Goal: Task Accomplishment & Management: Complete application form

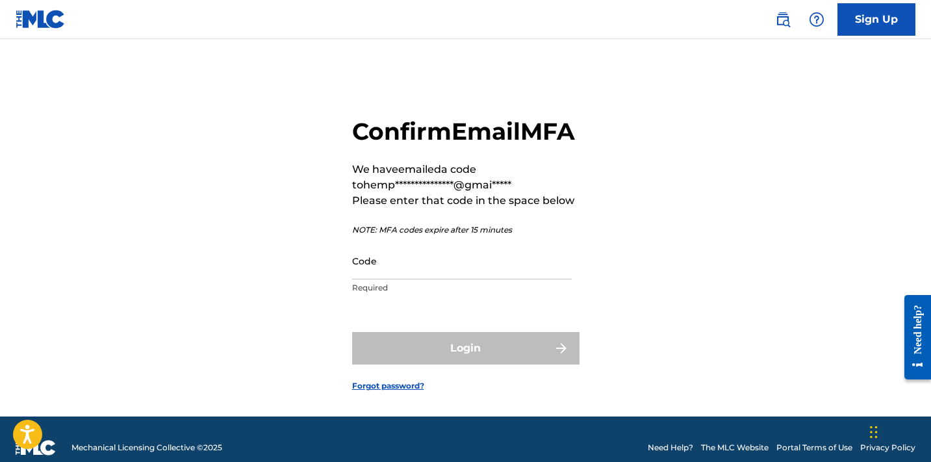
click at [377, 279] on input "Code" at bounding box center [462, 260] width 220 height 37
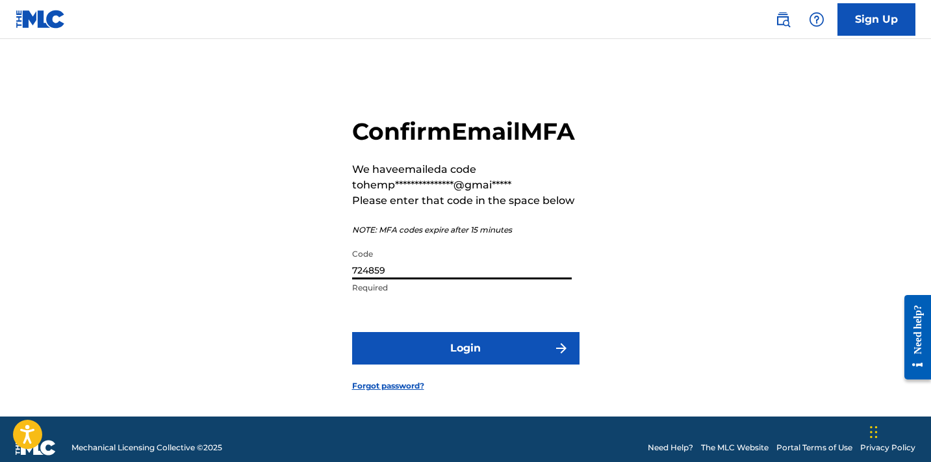
type input "724859"
click at [520, 364] on button "Login" at bounding box center [465, 348] width 227 height 32
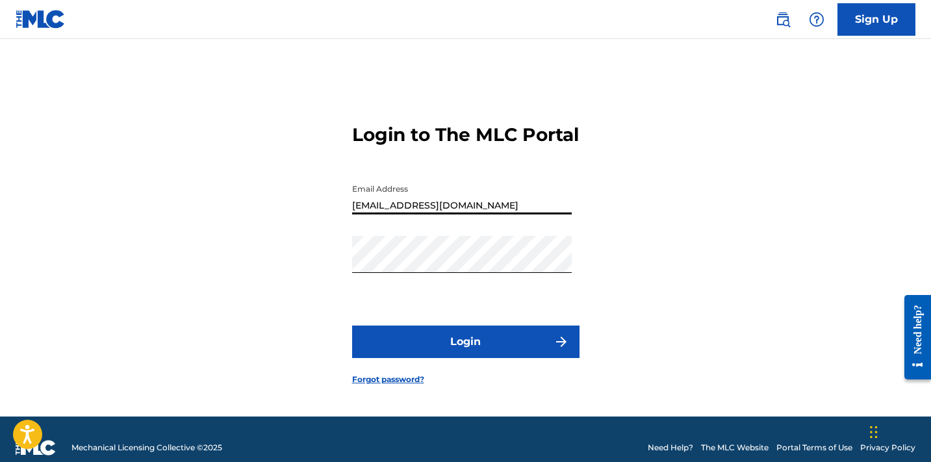
click at [465, 354] on button "Login" at bounding box center [465, 341] width 227 height 32
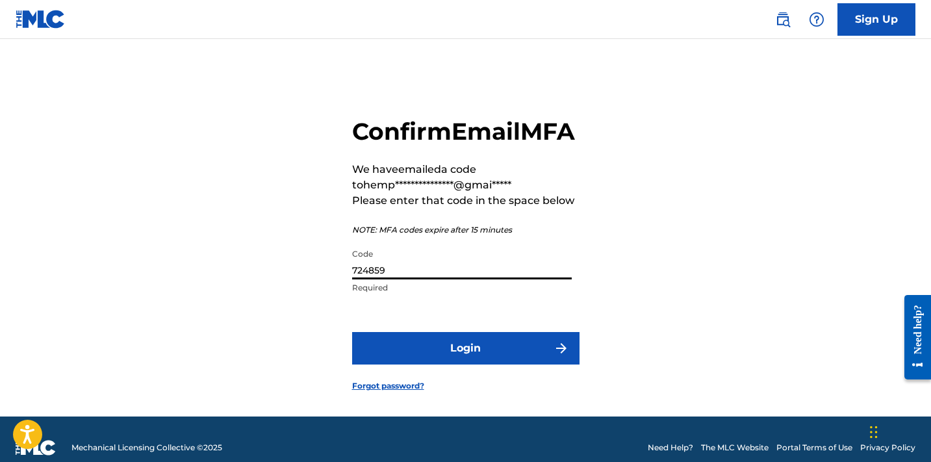
drag, startPoint x: 445, startPoint y: 296, endPoint x: 320, endPoint y: 270, distance: 128.0
click at [320, 270] on div "**********" at bounding box center [465, 243] width 909 height 345
type input "849698"
click at [462, 364] on button "Login" at bounding box center [465, 348] width 227 height 32
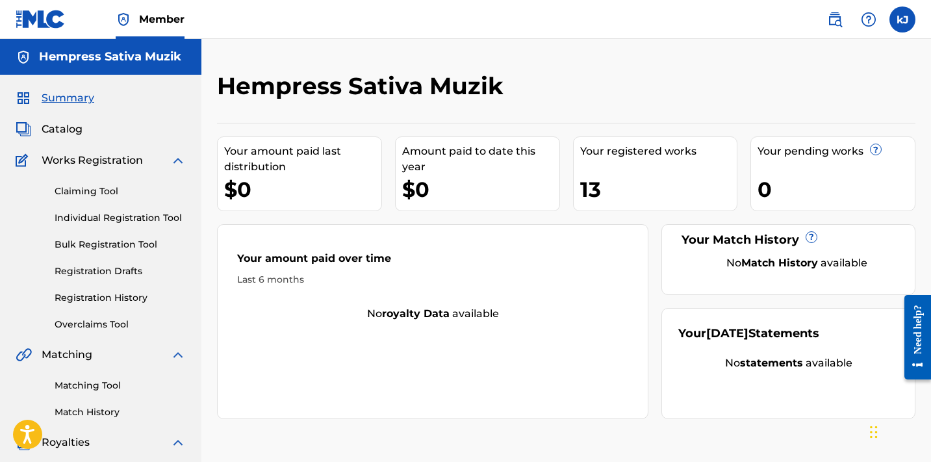
click at [66, 193] on link "Claiming Tool" at bounding box center [120, 191] width 131 height 14
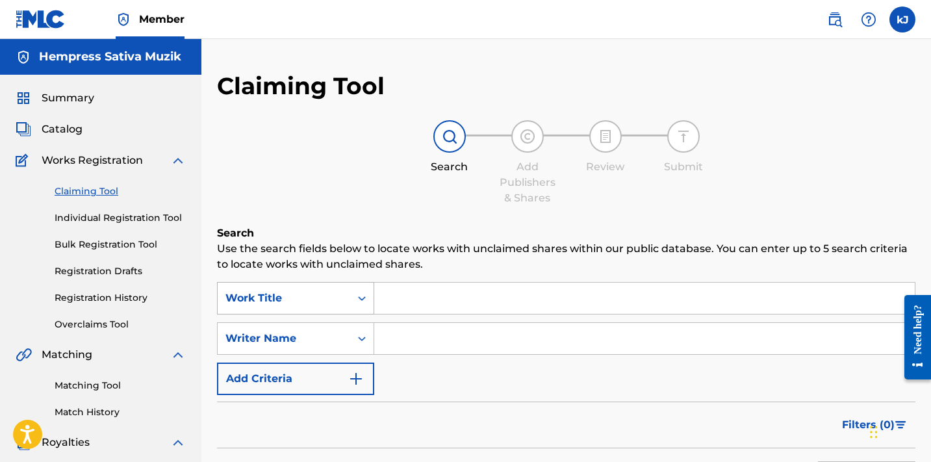
click at [359, 302] on div "Work Title" at bounding box center [295, 298] width 157 height 32
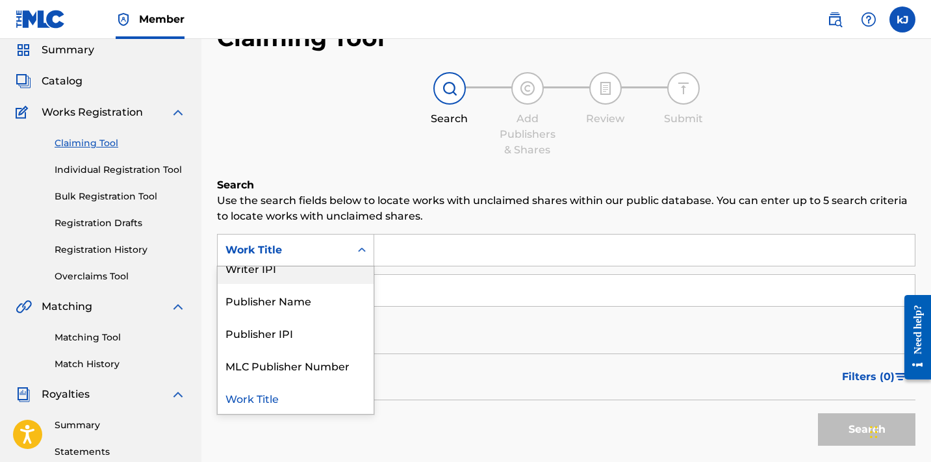
scroll to position [80, 0]
click at [338, 301] on div "Publisher Name" at bounding box center [296, 300] width 156 height 32
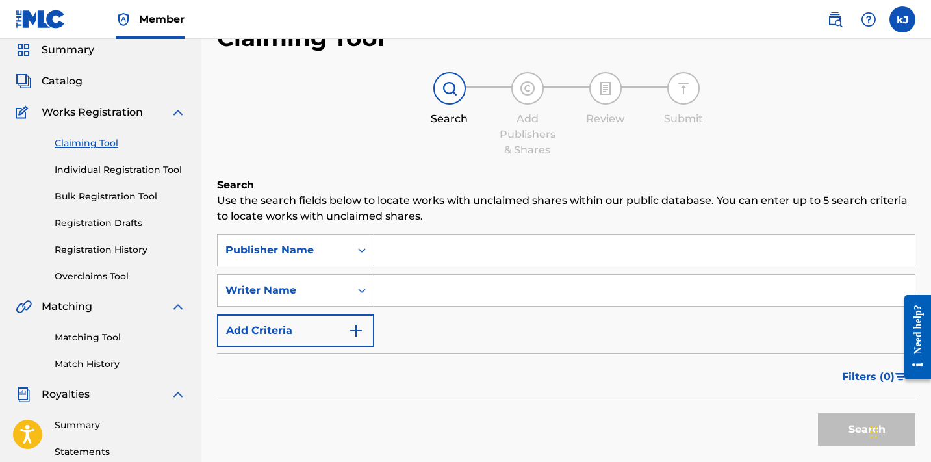
click at [405, 283] on input "Search Form" at bounding box center [644, 290] width 540 height 31
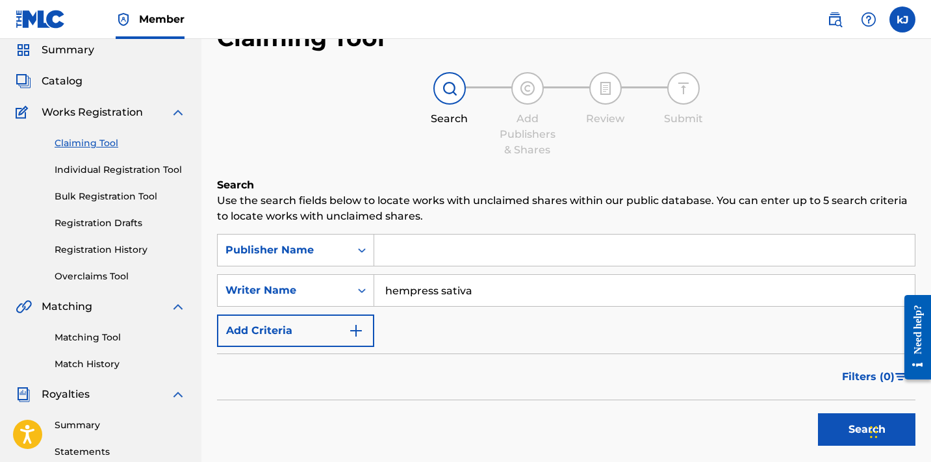
click at [867, 429] on button "Search" at bounding box center [866, 429] width 97 height 32
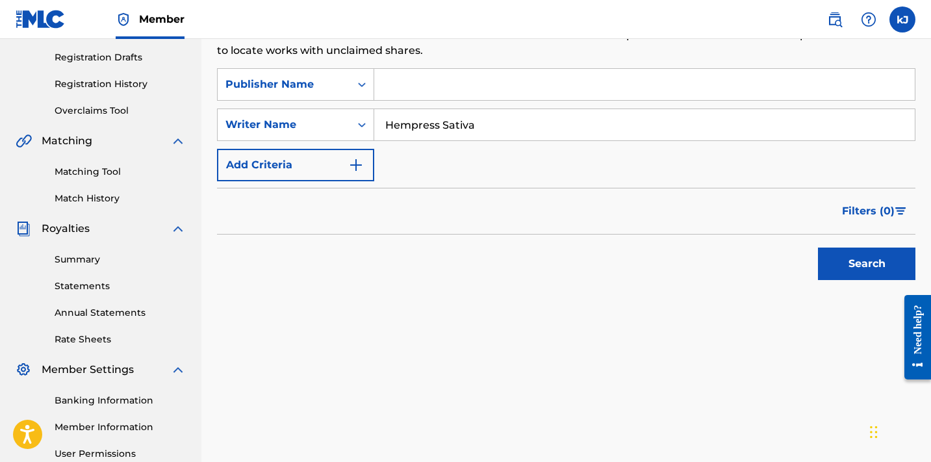
scroll to position [196, 0]
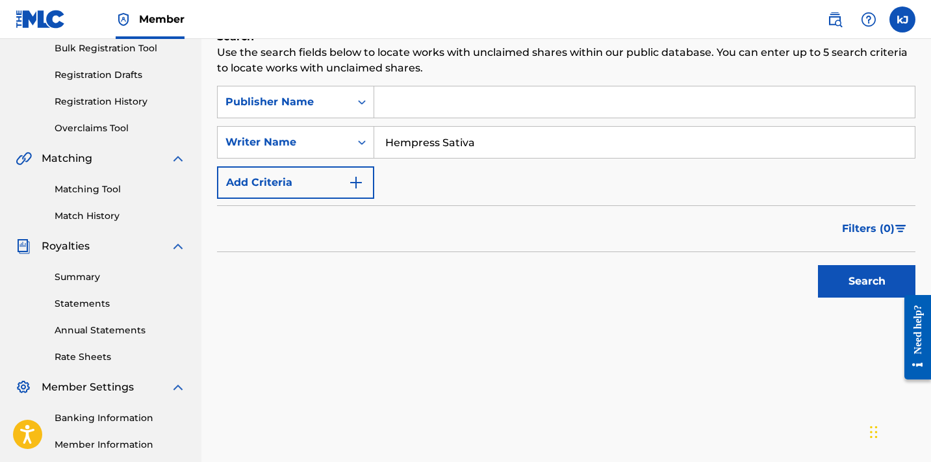
type input "Hempress Sativa"
click at [848, 283] on button "Search" at bounding box center [866, 281] width 97 height 32
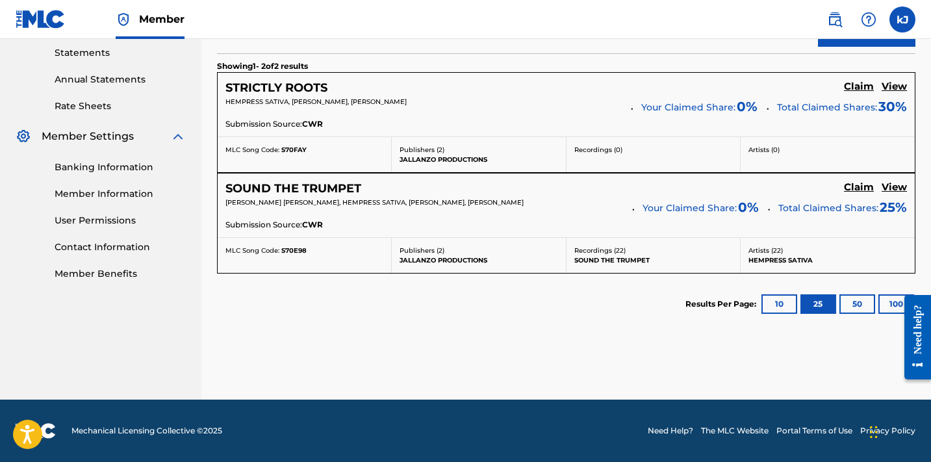
scroll to position [446, 0]
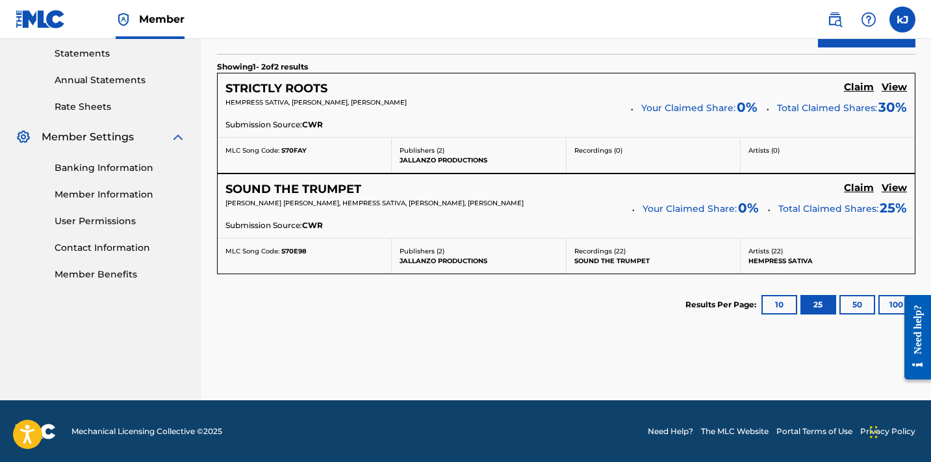
click at [865, 88] on h5 "Claim" at bounding box center [859, 87] width 30 height 12
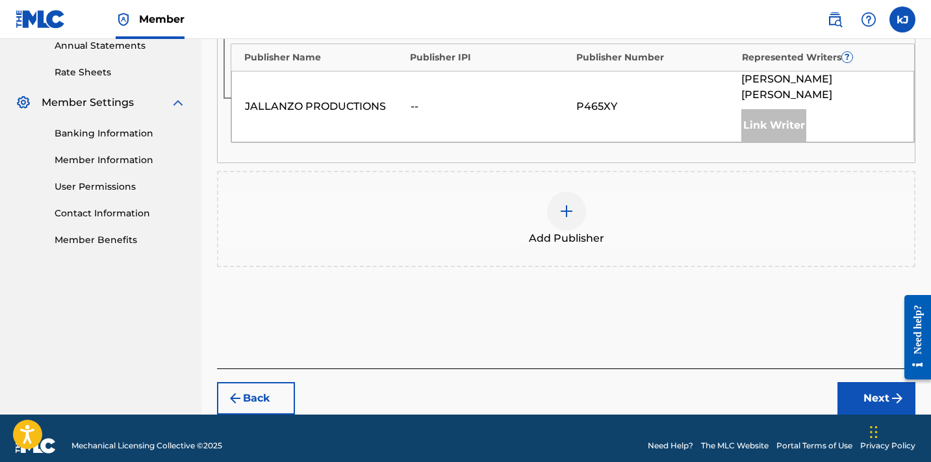
scroll to position [479, 0]
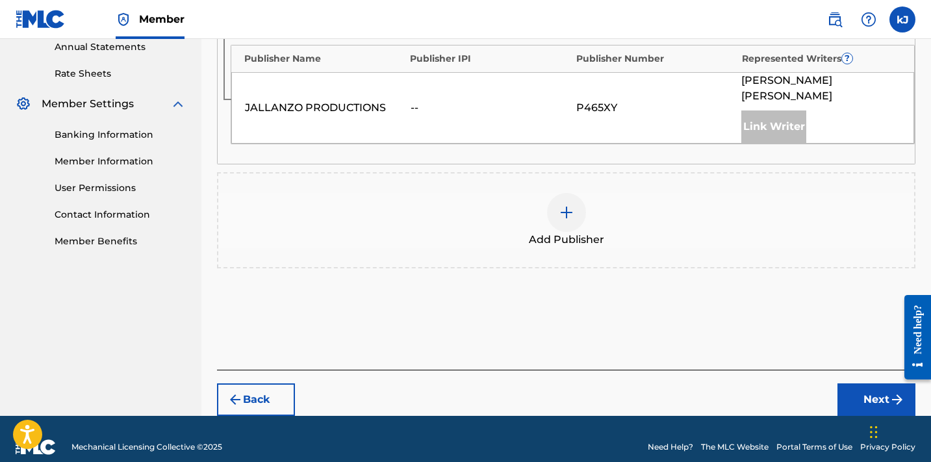
click at [568, 205] on img at bounding box center [567, 213] width 16 height 16
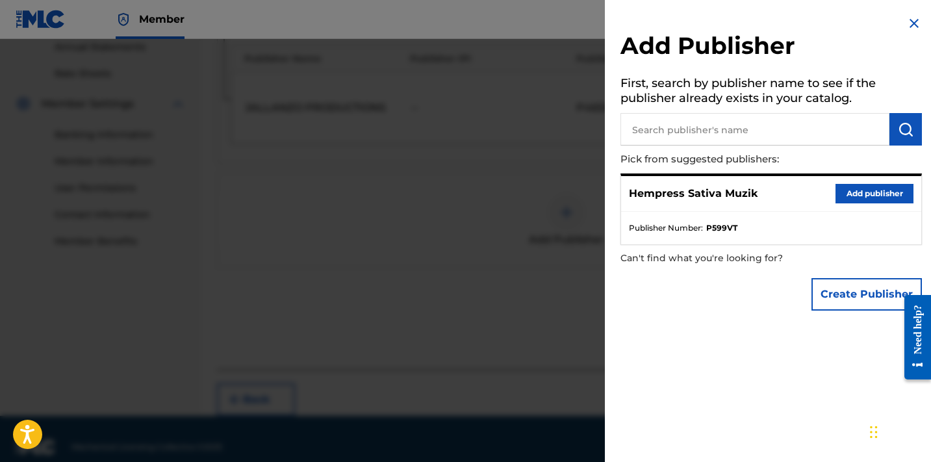
click at [870, 189] on button "Add publisher" at bounding box center [874, 193] width 78 height 19
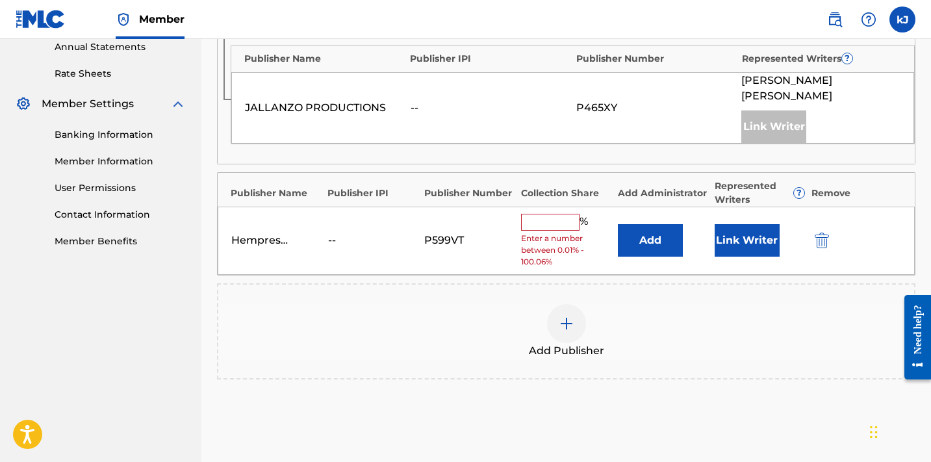
click at [767, 224] on button "Link Writer" at bounding box center [747, 240] width 65 height 32
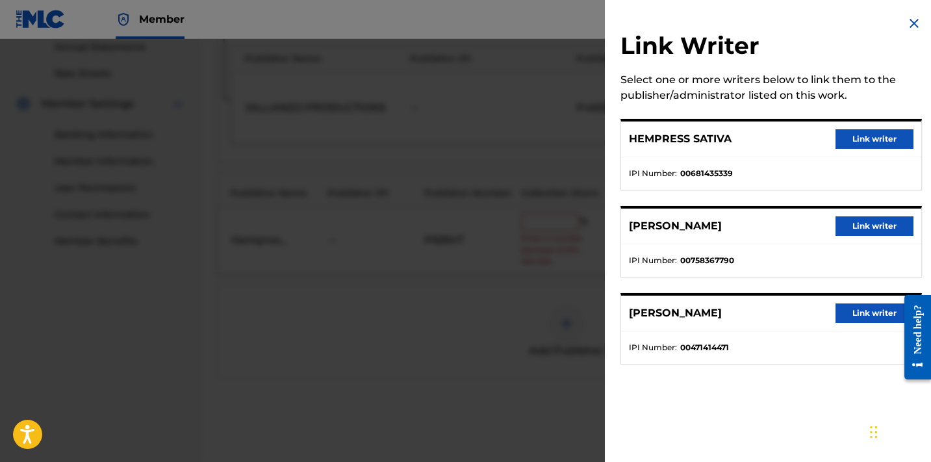
click at [858, 139] on button "Link writer" at bounding box center [874, 138] width 78 height 19
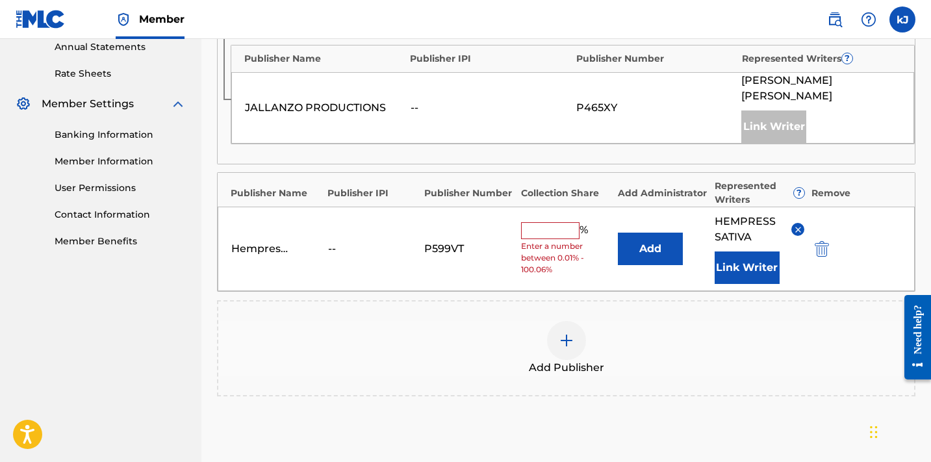
click at [566, 222] on input "text" at bounding box center [550, 230] width 58 height 17
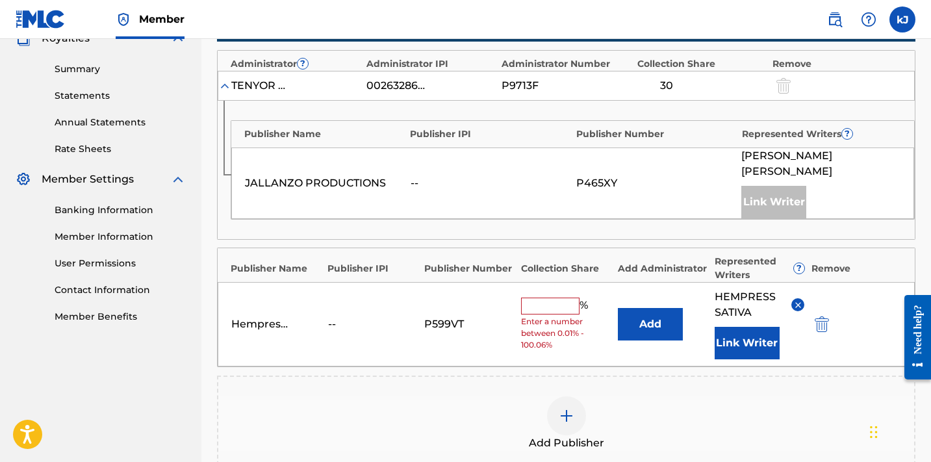
scroll to position [405, 0]
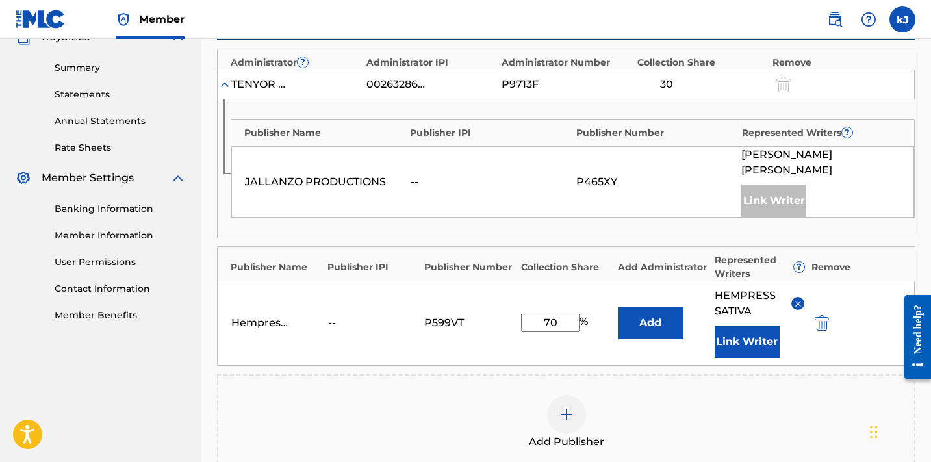
type input "70"
click at [649, 311] on button "Add" at bounding box center [650, 323] width 65 height 32
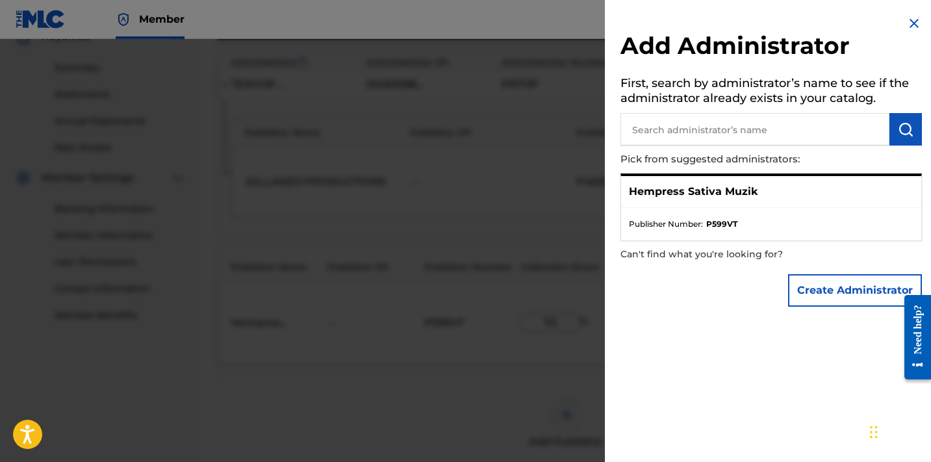
click at [499, 312] on div at bounding box center [465, 270] width 931 height 462
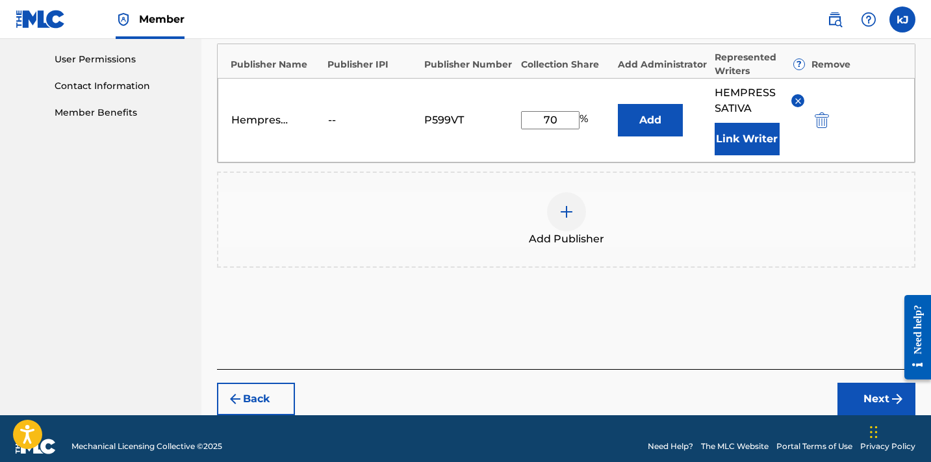
scroll to position [607, 0]
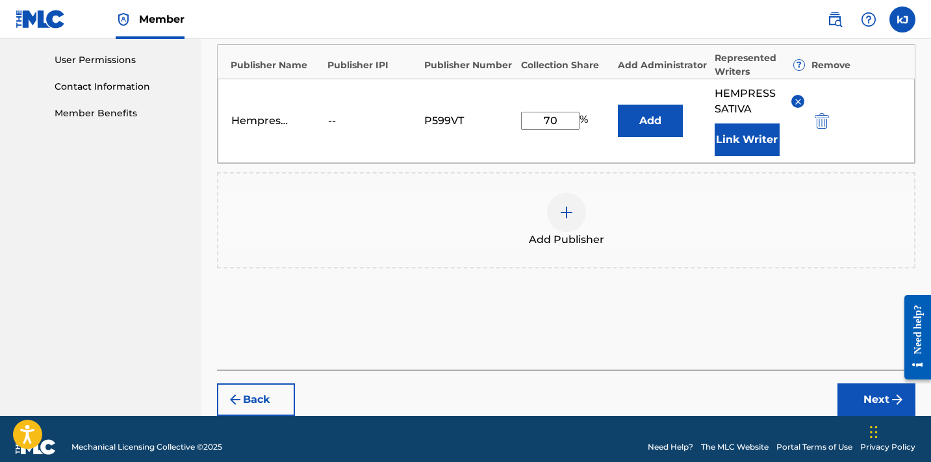
click at [875, 383] on button "Next" at bounding box center [876, 399] width 78 height 32
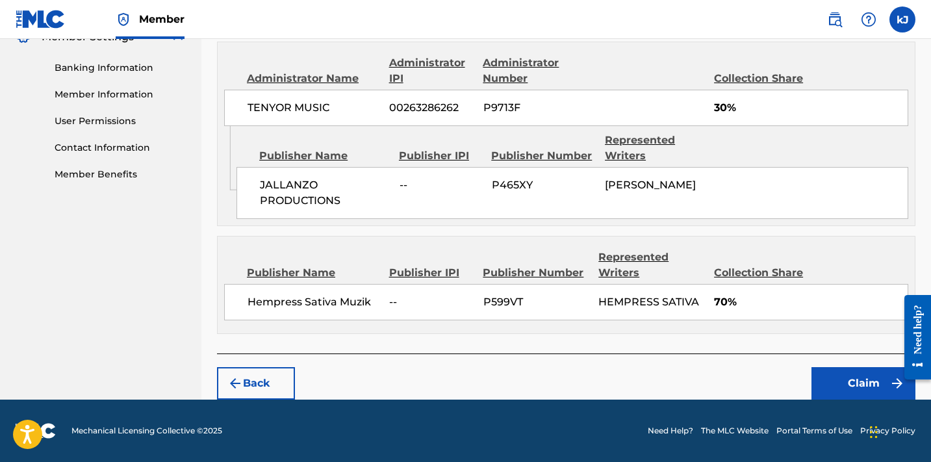
scroll to position [544, 0]
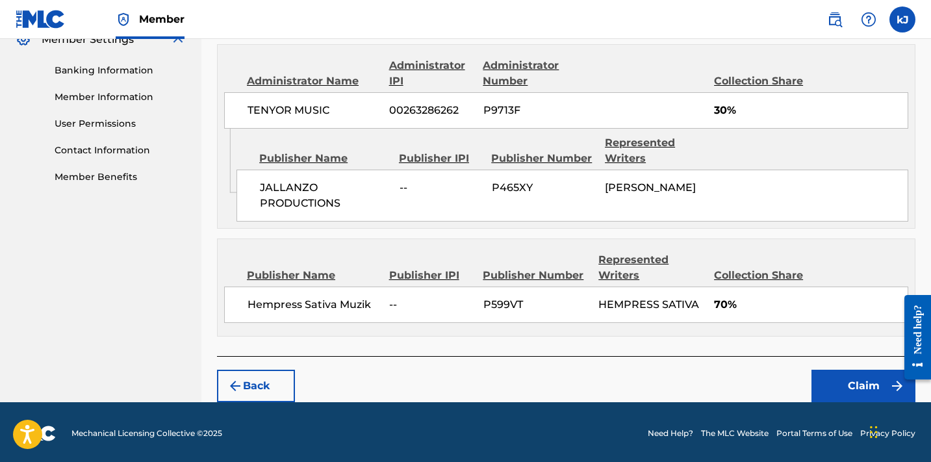
click at [858, 381] on button "Claim" at bounding box center [863, 386] width 104 height 32
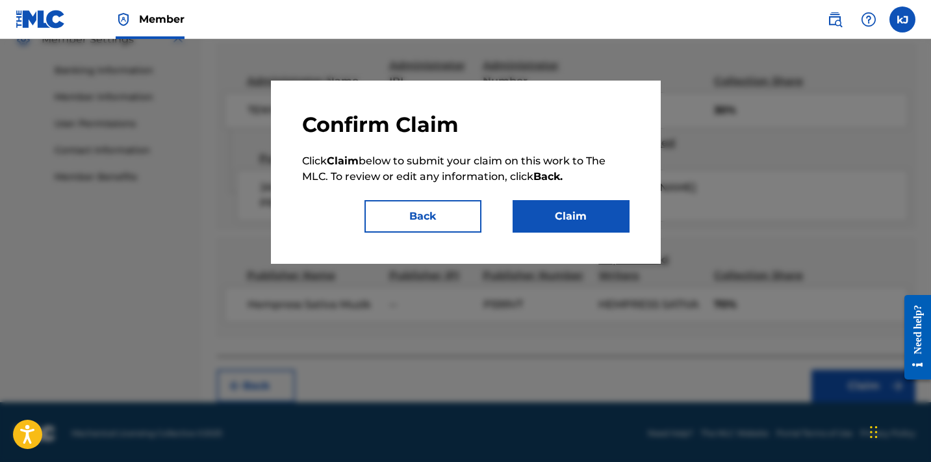
click at [546, 218] on button "Claim" at bounding box center [571, 216] width 117 height 32
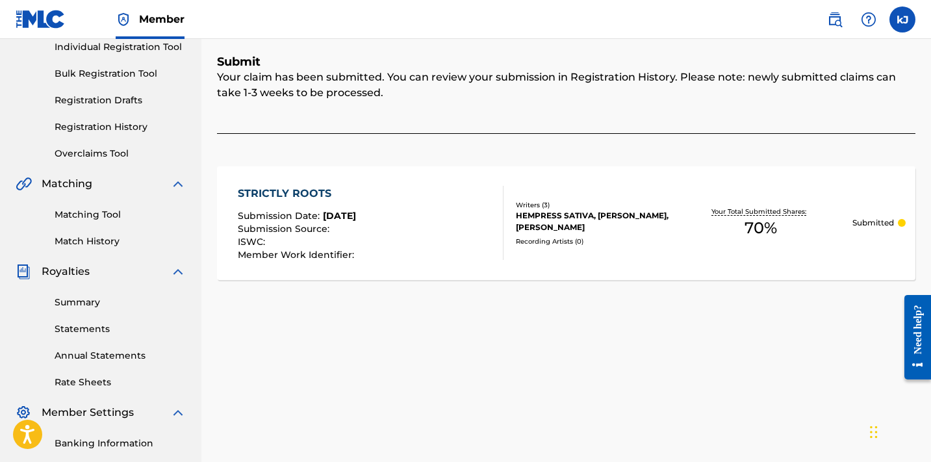
scroll to position [165, 0]
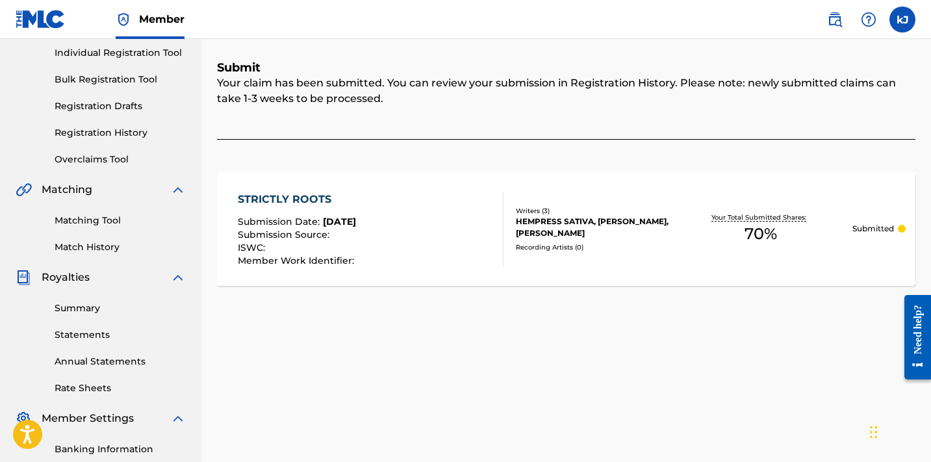
click at [587, 219] on div "HEMPRESS SATIVA, [PERSON_NAME], [PERSON_NAME]" at bounding box center [592, 227] width 153 height 23
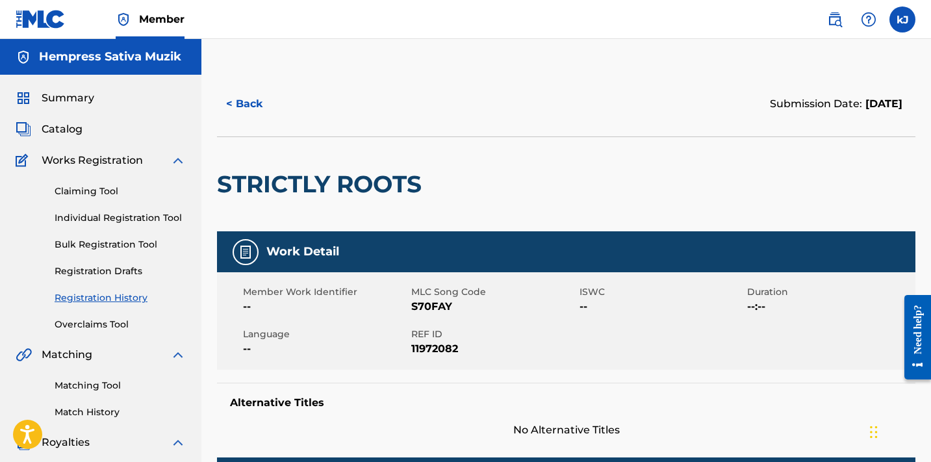
click at [90, 190] on link "Claiming Tool" at bounding box center [120, 191] width 131 height 14
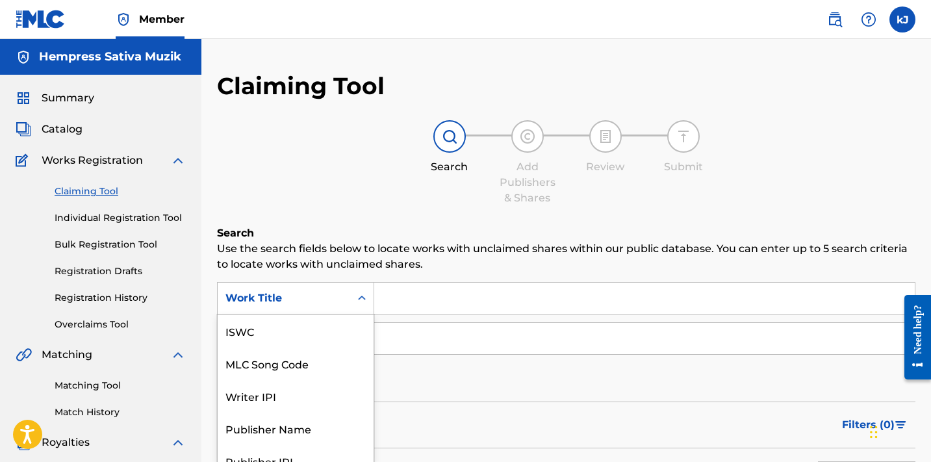
click at [359, 299] on div "Work Title selected, 7 of 7. 7 results available. Use Up and Down to choose opt…" at bounding box center [295, 298] width 157 height 32
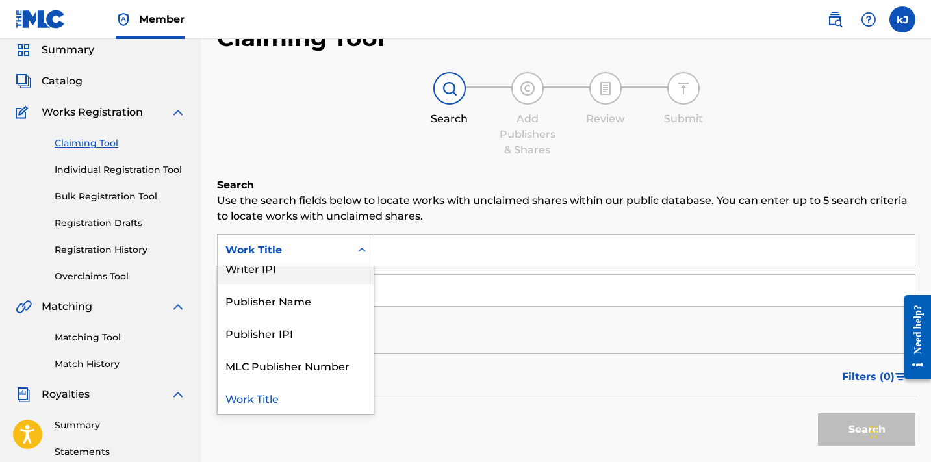
scroll to position [80, 0]
click at [313, 310] on div "Publisher Name" at bounding box center [296, 300] width 156 height 32
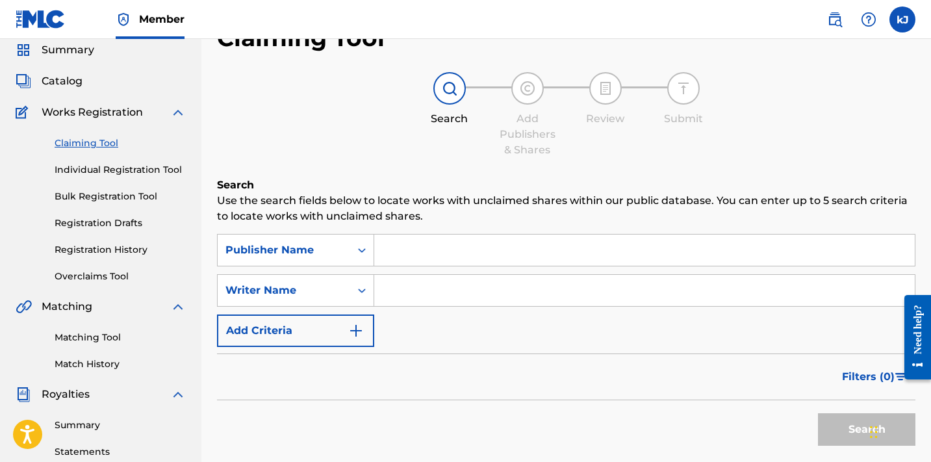
click at [429, 292] on input "Search Form" at bounding box center [644, 290] width 540 height 31
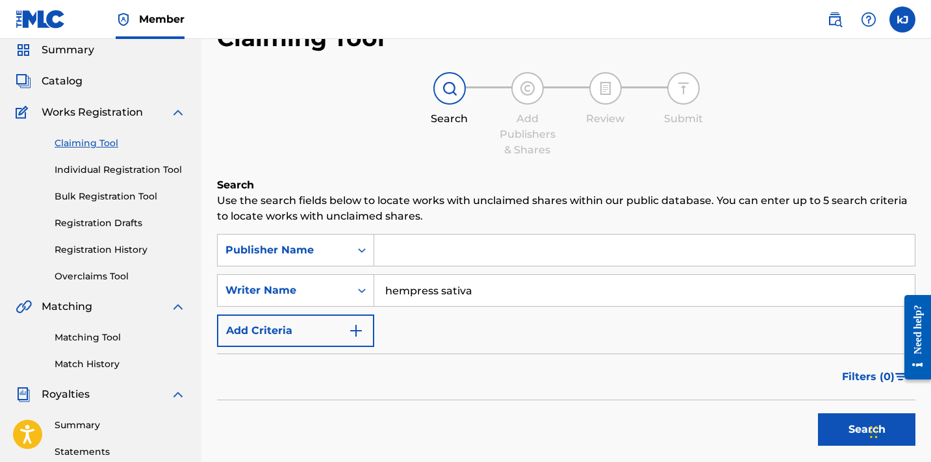
type input "Hempress Sativa"
drag, startPoint x: 856, startPoint y: 461, endPoint x: 854, endPoint y: 434, distance: 27.4
click at [854, 434] on button "Search" at bounding box center [866, 429] width 97 height 32
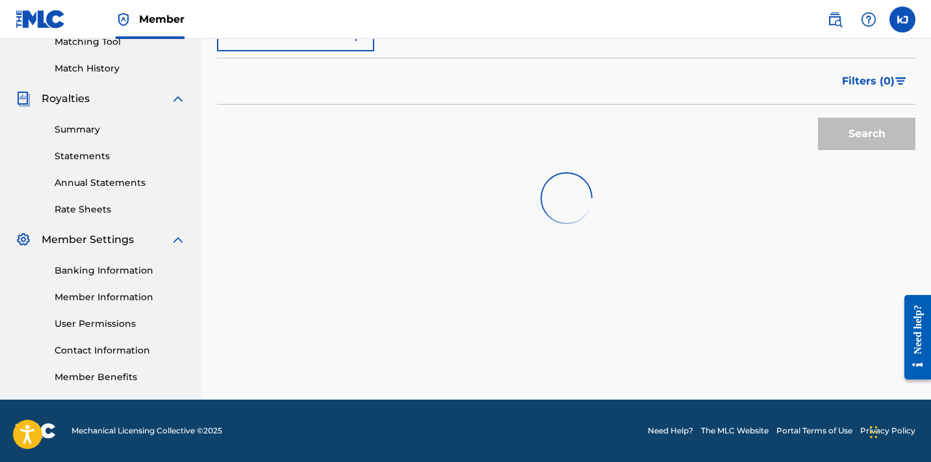
scroll to position [344, 0]
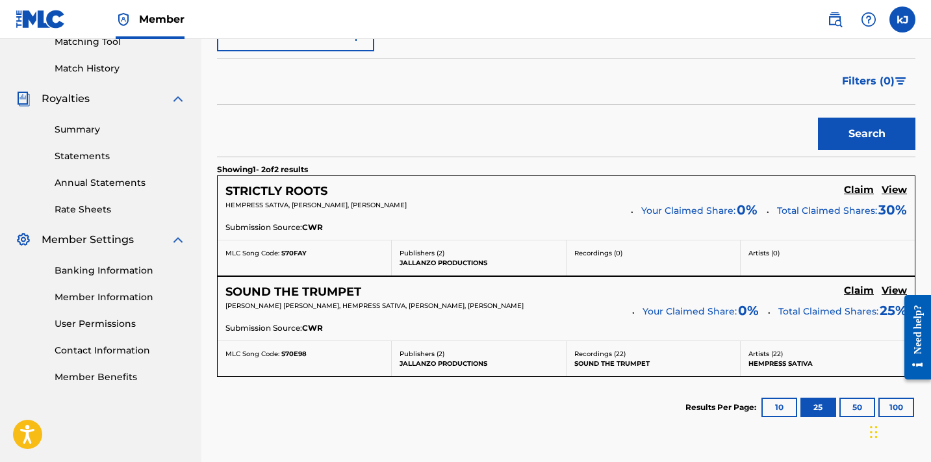
click at [858, 196] on h5 "Claim" at bounding box center [859, 190] width 30 height 12
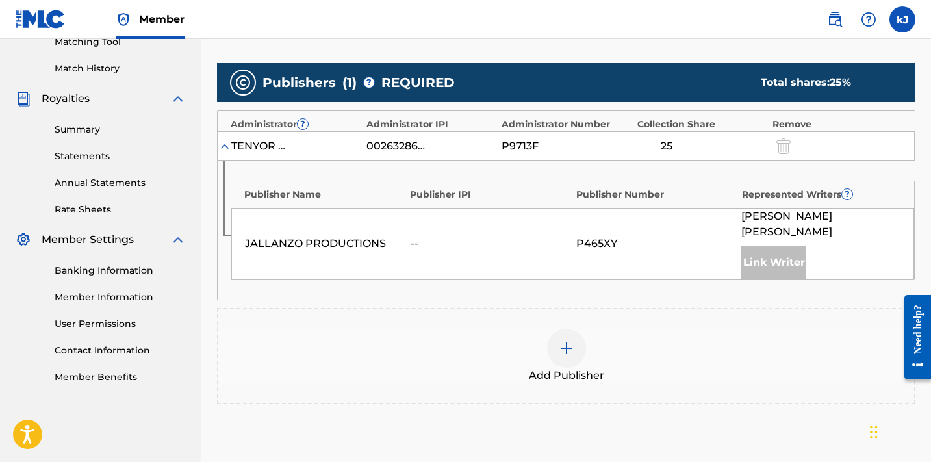
click at [566, 340] on img at bounding box center [567, 348] width 16 height 16
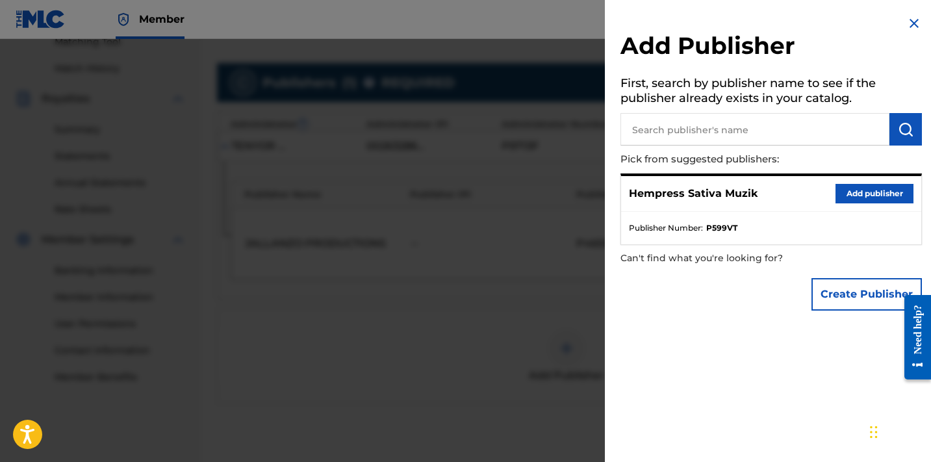
click at [865, 186] on button "Add publisher" at bounding box center [874, 193] width 78 height 19
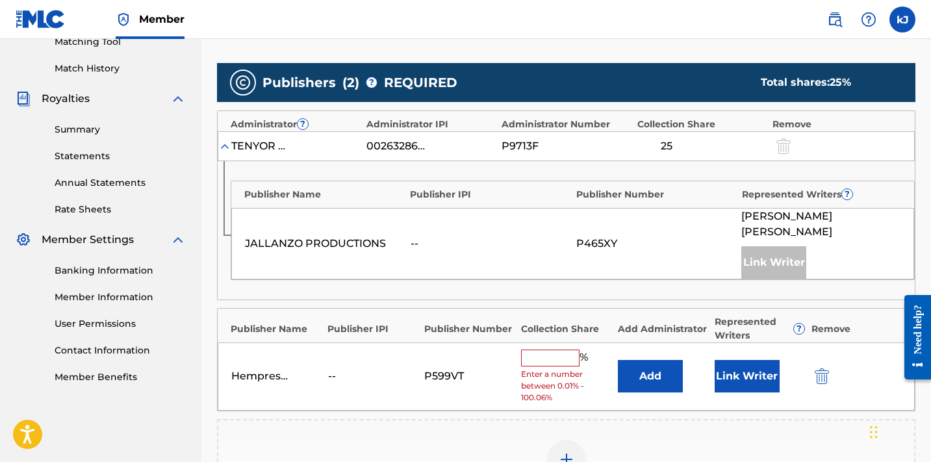
click at [759, 360] on button "Link Writer" at bounding box center [747, 376] width 65 height 32
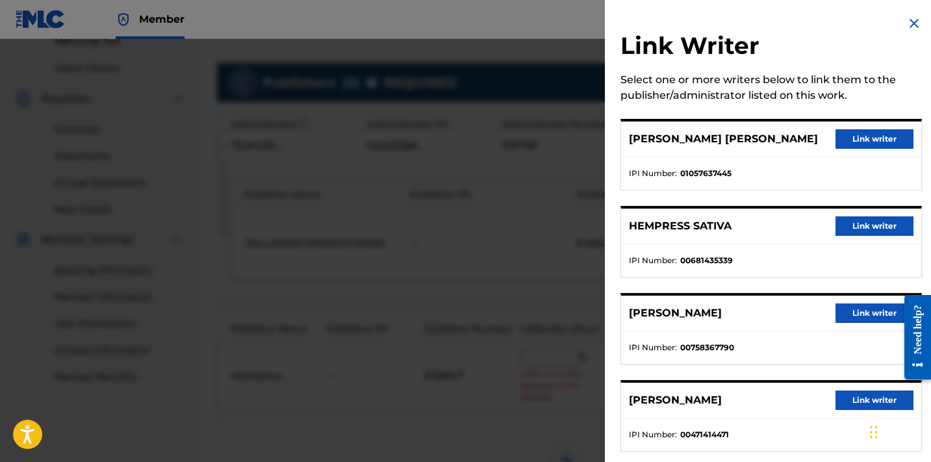
click at [862, 224] on button "Link writer" at bounding box center [874, 225] width 78 height 19
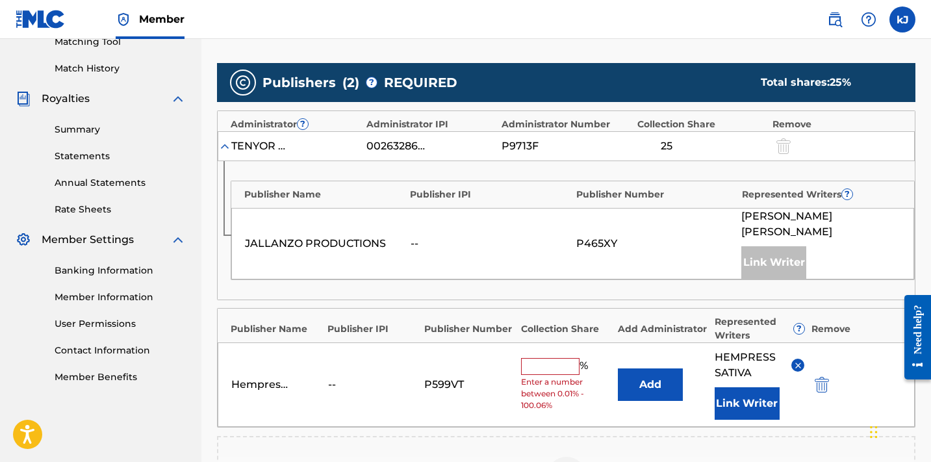
click at [551, 358] on input "text" at bounding box center [550, 366] width 58 height 17
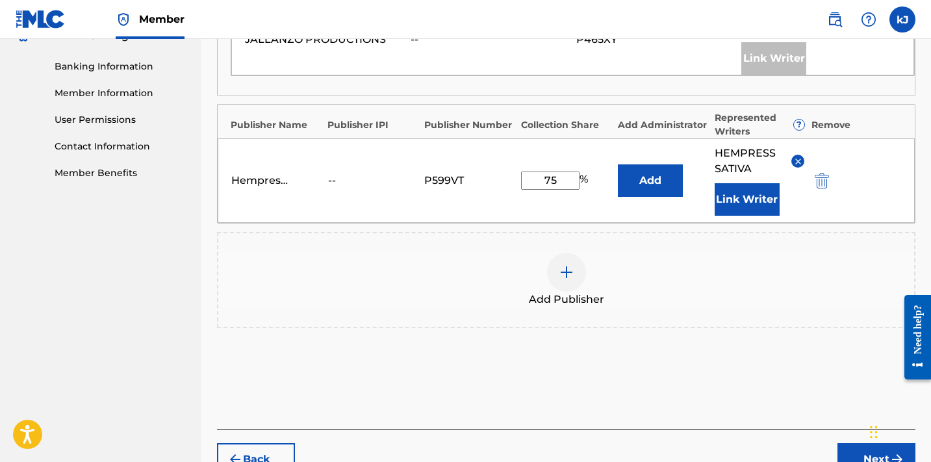
scroll to position [547, 0]
type input "75"
click at [848, 451] on button "Next" at bounding box center [876, 460] width 78 height 32
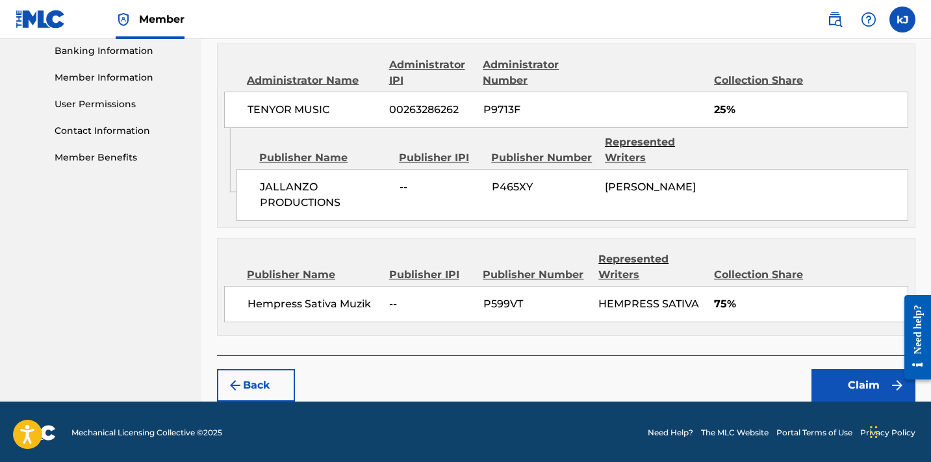
scroll to position [563, 0]
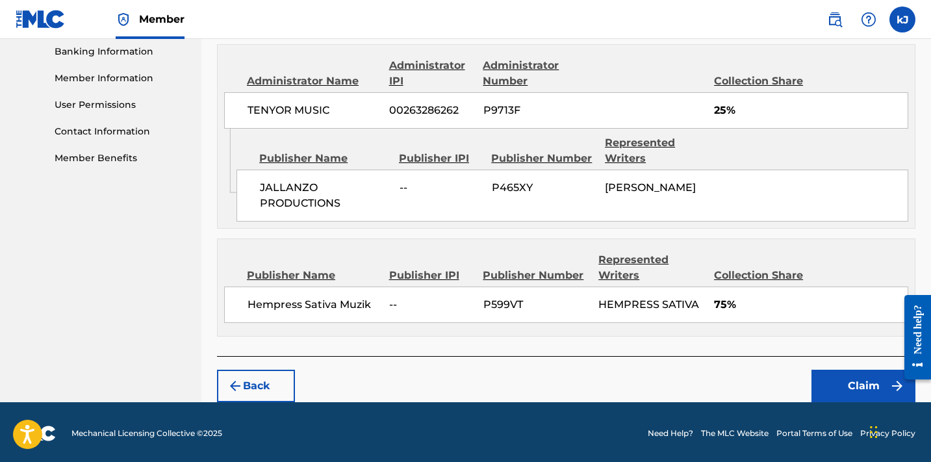
click at [859, 391] on button "Claim" at bounding box center [863, 386] width 104 height 32
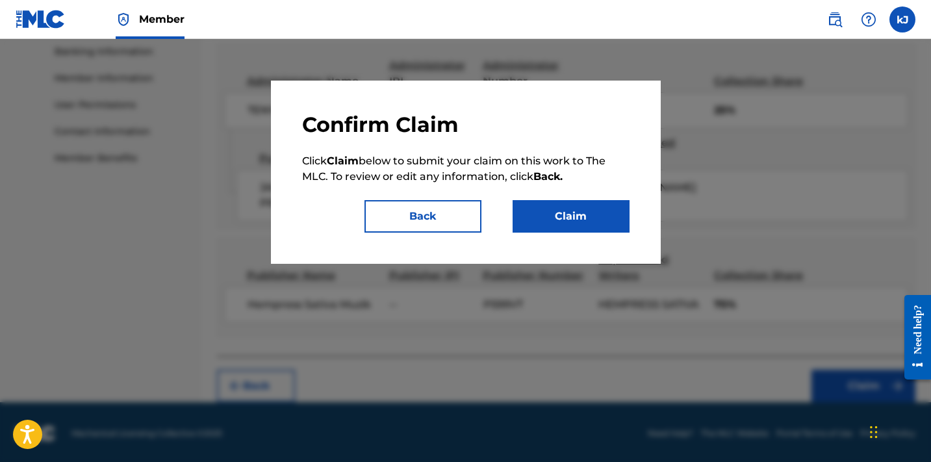
click at [565, 217] on button "Claim" at bounding box center [571, 216] width 117 height 32
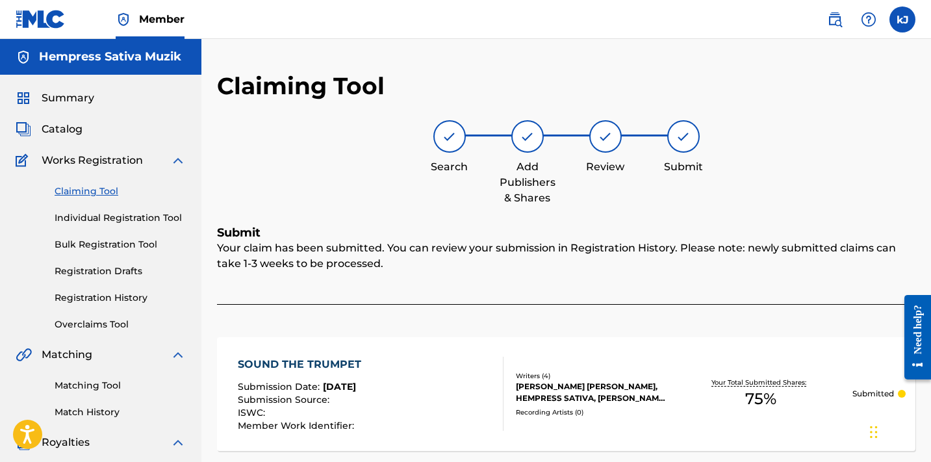
scroll to position [0, 0]
click at [90, 192] on link "Claiming Tool" at bounding box center [120, 191] width 131 height 14
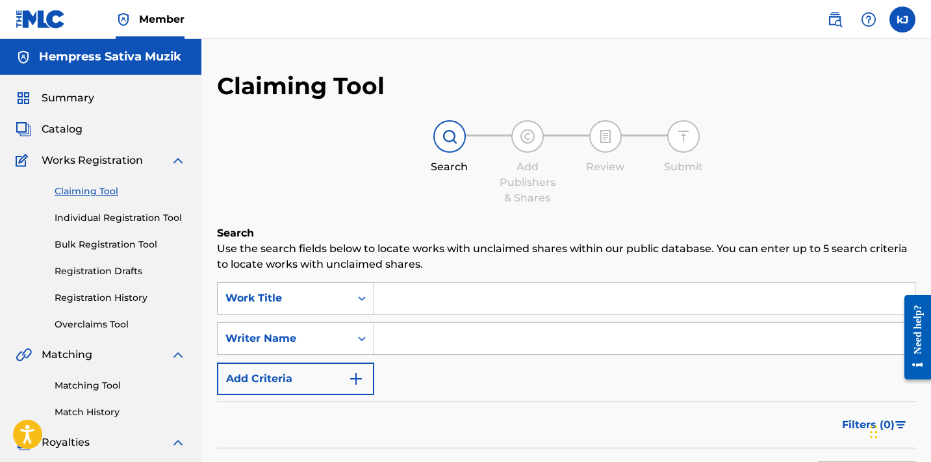
click at [356, 295] on div "Work Title" at bounding box center [295, 298] width 157 height 32
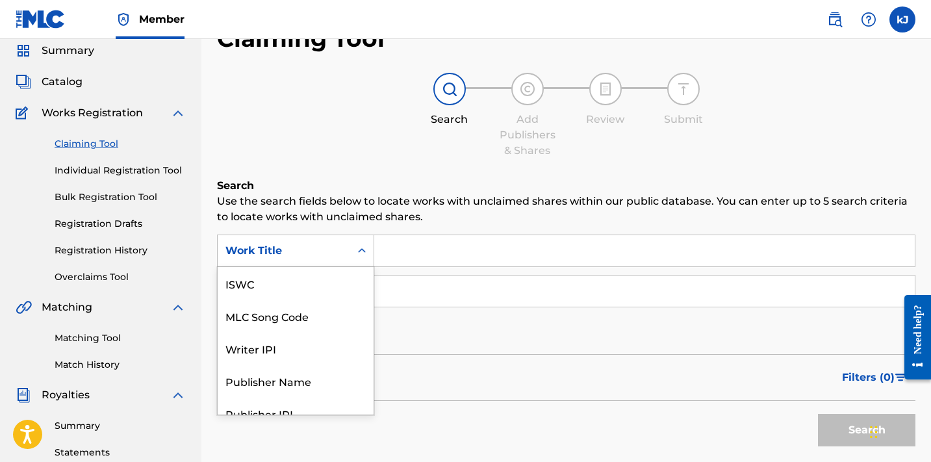
scroll to position [32, 0]
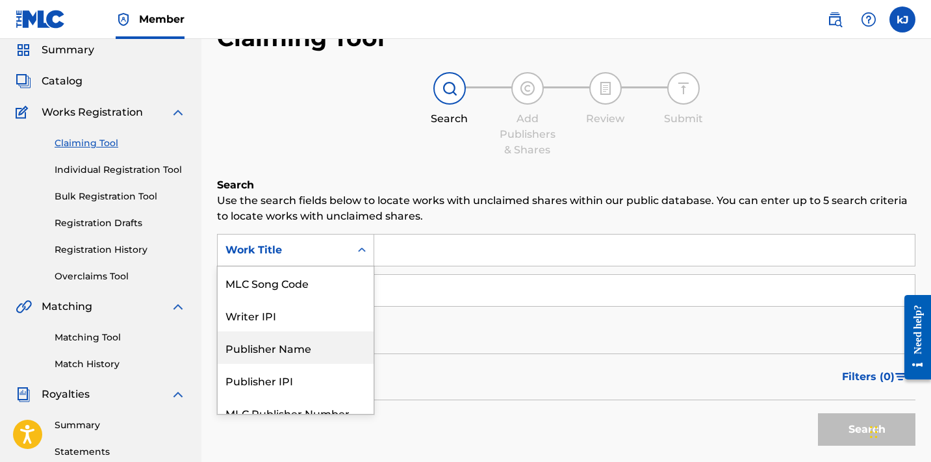
click at [305, 342] on div "Publisher Name" at bounding box center [296, 347] width 156 height 32
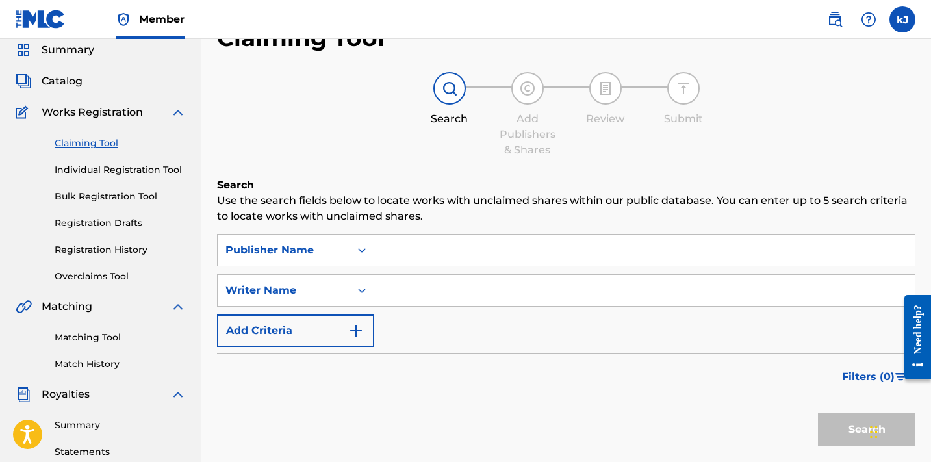
click at [385, 290] on input "Search Form" at bounding box center [644, 290] width 540 height 31
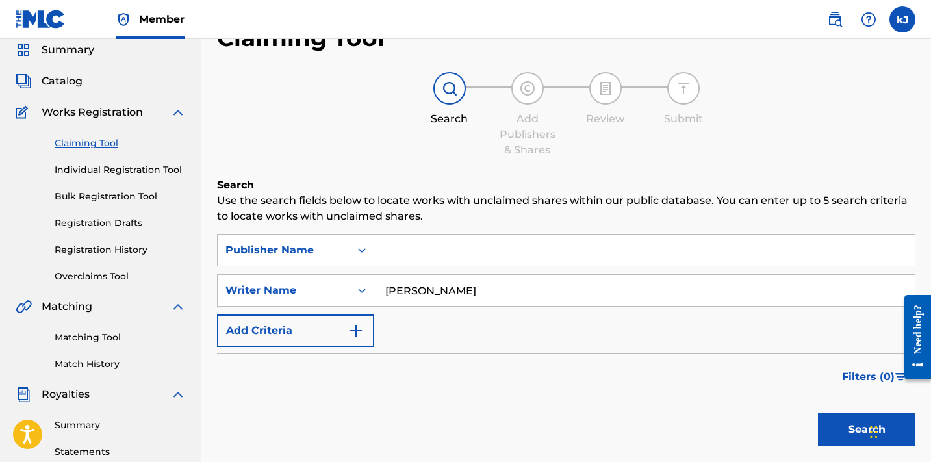
type input "[PERSON_NAME]"
click at [838, 428] on button "Search" at bounding box center [866, 429] width 97 height 32
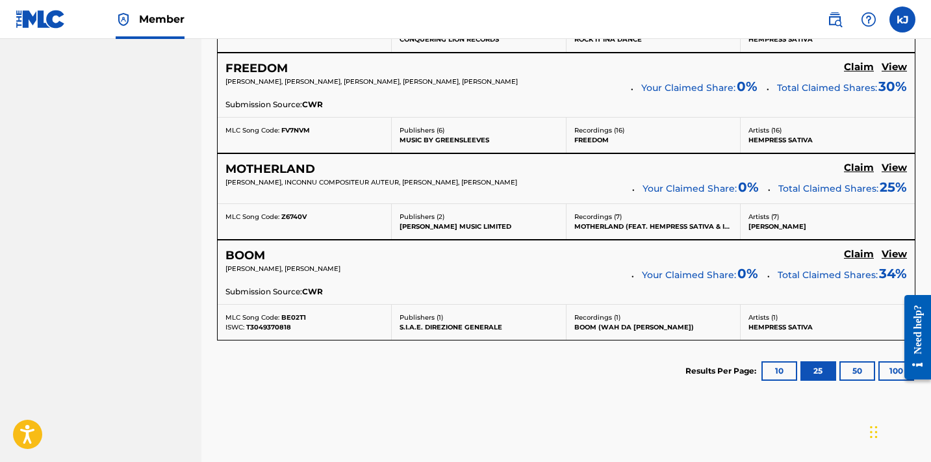
scroll to position [1577, 0]
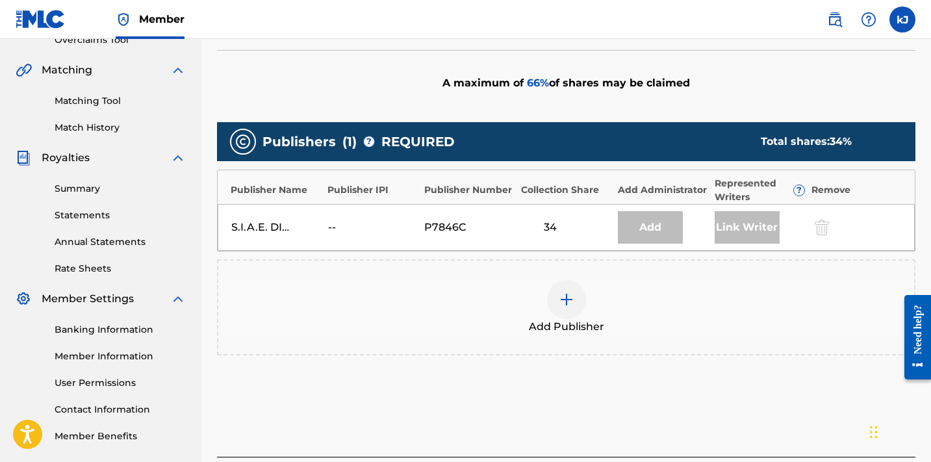
scroll to position [288, 0]
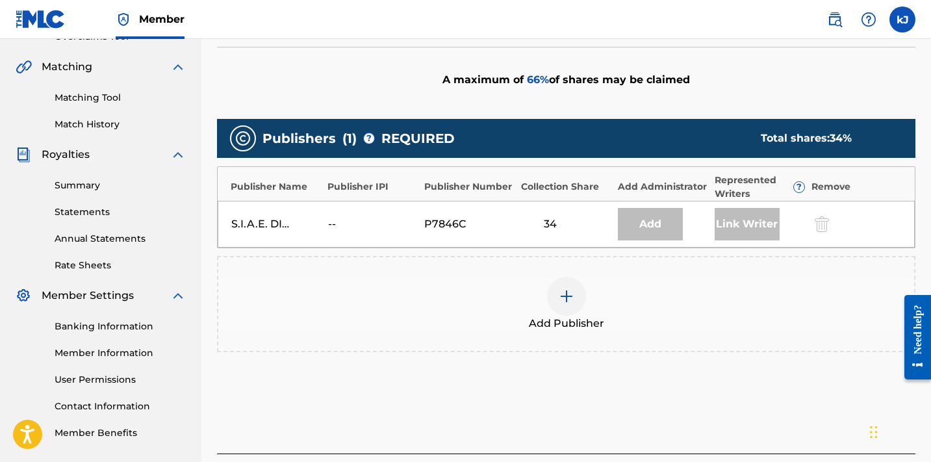
click at [658, 222] on div "Add" at bounding box center [650, 224] width 65 height 32
click at [731, 224] on div "Link Writer" at bounding box center [747, 224] width 65 height 32
click at [565, 291] on img at bounding box center [567, 296] width 16 height 16
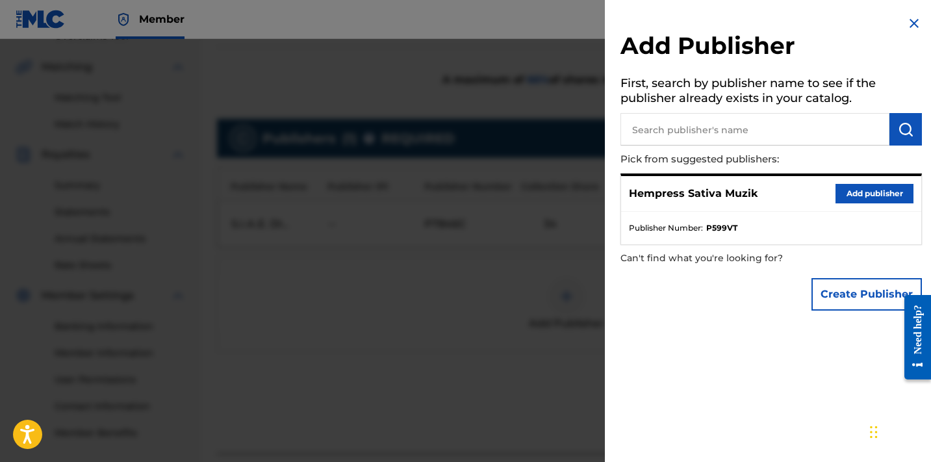
click at [870, 192] on button "Add publisher" at bounding box center [874, 193] width 78 height 19
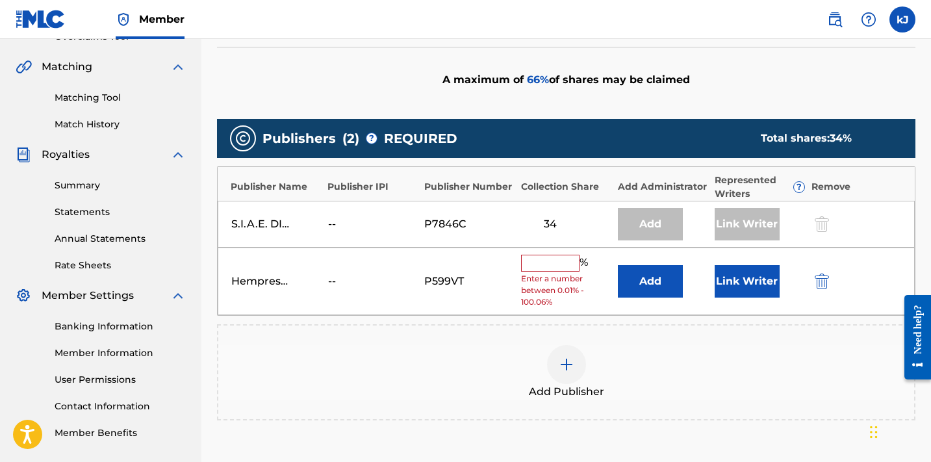
click at [559, 262] on input "text" at bounding box center [550, 263] width 58 height 17
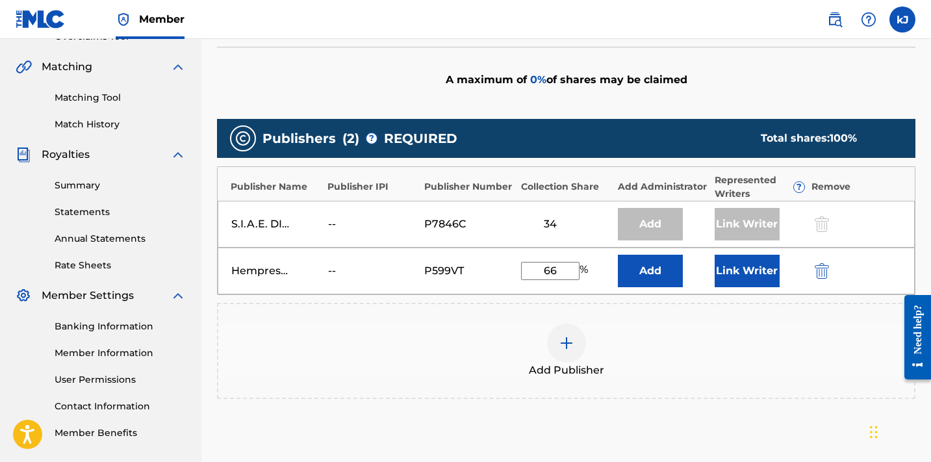
type input "66"
click at [761, 275] on button "Link Writer" at bounding box center [747, 271] width 65 height 32
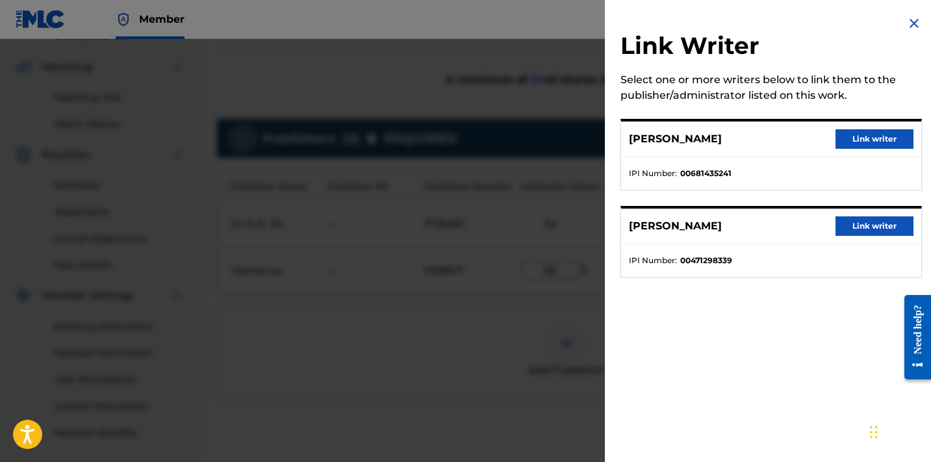
click at [869, 146] on button "Link writer" at bounding box center [874, 138] width 78 height 19
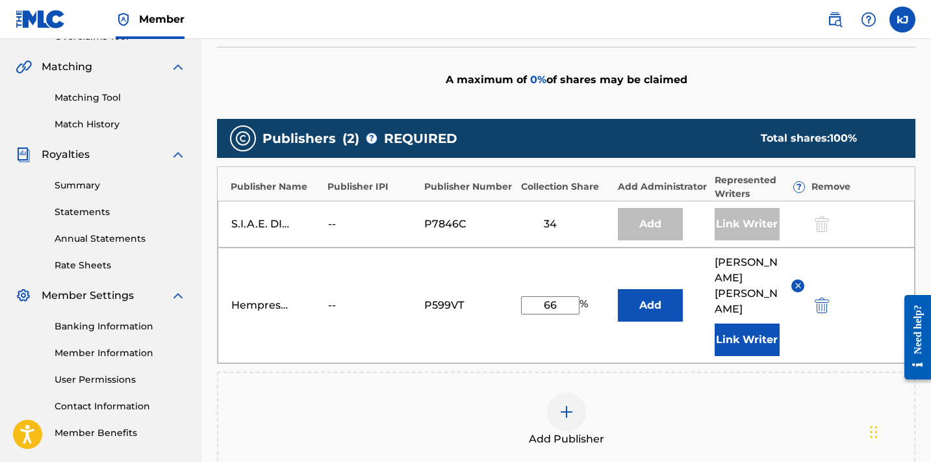
click at [663, 302] on button "Add" at bounding box center [650, 305] width 65 height 32
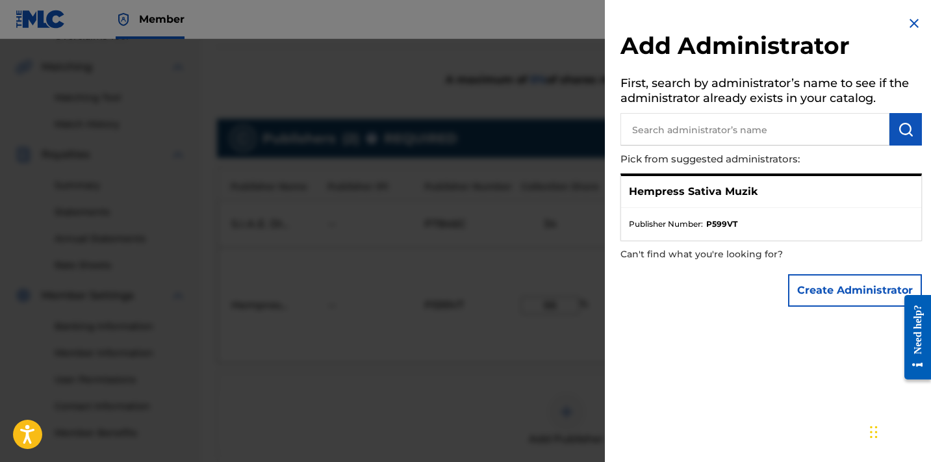
click at [700, 135] on input "text" at bounding box center [754, 129] width 269 height 32
click at [678, 188] on p "Hempress Sativa Muzik" at bounding box center [693, 192] width 129 height 16
click at [657, 223] on span "Publisher Number :" at bounding box center [666, 224] width 74 height 12
click at [906, 23] on img at bounding box center [914, 24] width 16 height 16
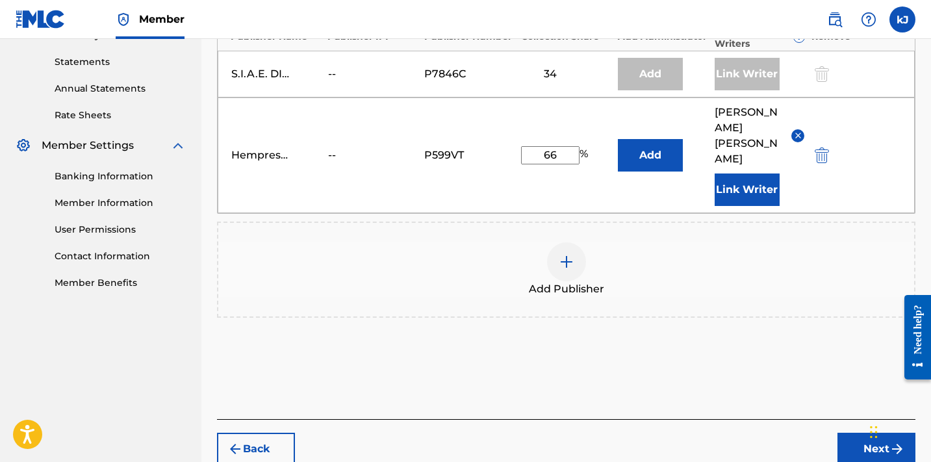
scroll to position [447, 0]
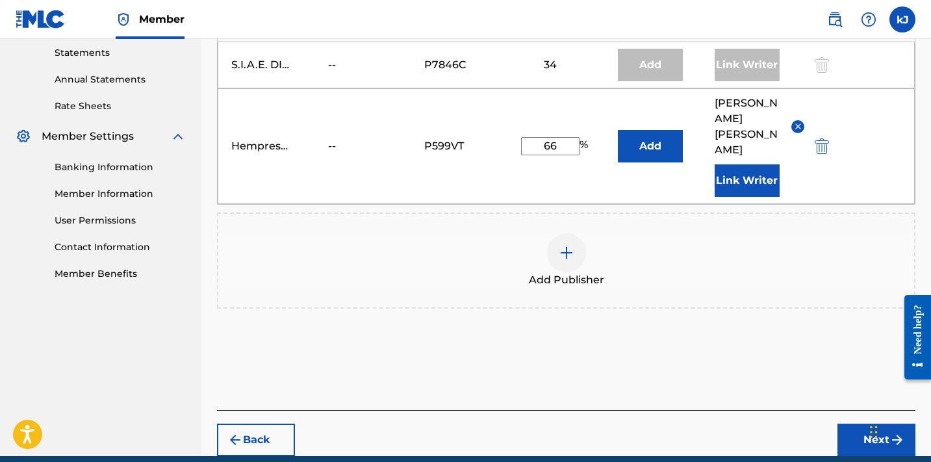
click at [857, 425] on button "Next" at bounding box center [876, 440] width 78 height 32
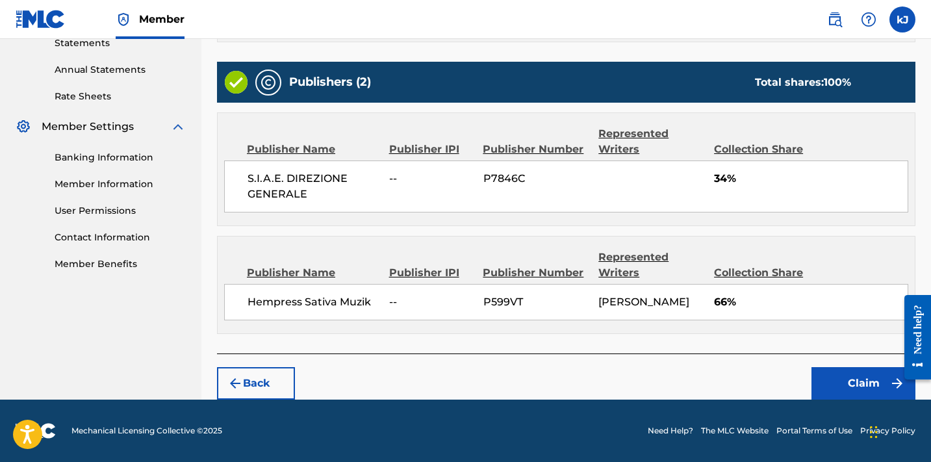
scroll to position [486, 0]
click at [861, 384] on button "Claim" at bounding box center [863, 383] width 104 height 32
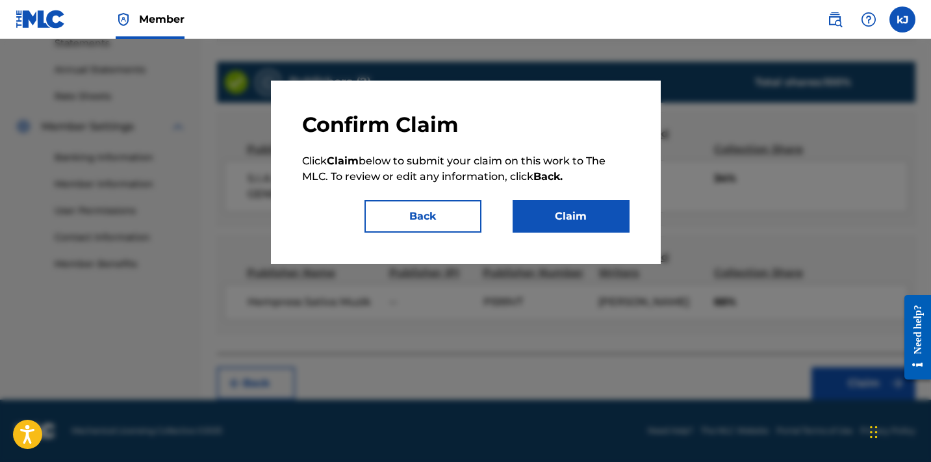
click at [551, 216] on button "Claim" at bounding box center [571, 216] width 117 height 32
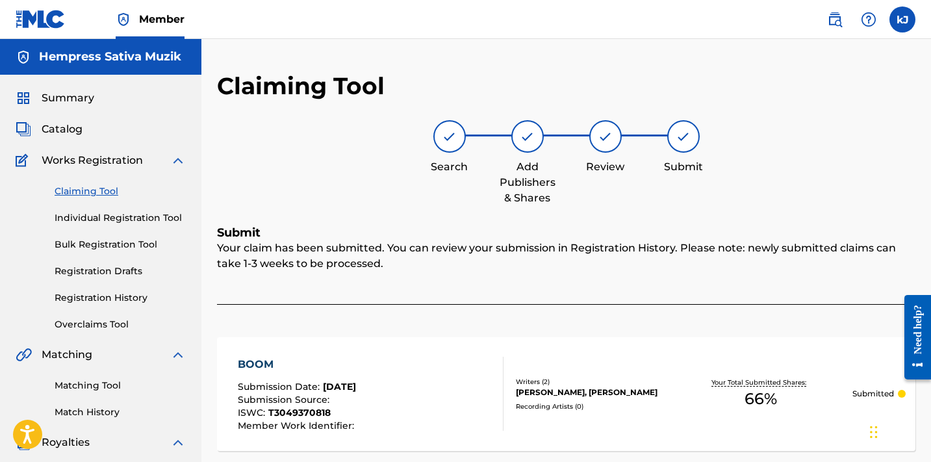
scroll to position [0, 0]
click at [93, 323] on link "Overclaims Tool" at bounding box center [120, 325] width 131 height 14
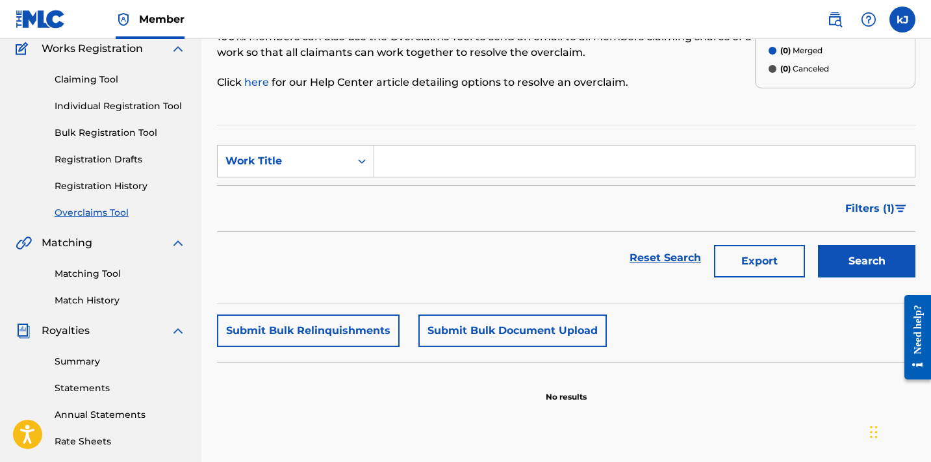
scroll to position [90, 0]
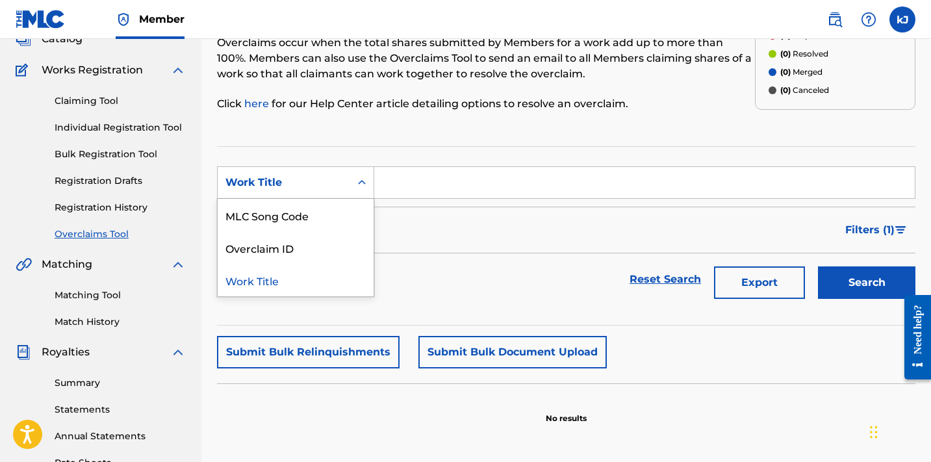
click at [357, 184] on icon "Search Form" at bounding box center [361, 182] width 13 height 13
click at [307, 279] on div "Work Title" at bounding box center [296, 280] width 156 height 32
click at [424, 173] on input "Search Form" at bounding box center [644, 182] width 540 height 31
click at [67, 205] on link "Registration History" at bounding box center [120, 208] width 131 height 14
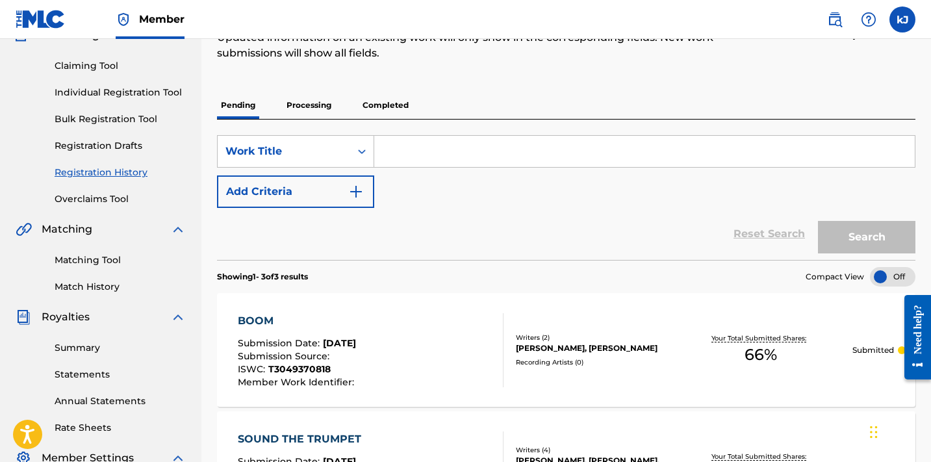
scroll to position [128, 0]
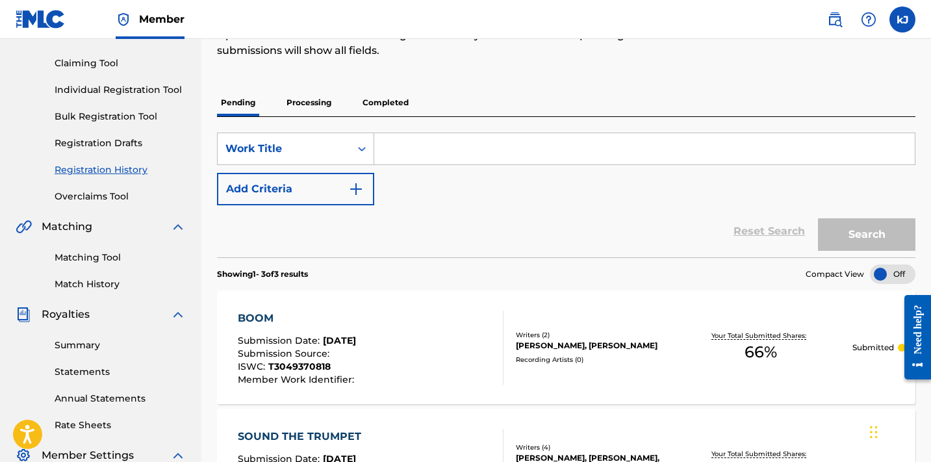
click at [122, 146] on link "Registration Drafts" at bounding box center [120, 143] width 131 height 14
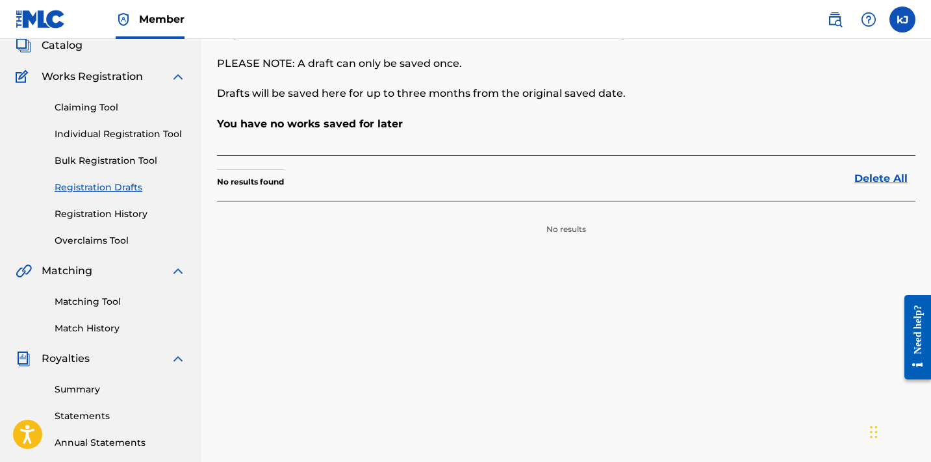
scroll to position [80, 0]
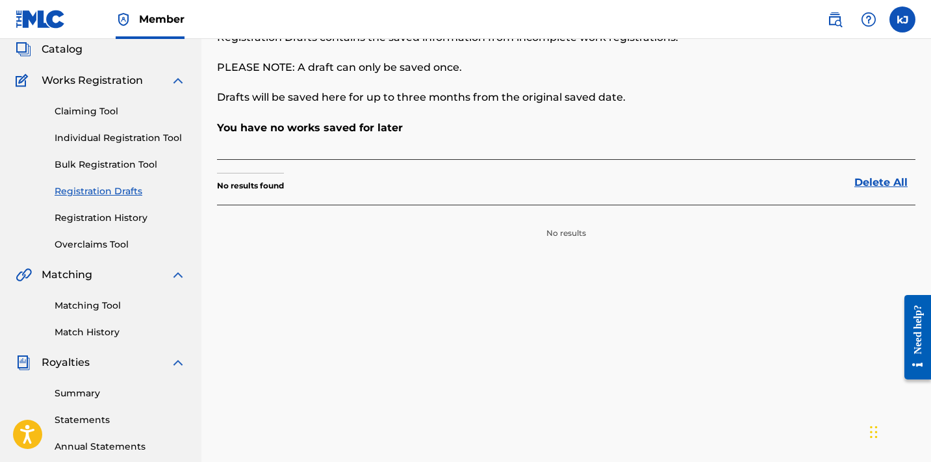
click at [84, 162] on link "Bulk Registration Tool" at bounding box center [120, 165] width 131 height 14
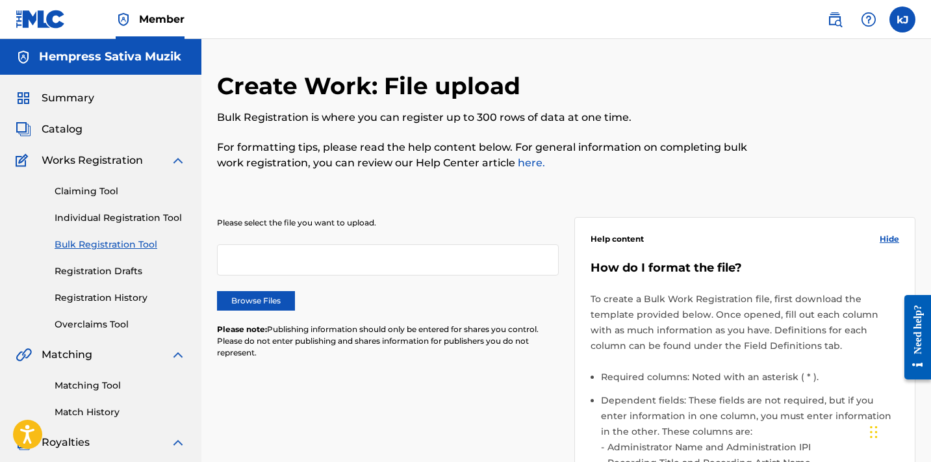
click at [144, 216] on link "Individual Registration Tool" at bounding box center [120, 218] width 131 height 14
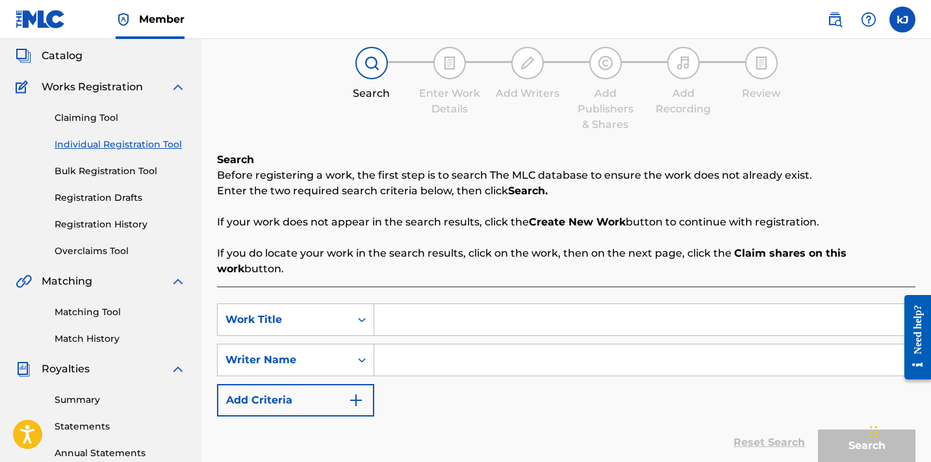
scroll to position [75, 0]
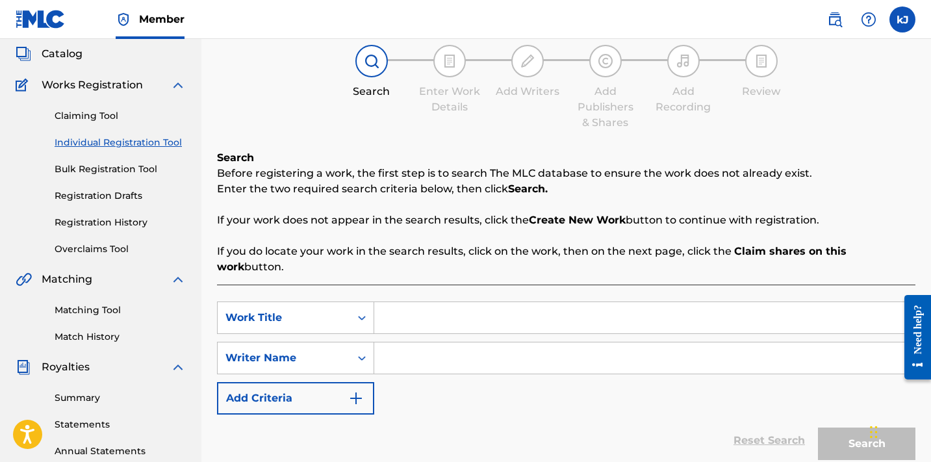
click at [85, 116] on link "Claiming Tool" at bounding box center [120, 116] width 131 height 14
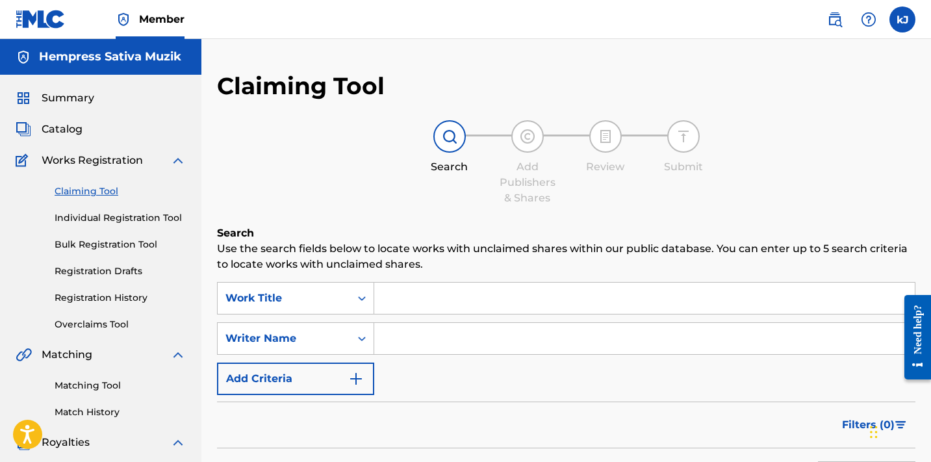
click at [407, 342] on input "Search Form" at bounding box center [644, 338] width 540 height 31
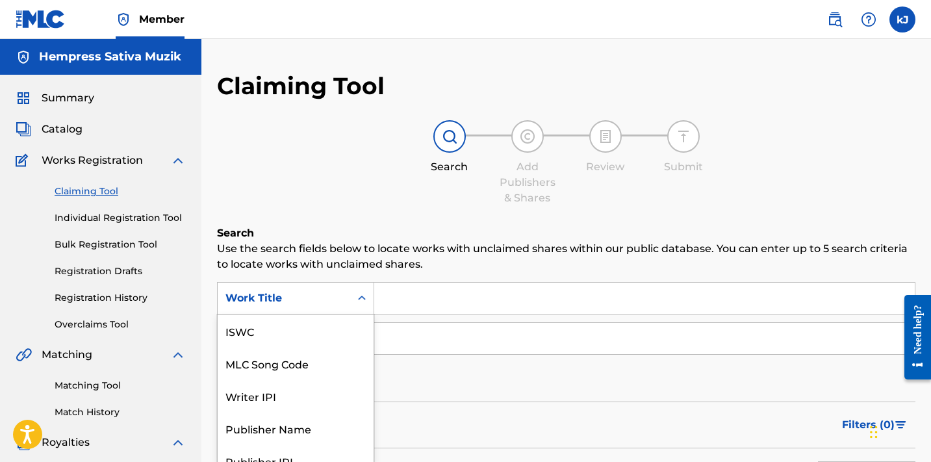
click at [357, 300] on div "Work Title selected, 7 of 7. 7 results available. Use Up and Down to choose opt…" at bounding box center [295, 298] width 157 height 32
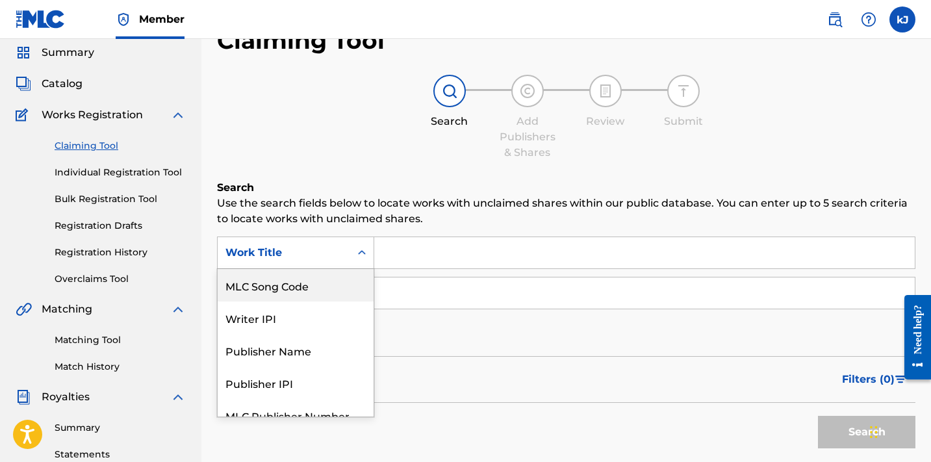
scroll to position [48, 0]
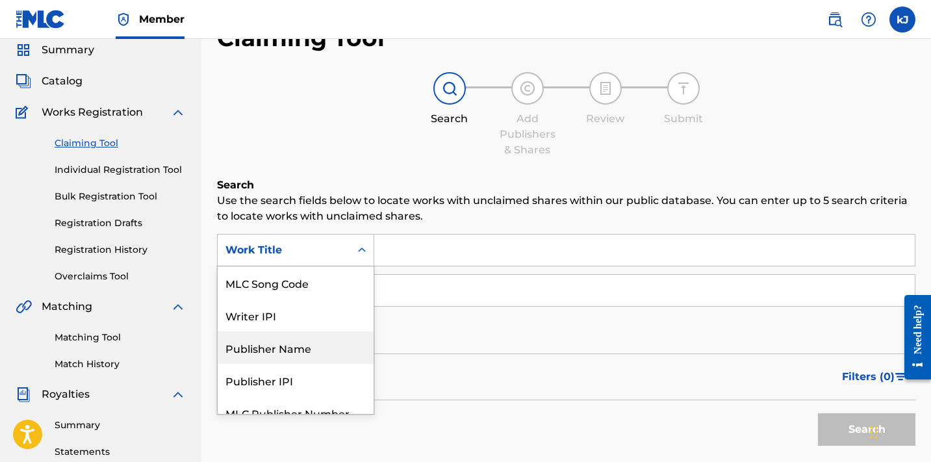
click at [312, 351] on div "Publisher Name" at bounding box center [296, 347] width 156 height 32
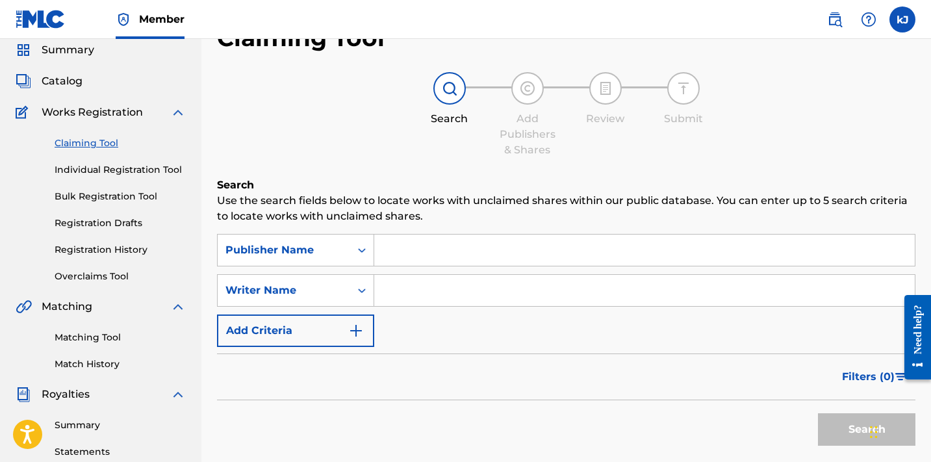
click at [412, 291] on input "Search Form" at bounding box center [644, 290] width 540 height 31
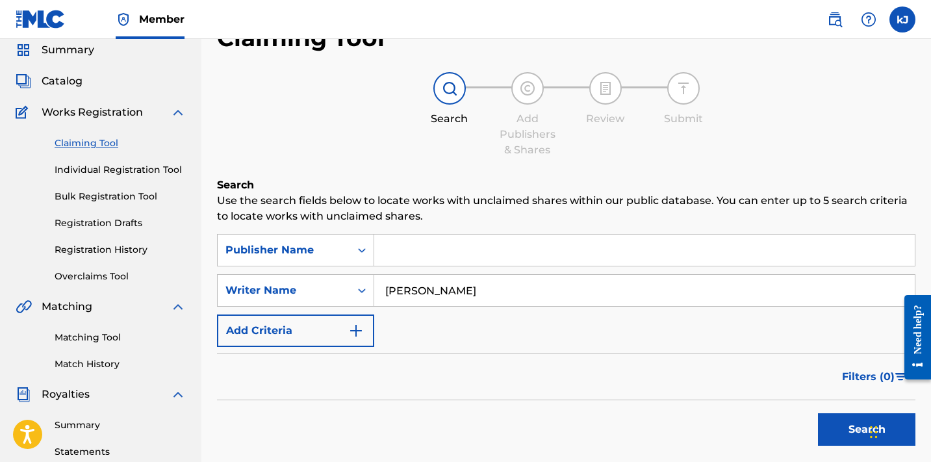
type input "[PERSON_NAME]"
click at [852, 439] on button "Search" at bounding box center [866, 429] width 97 height 32
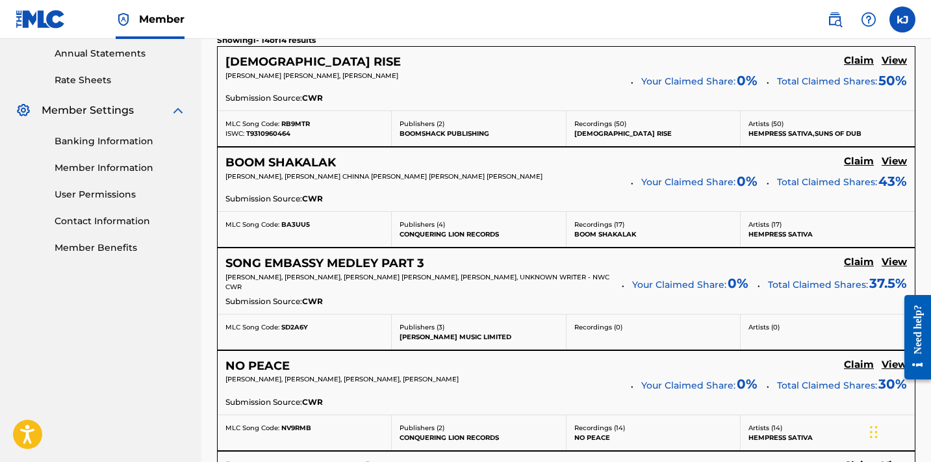
scroll to position [462, 0]
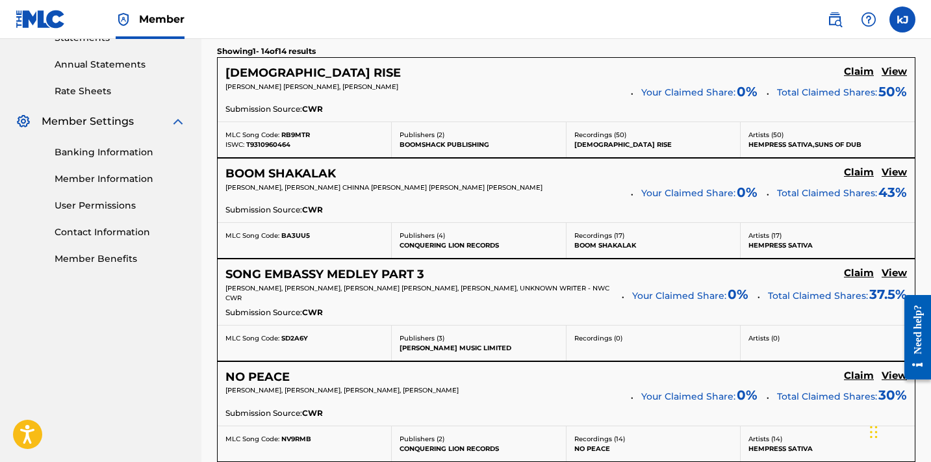
click at [862, 75] on h5 "Claim" at bounding box center [859, 72] width 30 height 12
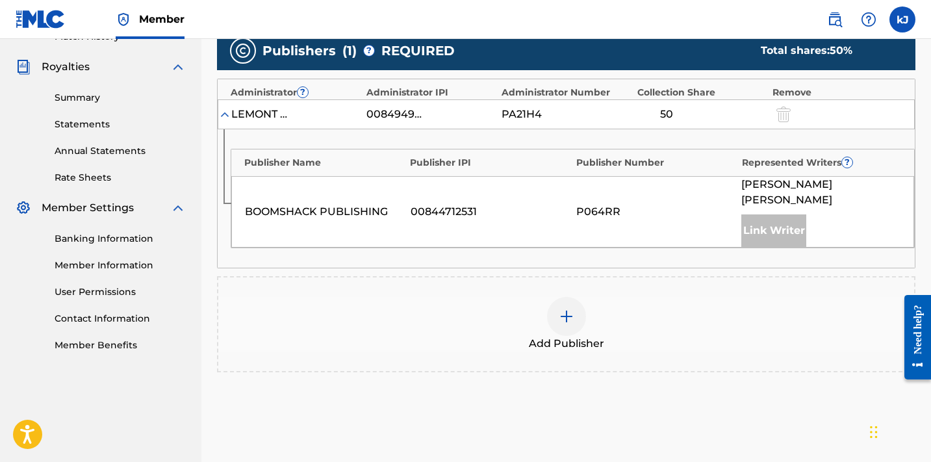
scroll to position [381, 0]
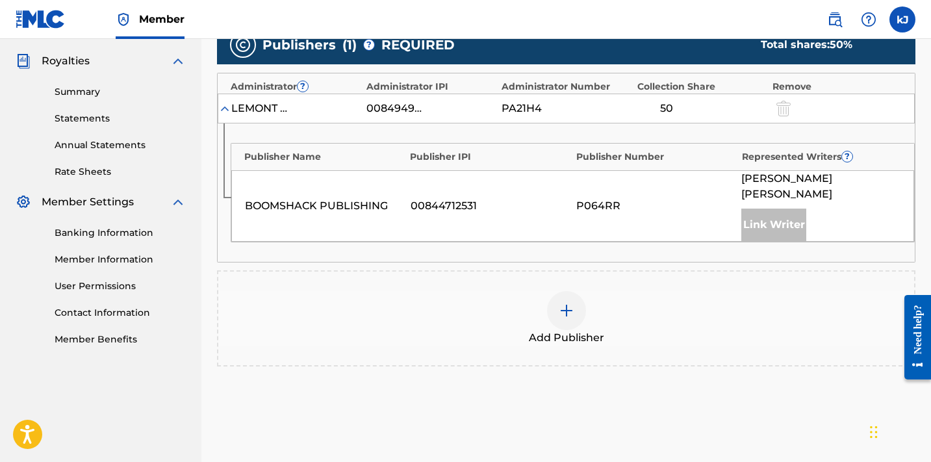
click at [561, 303] on img at bounding box center [567, 311] width 16 height 16
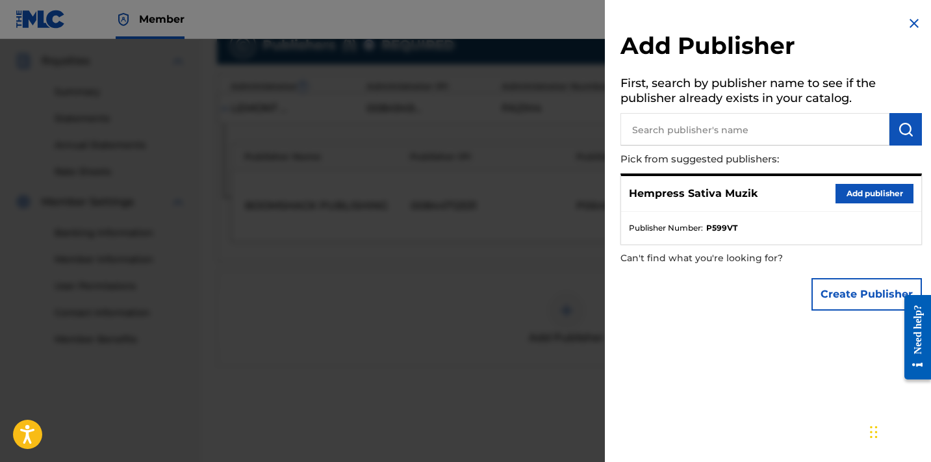
click at [883, 193] on button "Add publisher" at bounding box center [874, 193] width 78 height 19
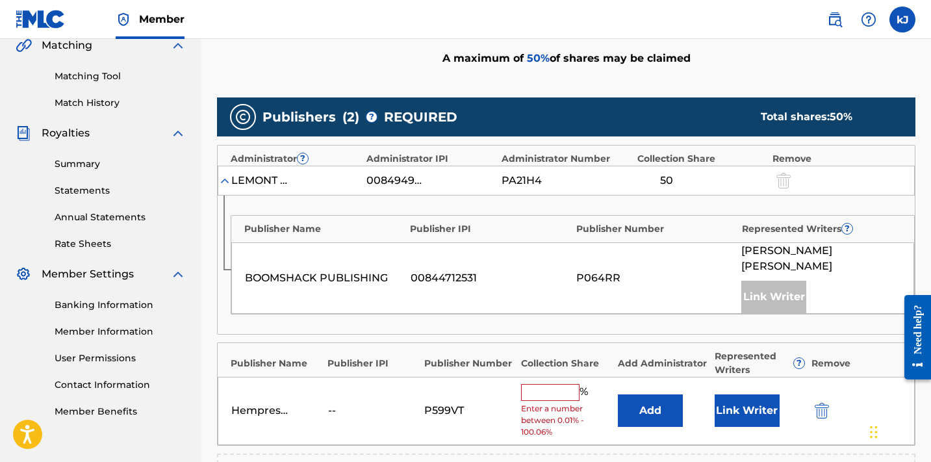
scroll to position [316, 0]
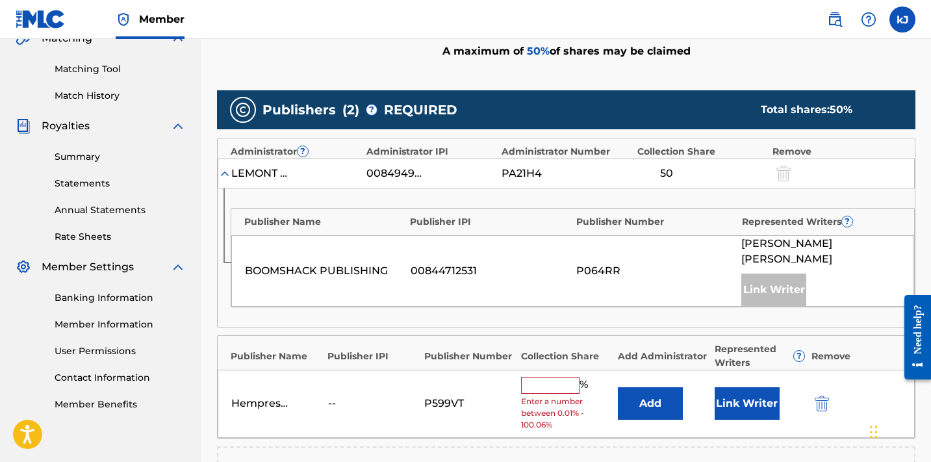
click at [531, 377] on input "text" at bounding box center [550, 385] width 58 height 17
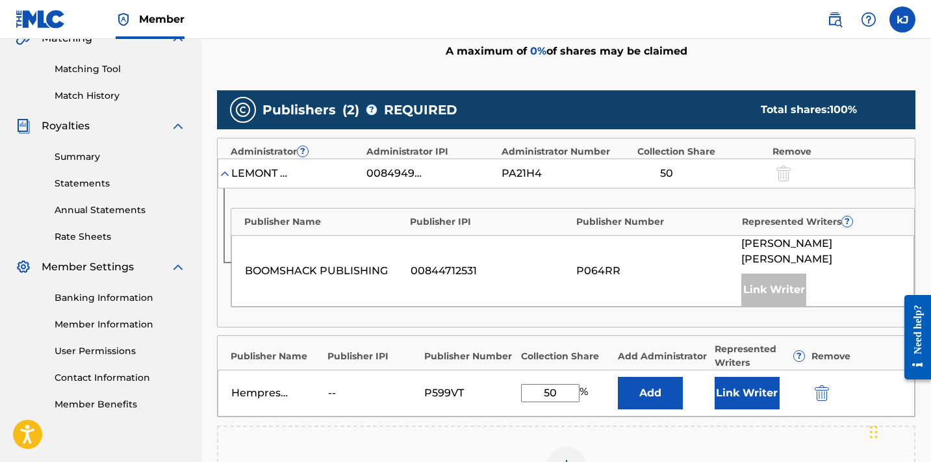
type input "50"
click at [748, 381] on button "Link Writer" at bounding box center [747, 393] width 65 height 32
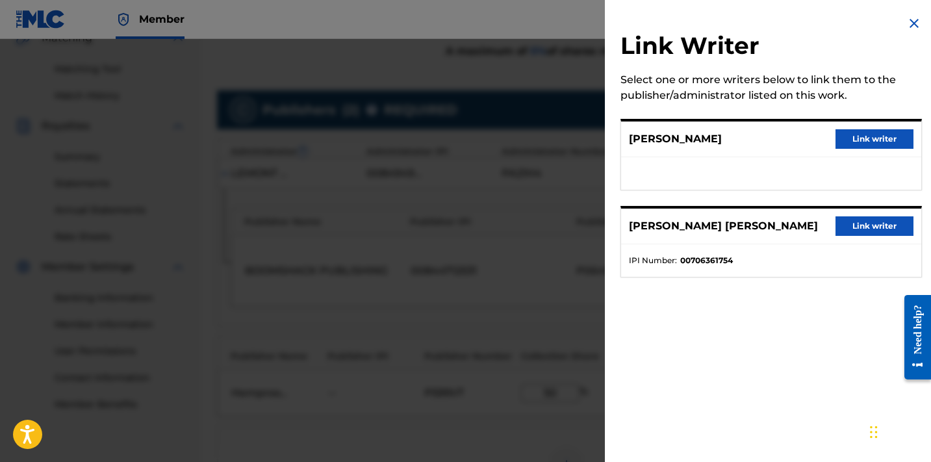
click at [869, 139] on button "Link writer" at bounding box center [874, 138] width 78 height 19
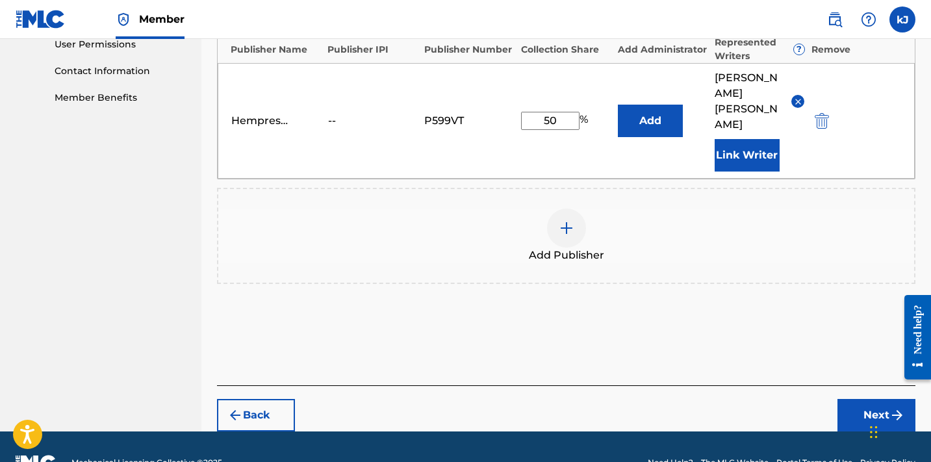
click at [854, 399] on button "Next" at bounding box center [876, 415] width 78 height 32
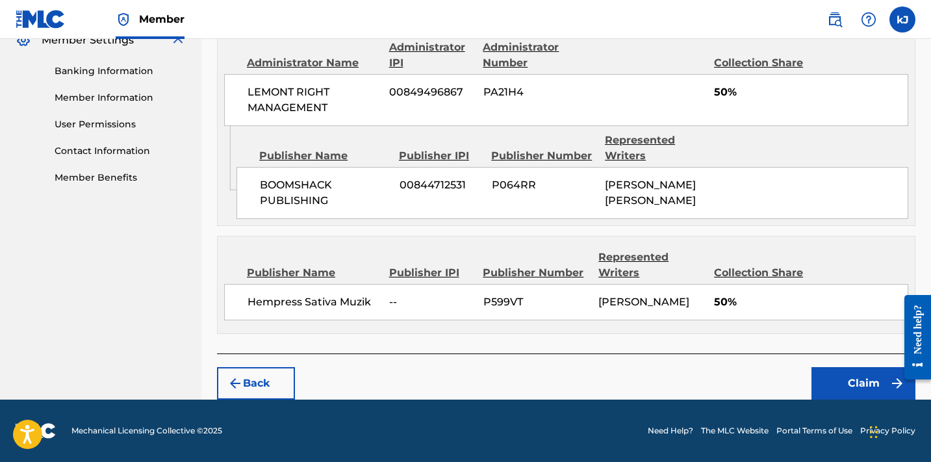
click at [835, 391] on button "Claim" at bounding box center [863, 383] width 104 height 32
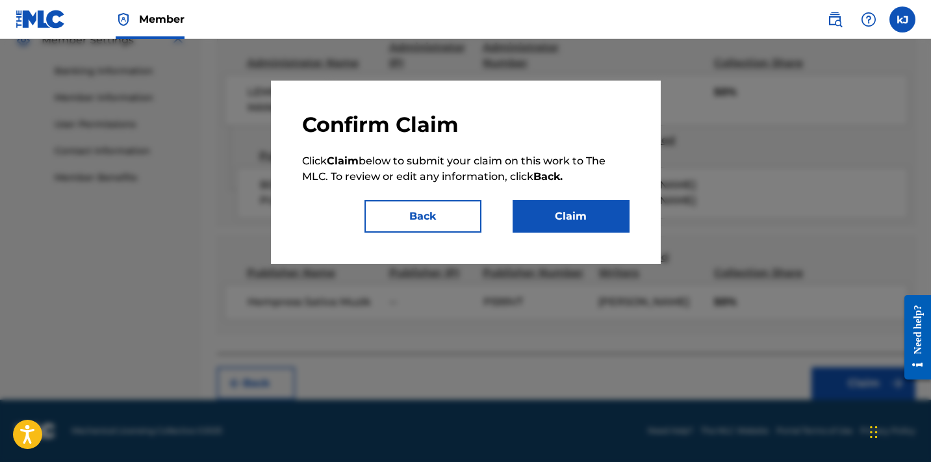
click at [566, 219] on button "Claim" at bounding box center [571, 216] width 117 height 32
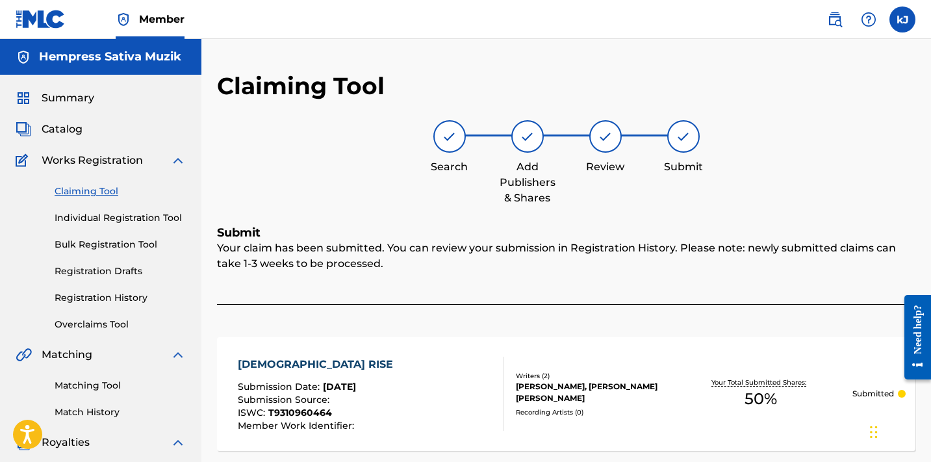
scroll to position [0, 0]
click at [86, 192] on link "Claiming Tool" at bounding box center [120, 191] width 131 height 14
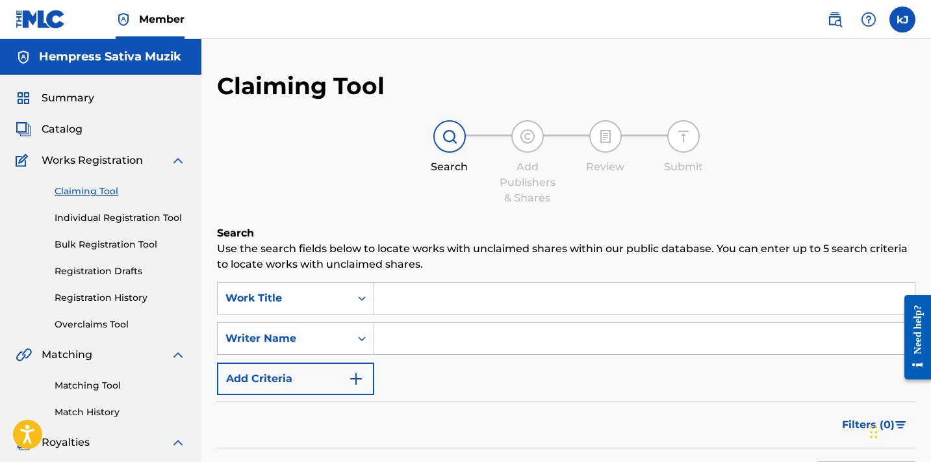
click at [429, 346] on input "Search Form" at bounding box center [644, 338] width 540 height 31
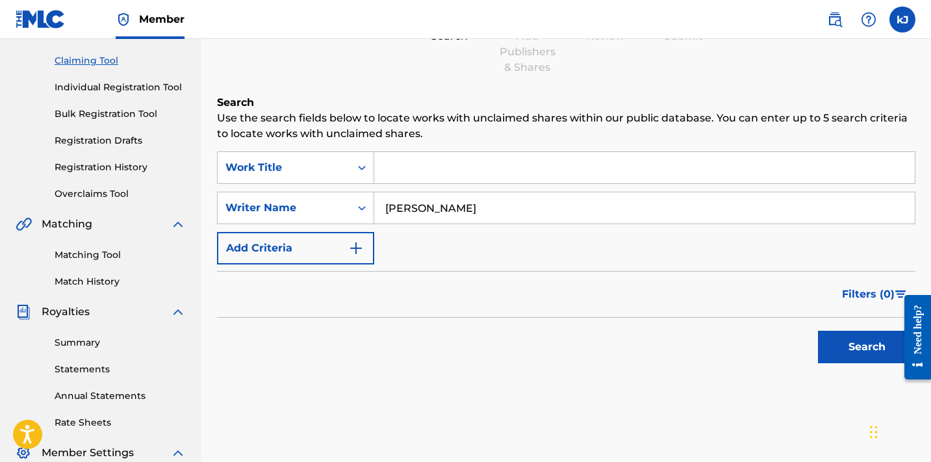
scroll to position [131, 0]
type input "[PERSON_NAME]"
click at [859, 341] on button "Search" at bounding box center [866, 346] width 97 height 32
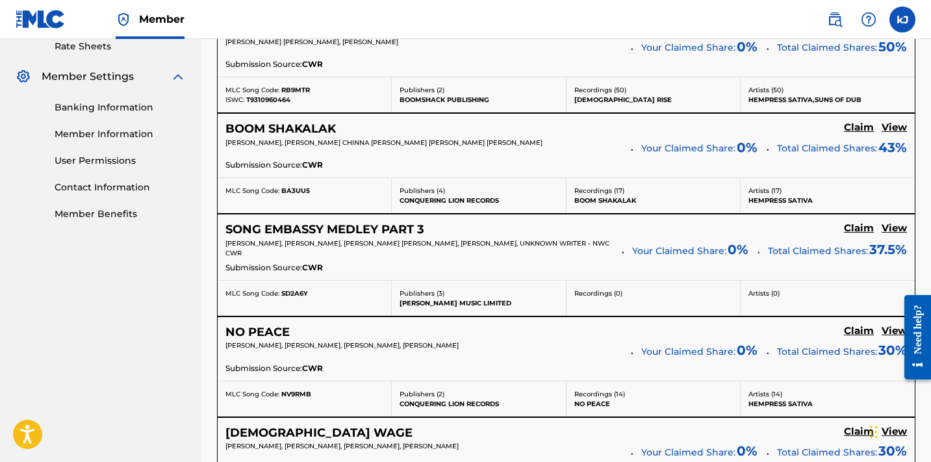
scroll to position [509, 0]
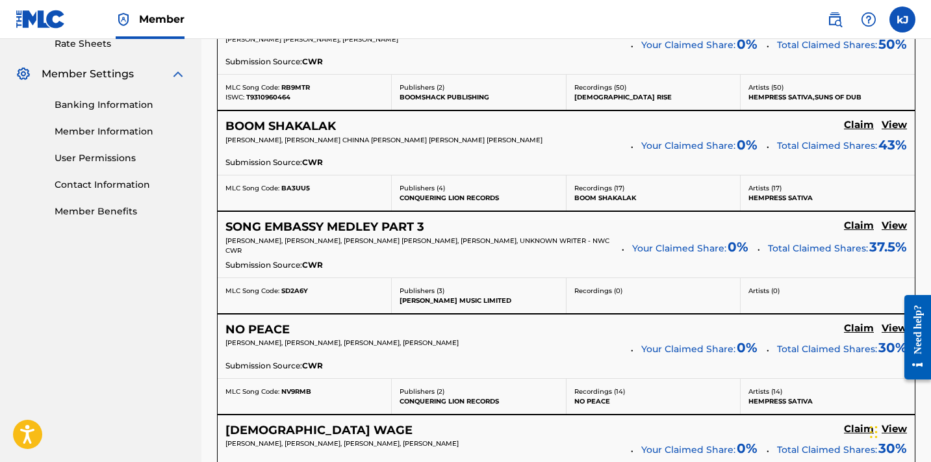
click at [854, 31] on h5 "Claim" at bounding box center [859, 24] width 30 height 12
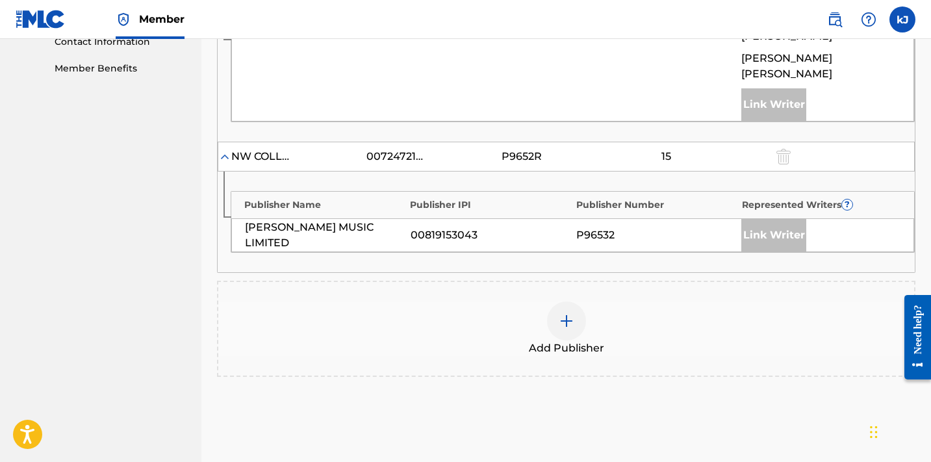
scroll to position [655, 0]
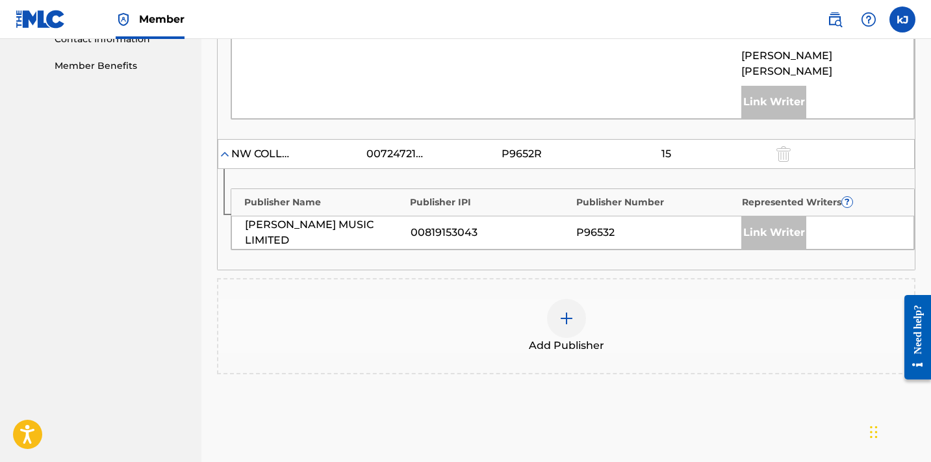
click at [563, 311] on img at bounding box center [567, 319] width 16 height 16
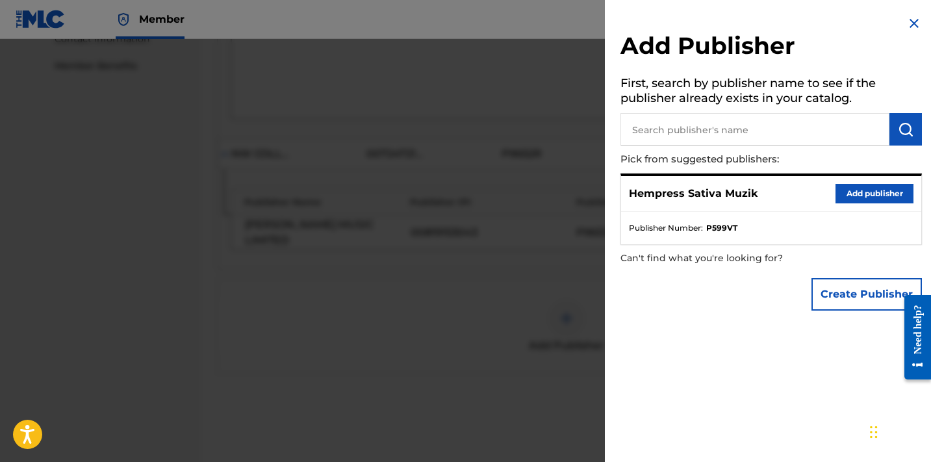
click at [835, 195] on button "Add publisher" at bounding box center [874, 193] width 78 height 19
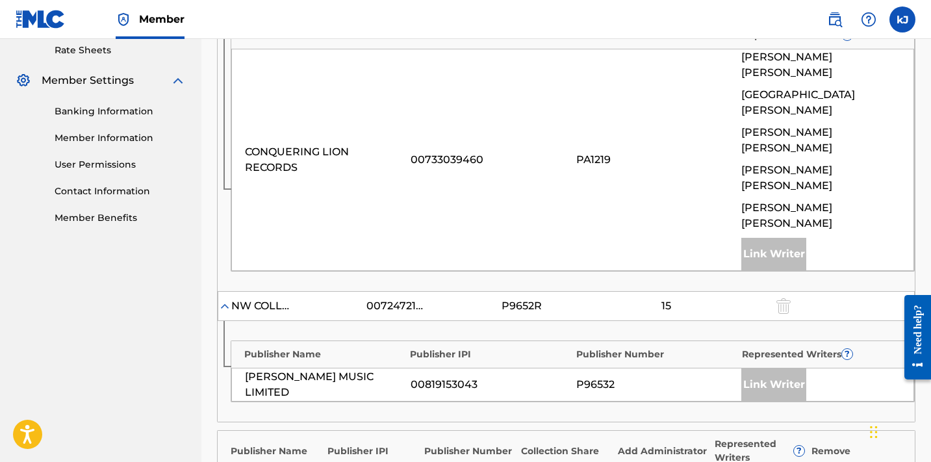
scroll to position [507, 0]
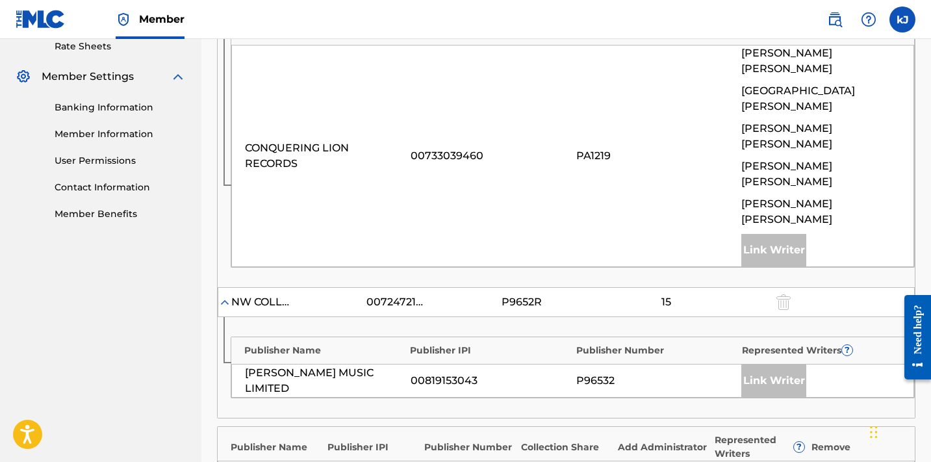
type input "57"
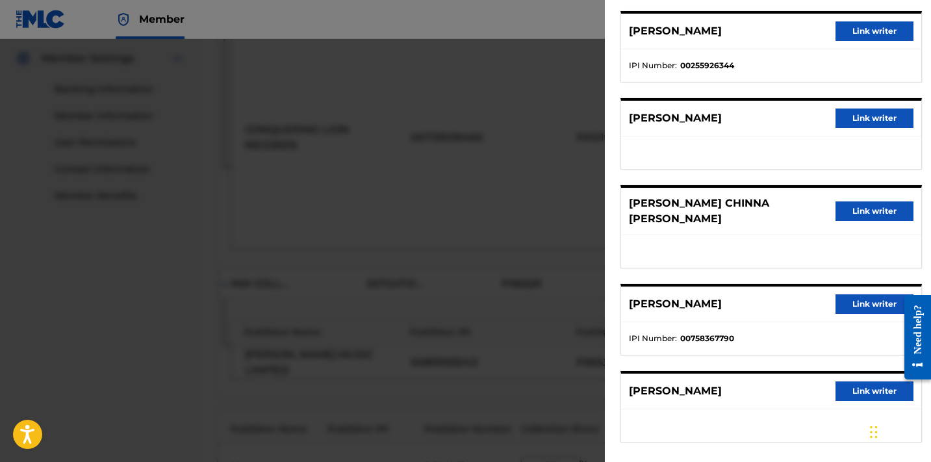
scroll to position [557, 0]
click at [878, 381] on button "Link writer" at bounding box center [874, 390] width 78 height 19
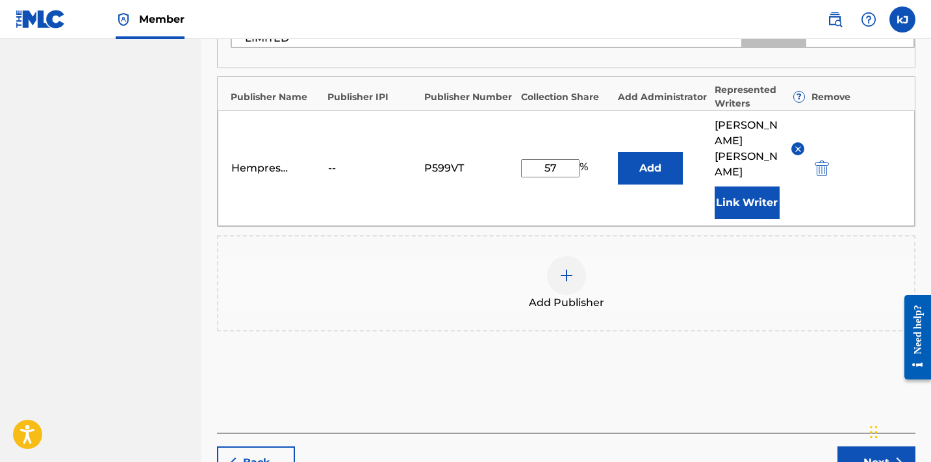
click at [868, 446] on button "Next" at bounding box center [876, 462] width 78 height 32
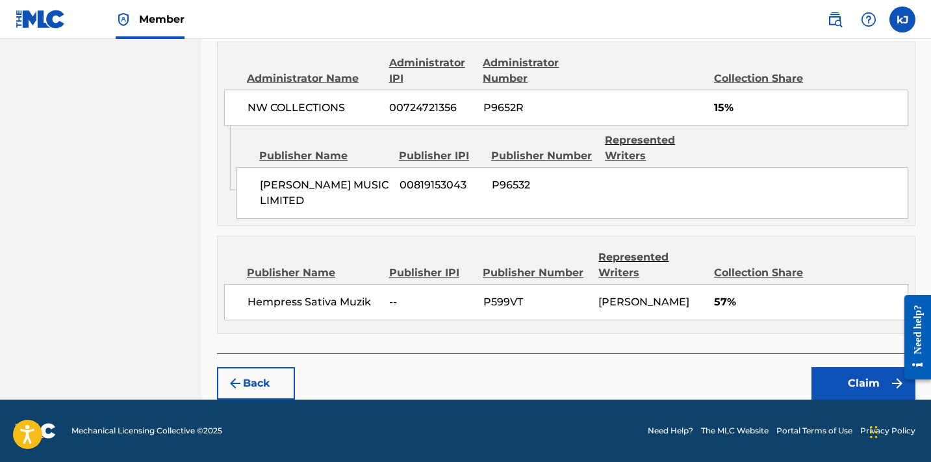
scroll to position [915, 0]
click at [844, 377] on button "Claim" at bounding box center [863, 383] width 104 height 32
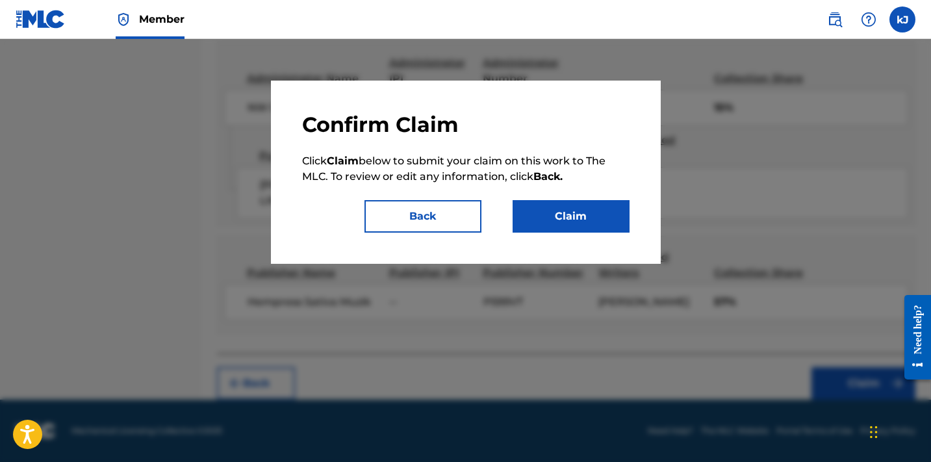
click at [581, 212] on button "Claim" at bounding box center [571, 216] width 117 height 32
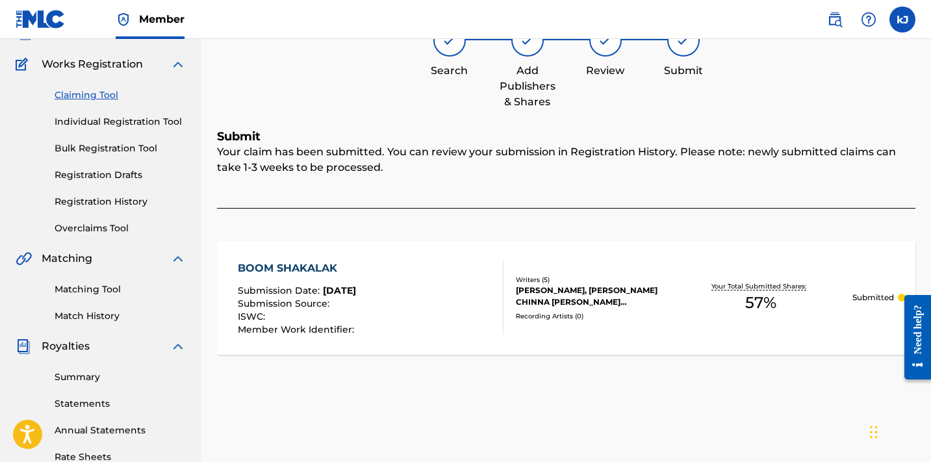
scroll to position [96, 0]
click at [95, 94] on link "Claiming Tool" at bounding box center [120, 95] width 131 height 14
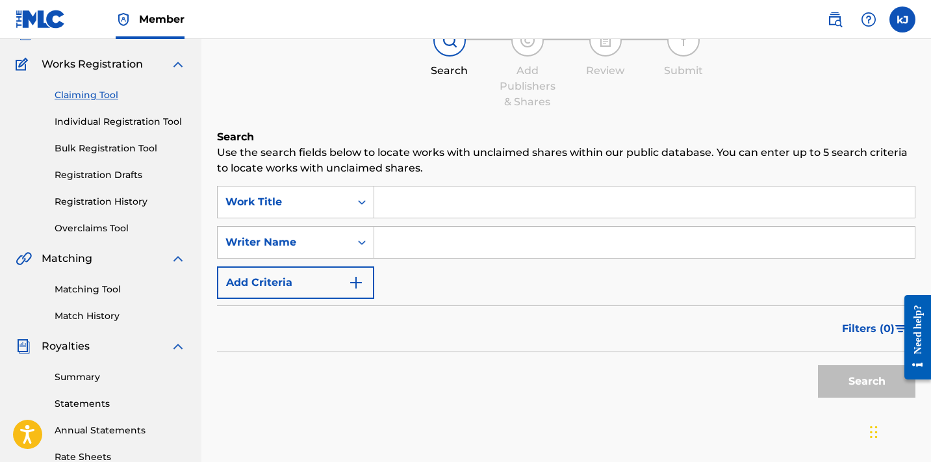
scroll to position [0, 0]
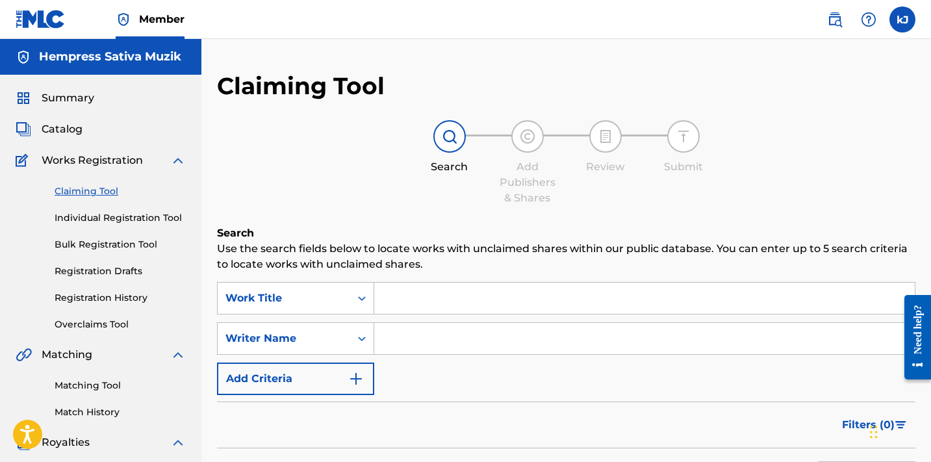
click at [445, 339] on input "Search Form" at bounding box center [644, 338] width 540 height 31
drag, startPoint x: 437, startPoint y: 346, endPoint x: 479, endPoint y: 338, distance: 42.9
click at [479, 338] on input "[PERSON_NAME]" at bounding box center [644, 338] width 540 height 31
drag, startPoint x: 486, startPoint y: 337, endPoint x: 375, endPoint y: 339, distance: 110.5
click at [375, 339] on input "[PERSON_NAME]" at bounding box center [644, 338] width 540 height 31
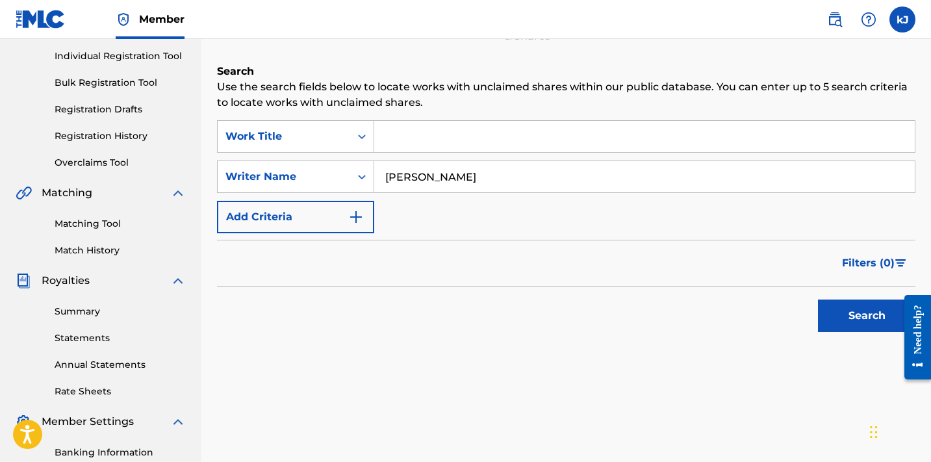
scroll to position [183, 0]
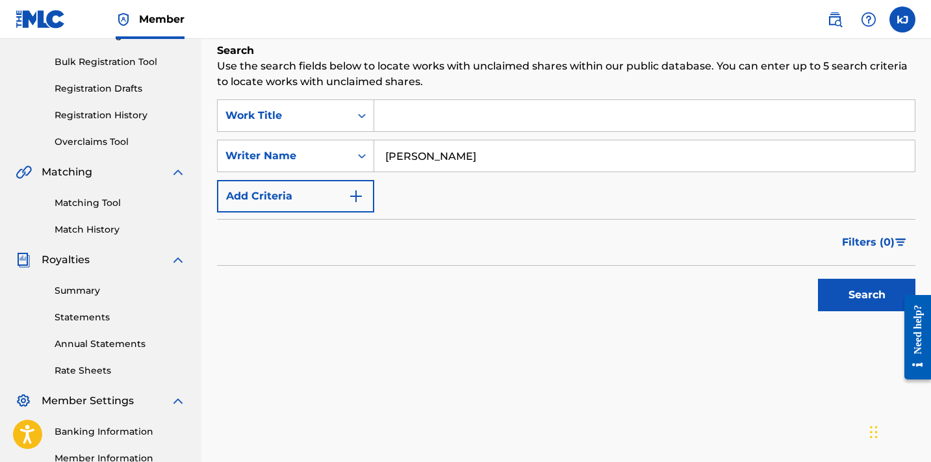
type input "[PERSON_NAME]"
click at [854, 290] on button "Search" at bounding box center [866, 295] width 97 height 32
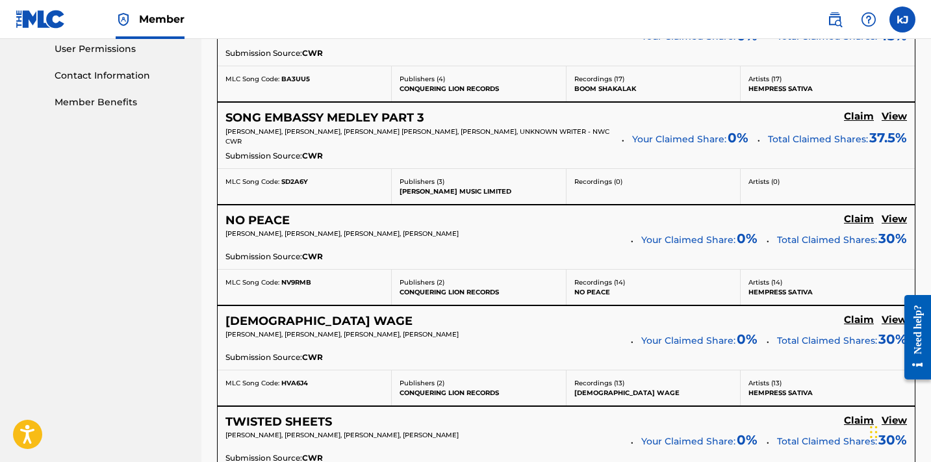
scroll to position [622, 0]
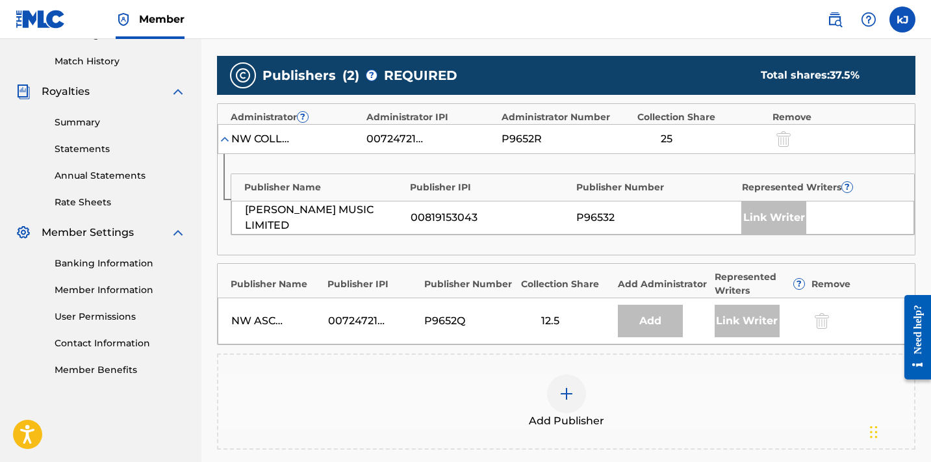
scroll to position [344, 0]
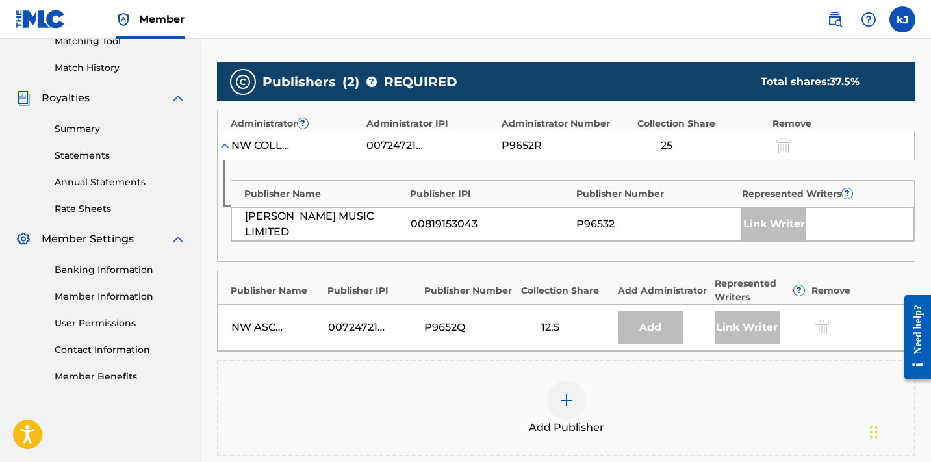
click at [568, 397] on img at bounding box center [567, 400] width 16 height 16
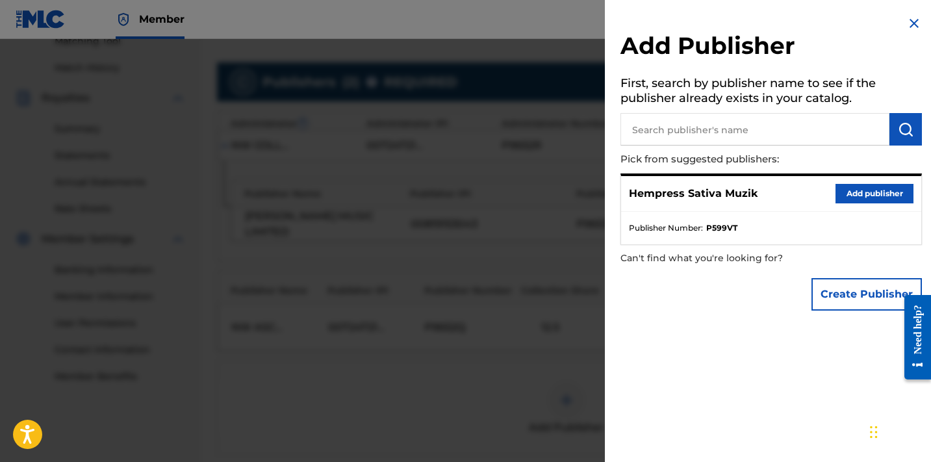
click at [866, 194] on button "Add publisher" at bounding box center [874, 193] width 78 height 19
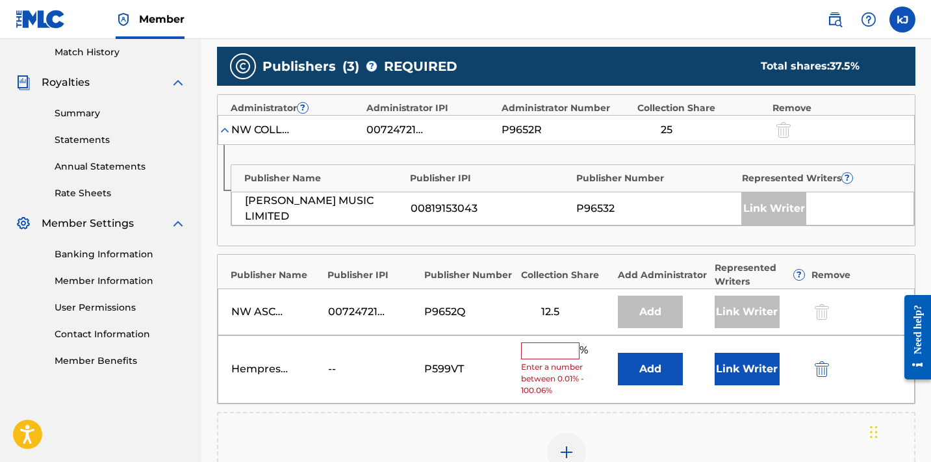
scroll to position [360, 0]
click at [559, 349] on input "text" at bounding box center [550, 350] width 58 height 17
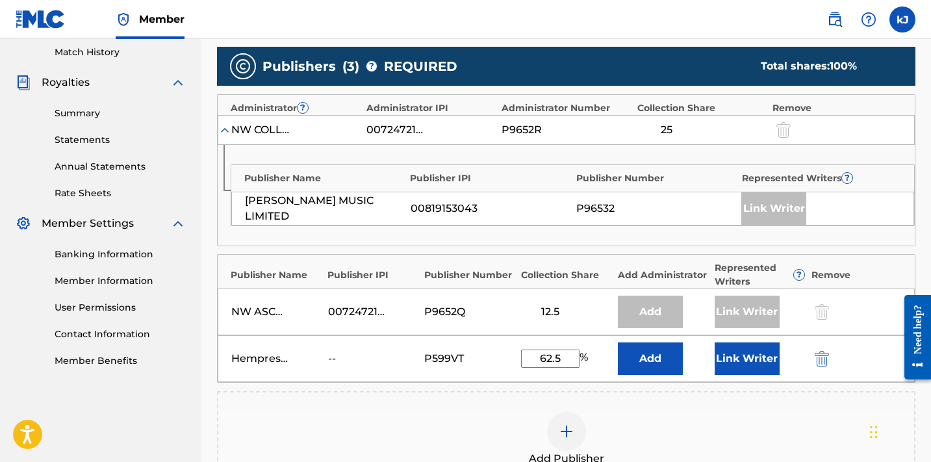
type input "62.5"
click at [743, 354] on button "Link Writer" at bounding box center [747, 358] width 65 height 32
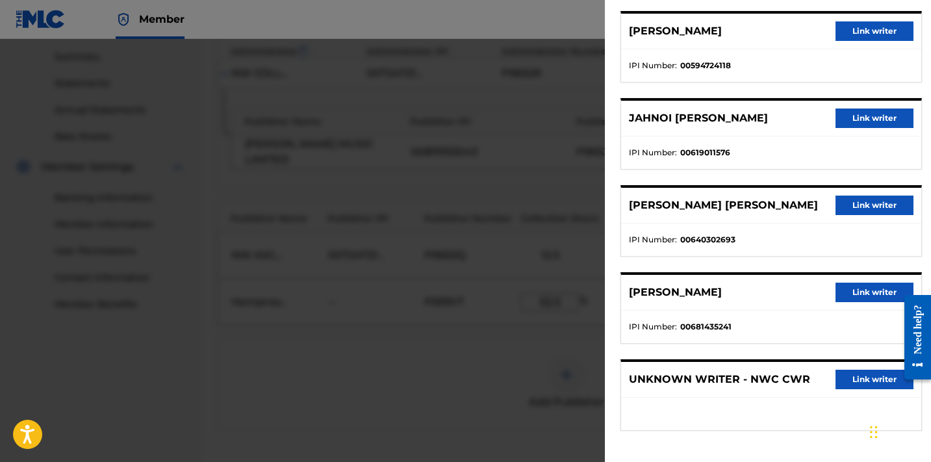
scroll to position [425, 0]
click at [857, 294] on button "Link writer" at bounding box center [874, 292] width 78 height 19
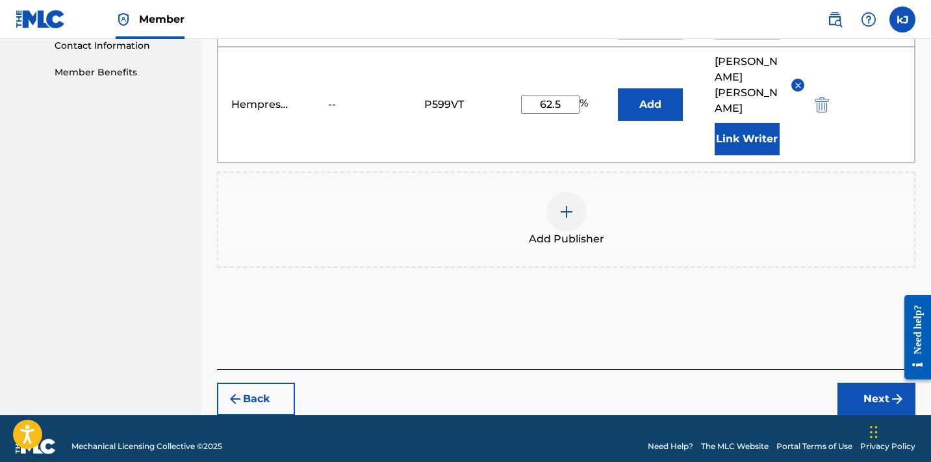
scroll to position [648, 0]
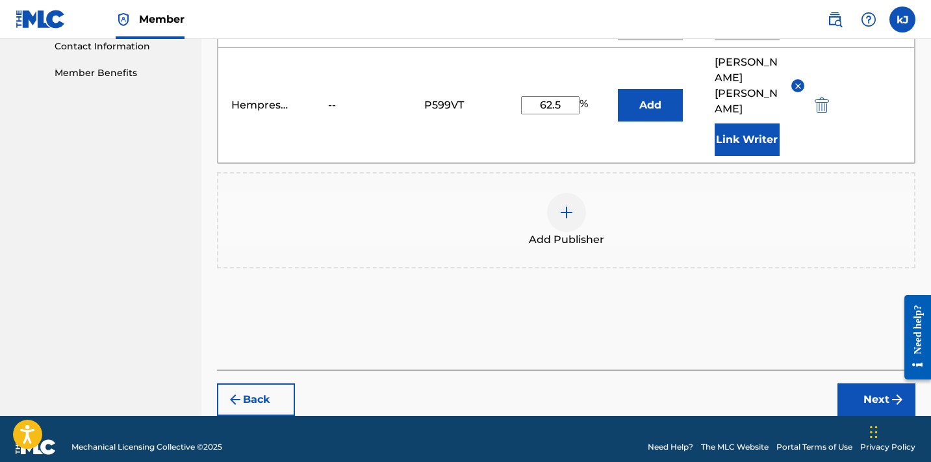
click at [880, 386] on button "Next" at bounding box center [876, 399] width 78 height 32
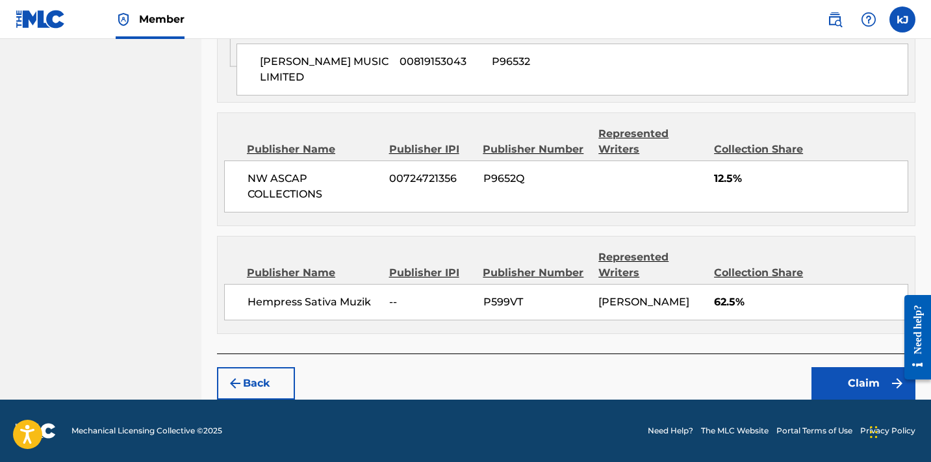
scroll to position [751, 0]
click at [829, 384] on button "Claim" at bounding box center [863, 383] width 104 height 32
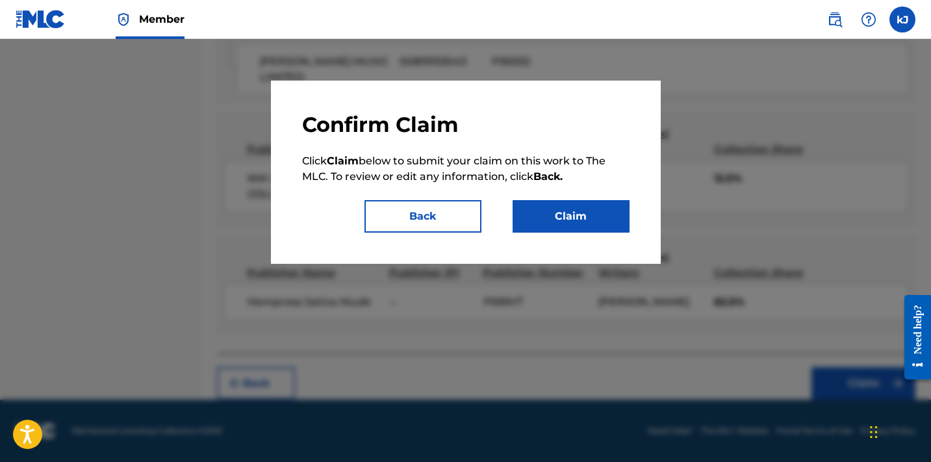
click at [578, 217] on button "Claim" at bounding box center [571, 216] width 117 height 32
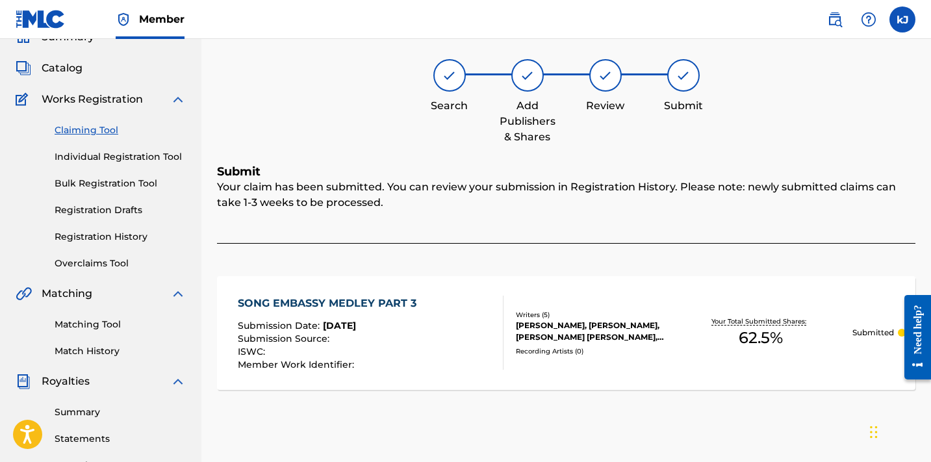
scroll to position [60, 0]
click at [84, 132] on link "Claiming Tool" at bounding box center [120, 131] width 131 height 14
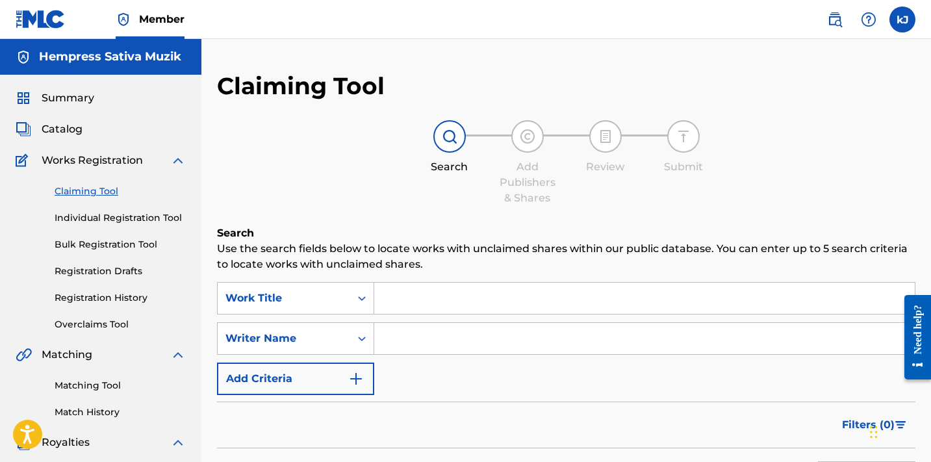
click at [401, 338] on input "Search Form" at bounding box center [644, 338] width 540 height 31
paste input "[PERSON_NAME]"
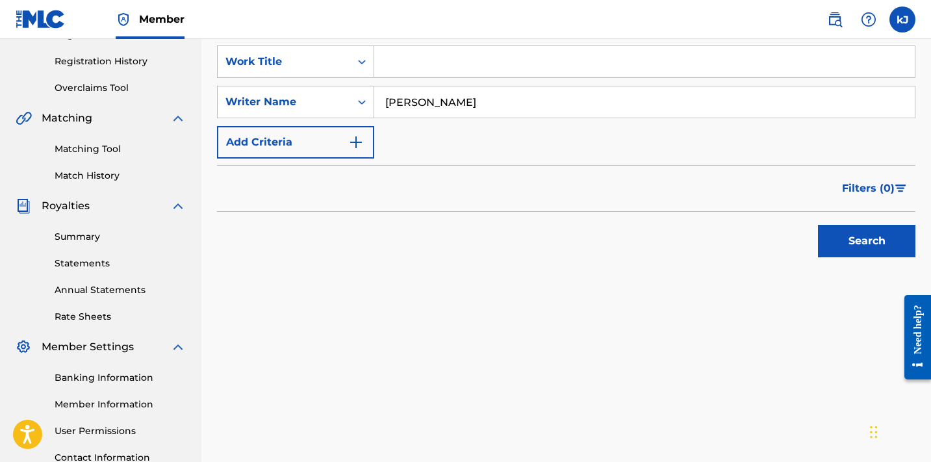
scroll to position [236, 0]
type input "[PERSON_NAME]"
click at [880, 238] on button "Search" at bounding box center [866, 241] width 97 height 32
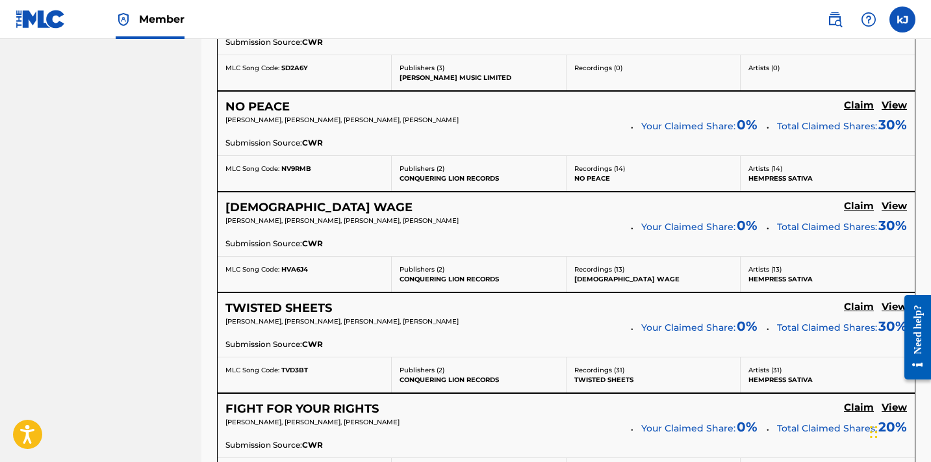
scroll to position [733, 0]
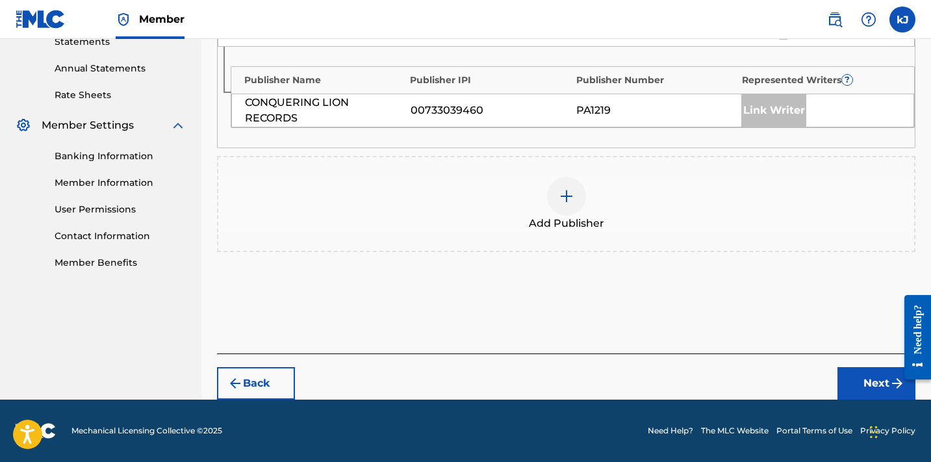
scroll to position [457, 0]
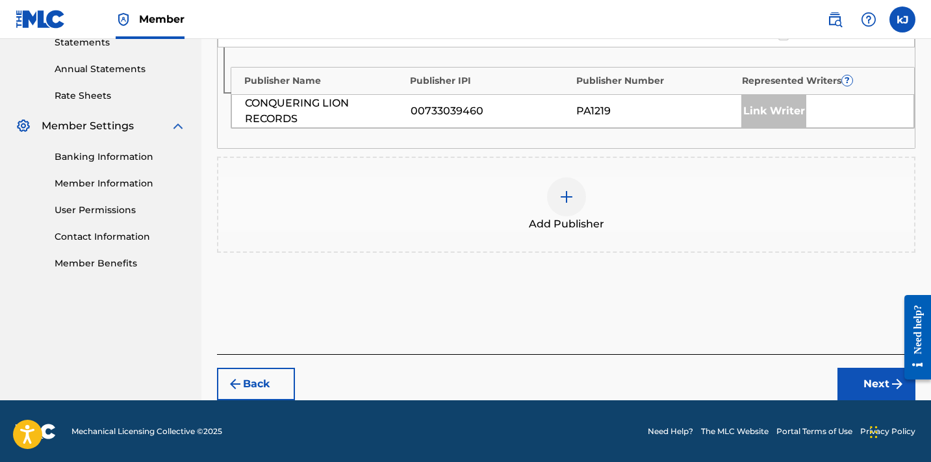
click at [563, 192] on img at bounding box center [567, 197] width 16 height 16
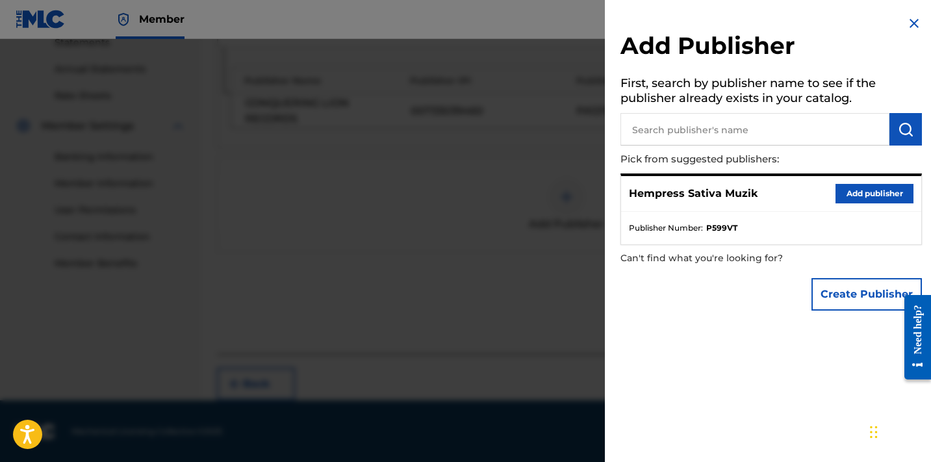
click at [880, 190] on button "Add publisher" at bounding box center [874, 193] width 78 height 19
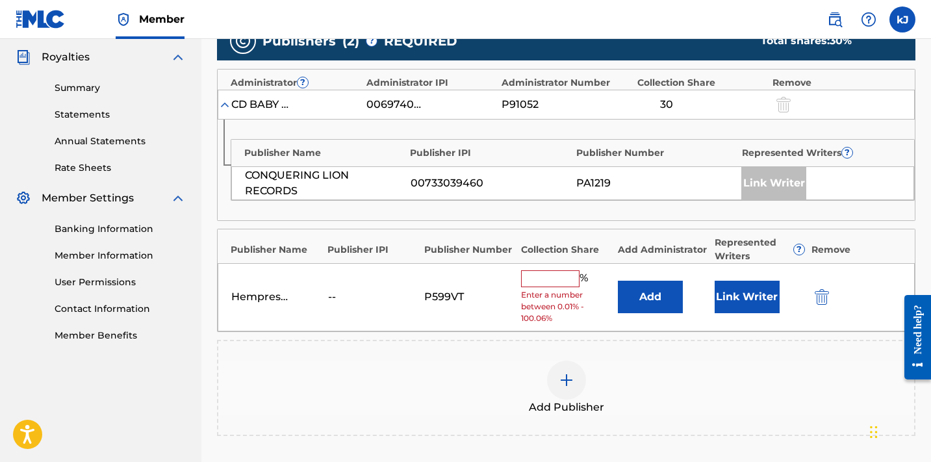
scroll to position [442, 0]
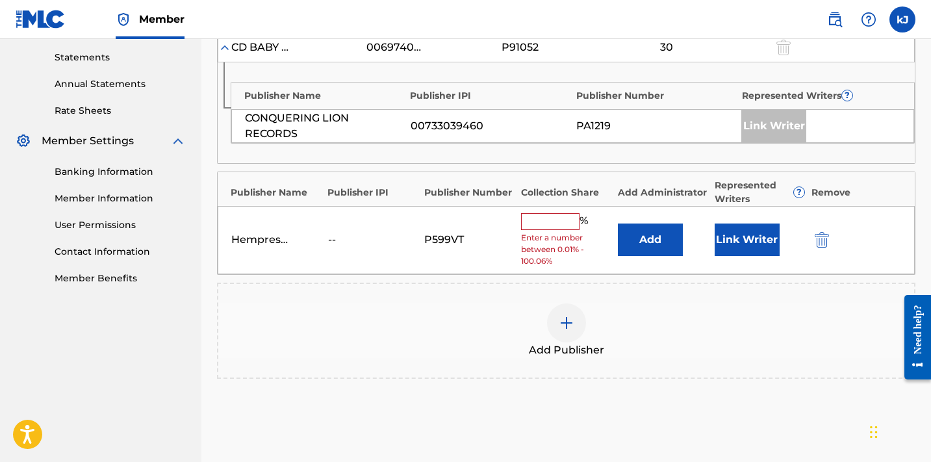
click at [551, 223] on input "text" at bounding box center [550, 221] width 58 height 17
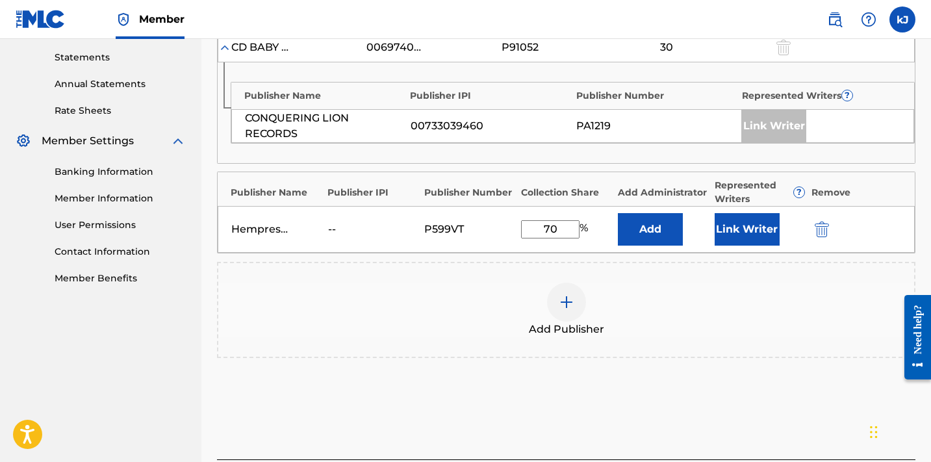
type input "70"
click at [730, 223] on button "Link Writer" at bounding box center [747, 229] width 65 height 32
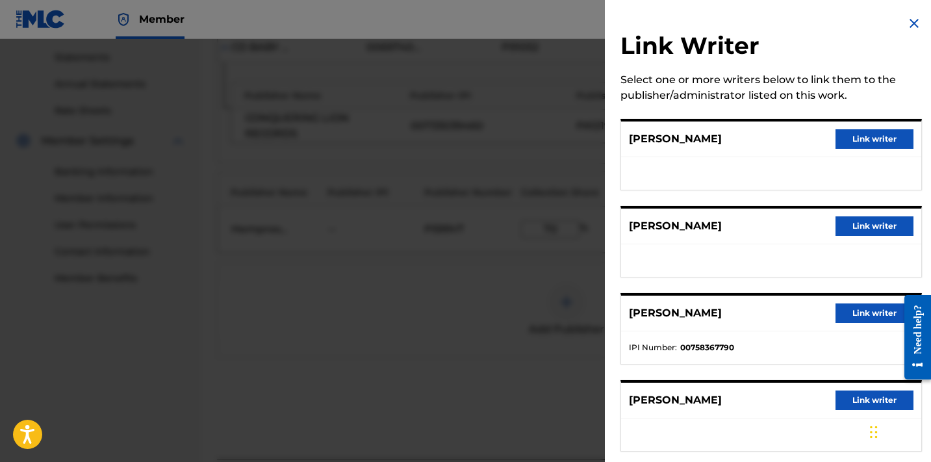
click at [864, 136] on button "Link writer" at bounding box center [874, 138] width 78 height 19
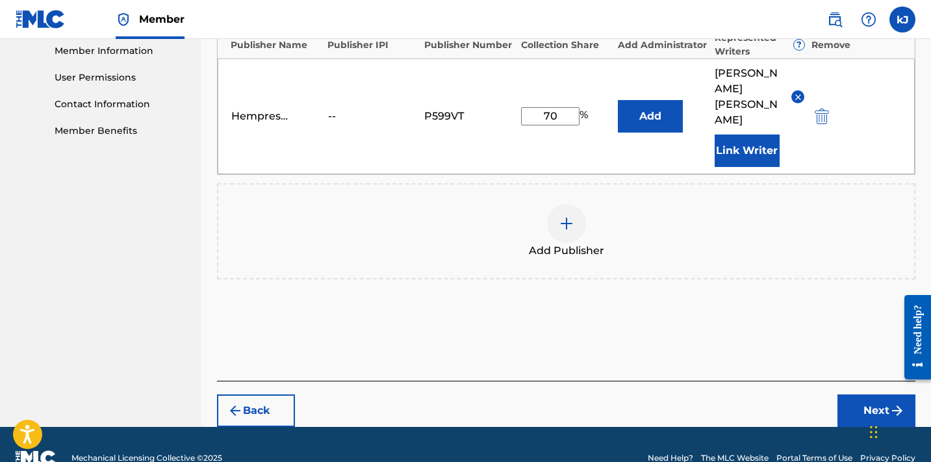
scroll to position [591, 0]
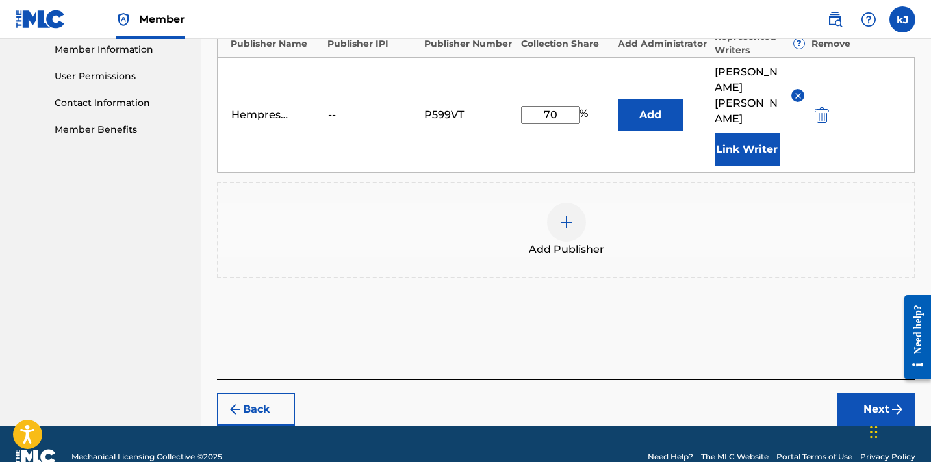
click at [854, 393] on button "Next" at bounding box center [876, 409] width 78 height 32
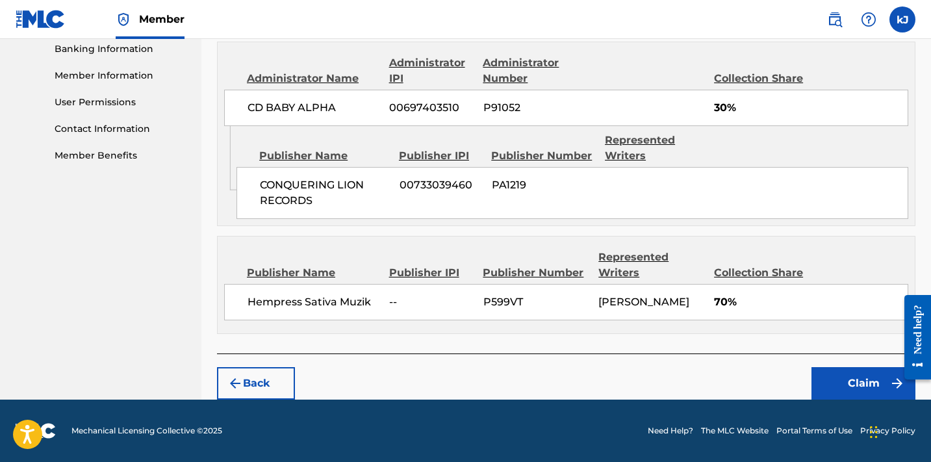
scroll to position [594, 0]
click at [846, 385] on button "Claim" at bounding box center [863, 383] width 104 height 32
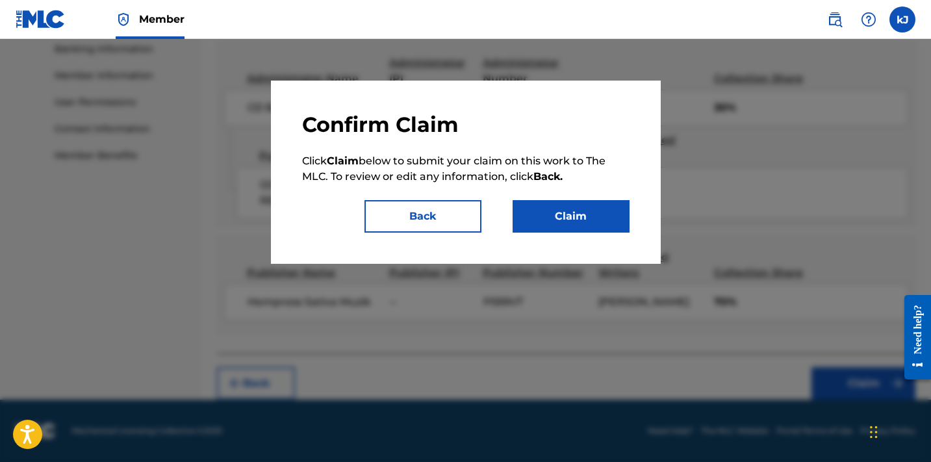
click at [599, 212] on button "Claim" at bounding box center [571, 216] width 117 height 32
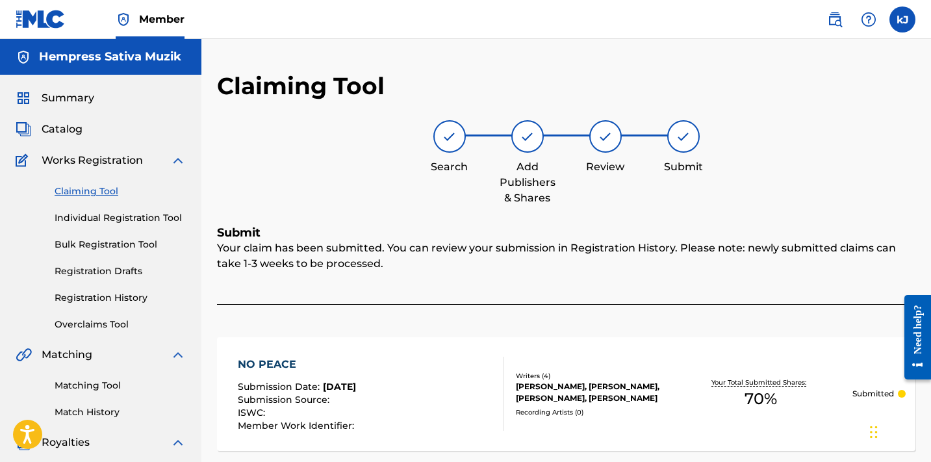
scroll to position [0, 0]
click at [81, 193] on link "Claiming Tool" at bounding box center [120, 191] width 131 height 14
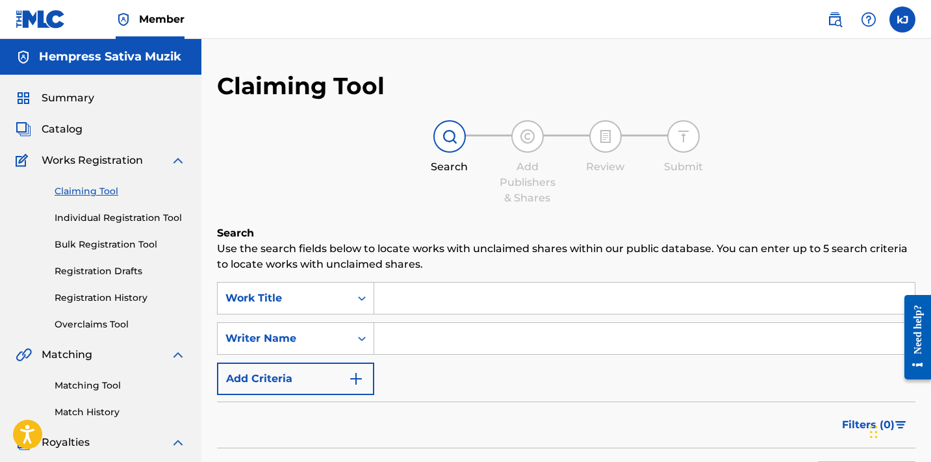
click at [434, 333] on input "Search Form" at bounding box center [644, 338] width 540 height 31
paste input "[PERSON_NAME]"
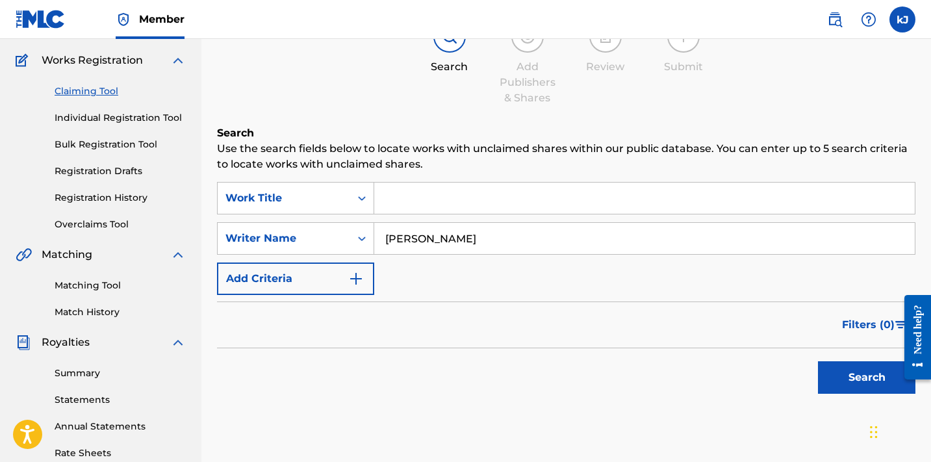
scroll to position [102, 0]
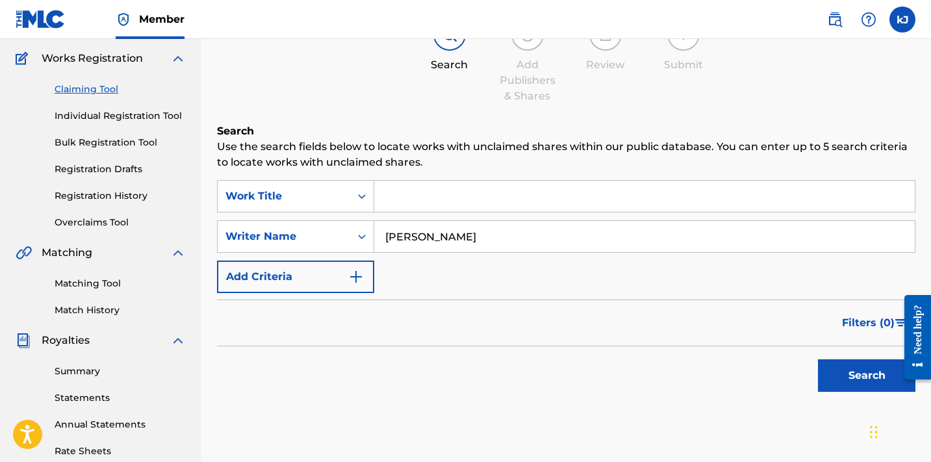
type input "[PERSON_NAME]"
click at [851, 372] on button "Search" at bounding box center [866, 375] width 97 height 32
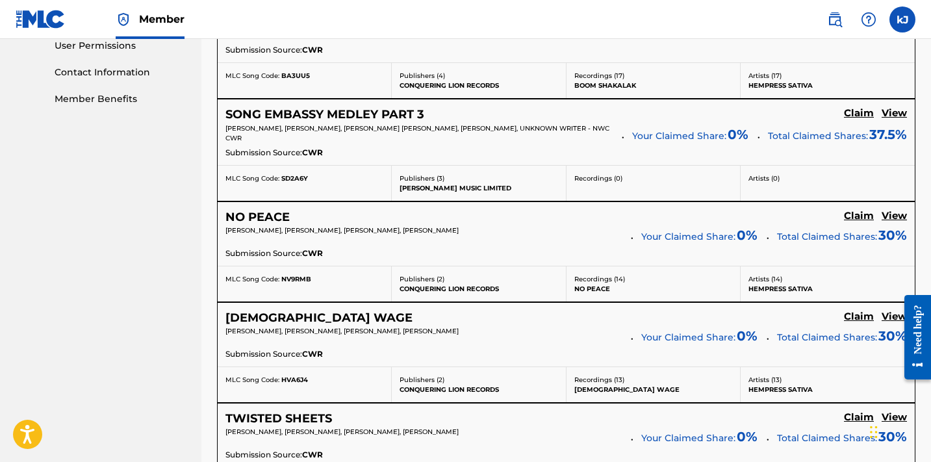
scroll to position [624, 0]
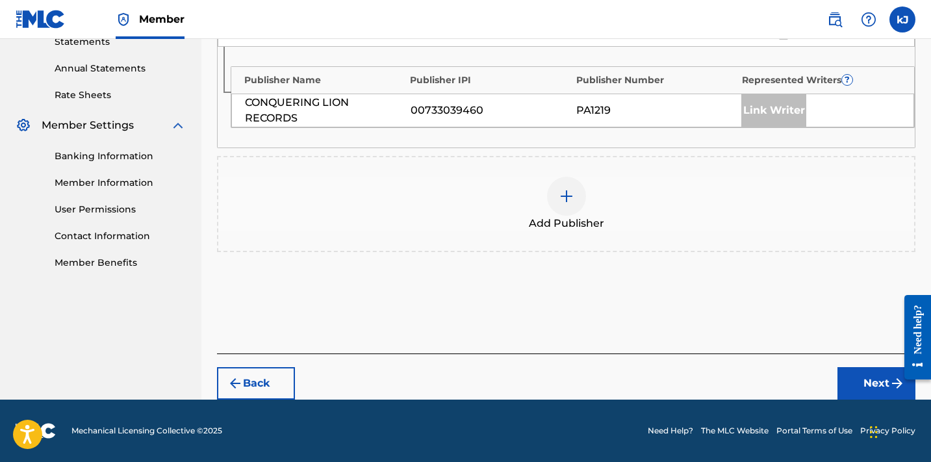
scroll to position [457, 0]
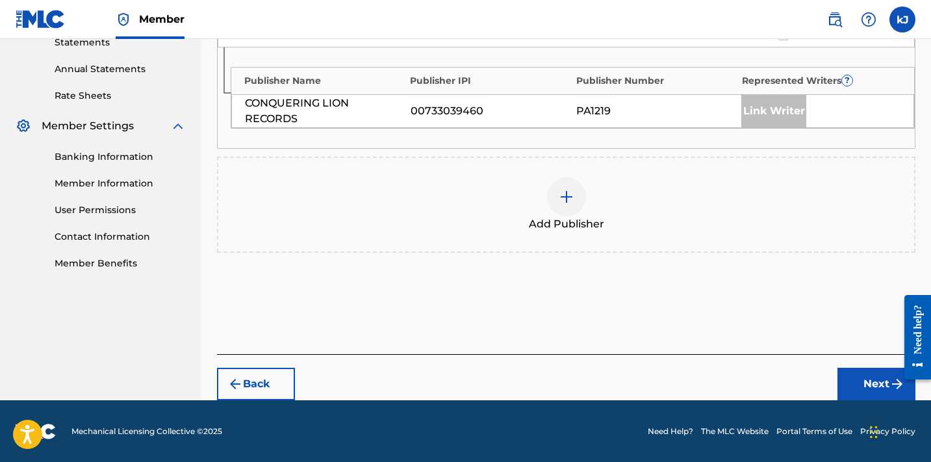
click at [567, 191] on img at bounding box center [567, 197] width 16 height 16
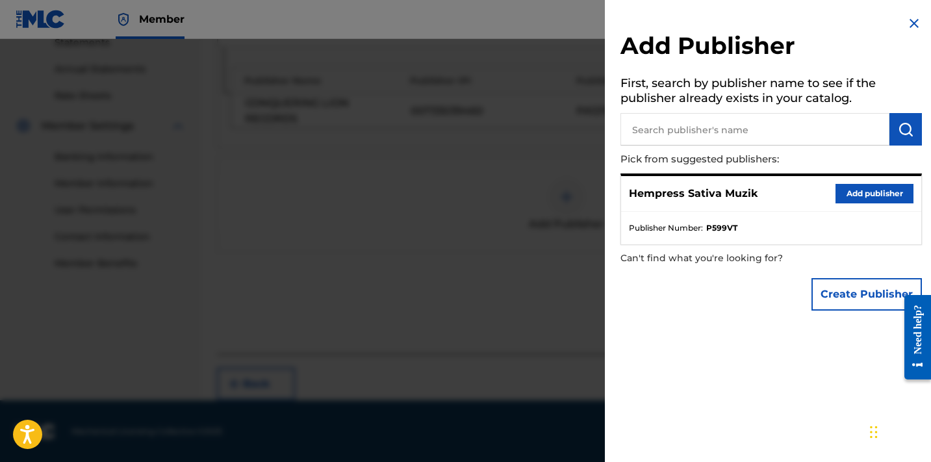
click at [873, 190] on button "Add publisher" at bounding box center [874, 193] width 78 height 19
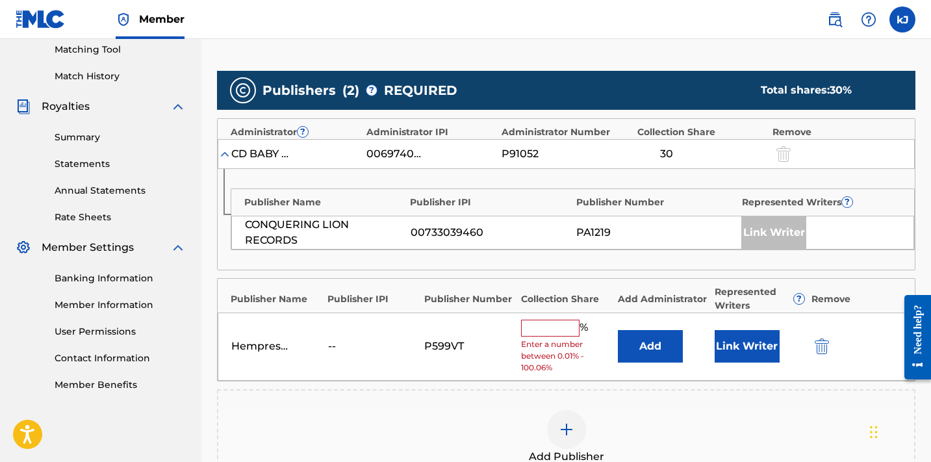
scroll to position [336, 0]
click at [539, 325] on input "text" at bounding box center [550, 328] width 58 height 17
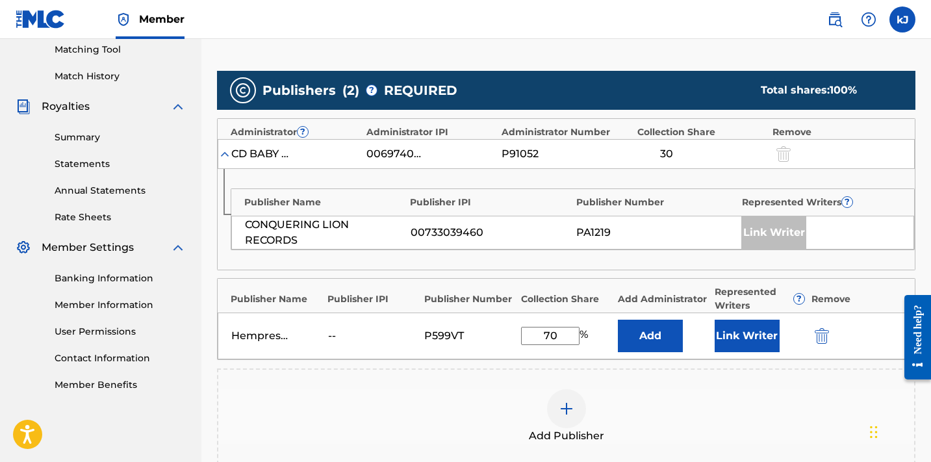
type input "70"
click at [737, 328] on button "Link Writer" at bounding box center [747, 336] width 65 height 32
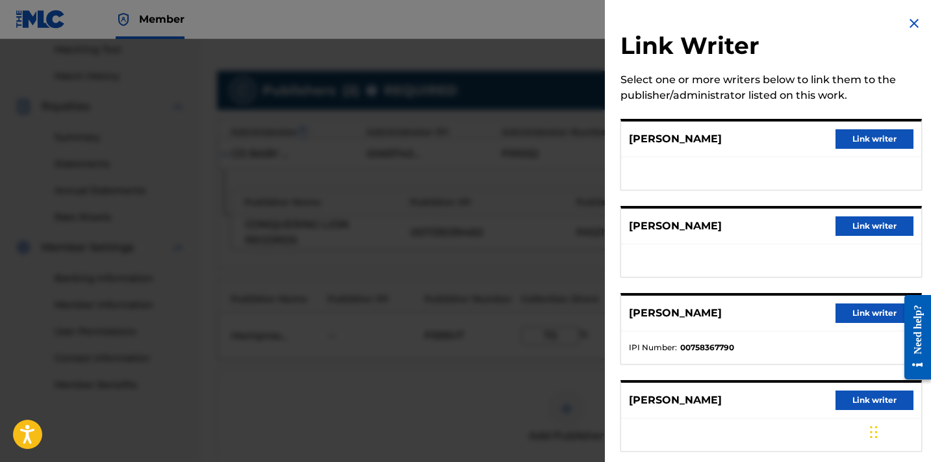
click at [906, 24] on img at bounding box center [914, 24] width 16 height 16
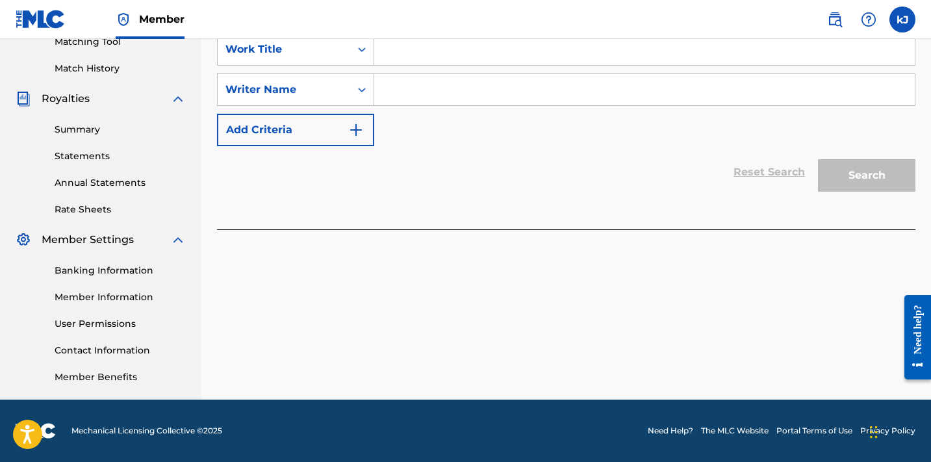
scroll to position [344, 0]
click at [412, 74] on input "Search Form" at bounding box center [644, 89] width 540 height 31
paste input "[PERSON_NAME]"
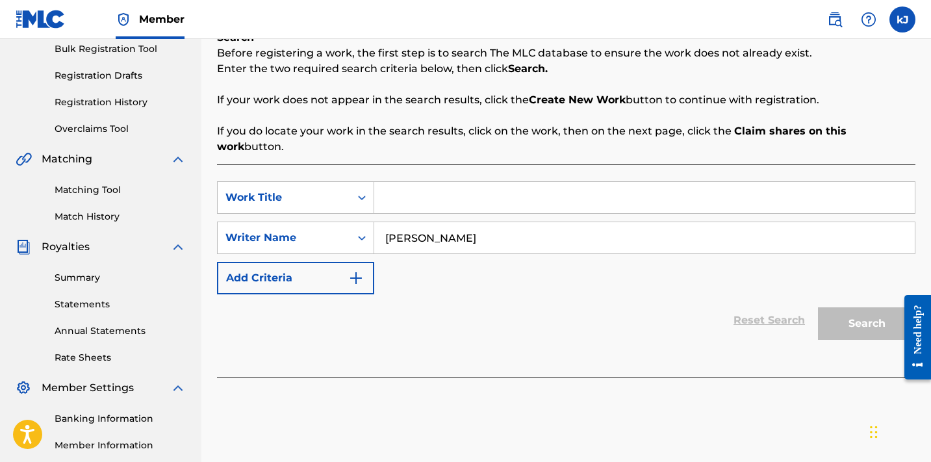
scroll to position [192, 0]
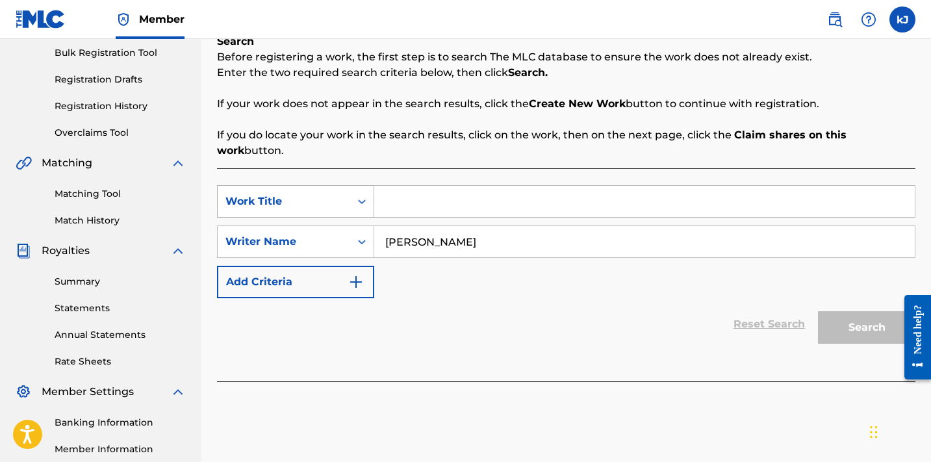
type input "[PERSON_NAME]"
click at [364, 190] on div "Search Form" at bounding box center [361, 201] width 23 height 23
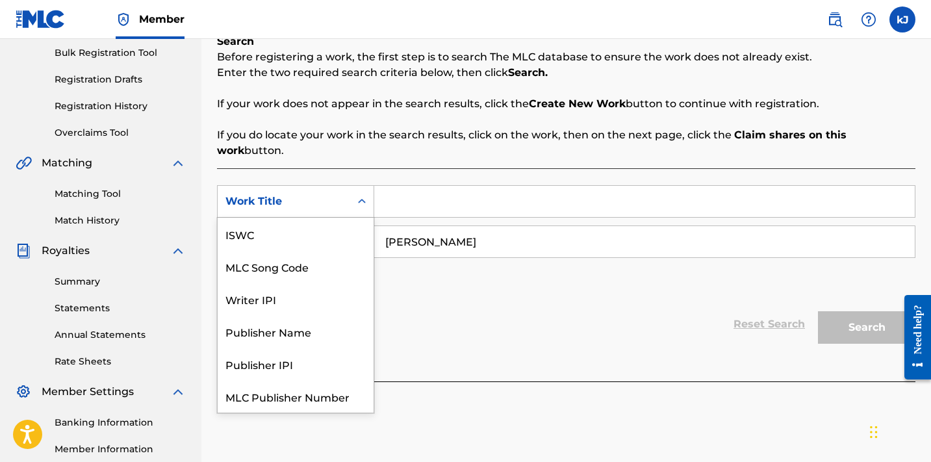
scroll to position [32, 0]
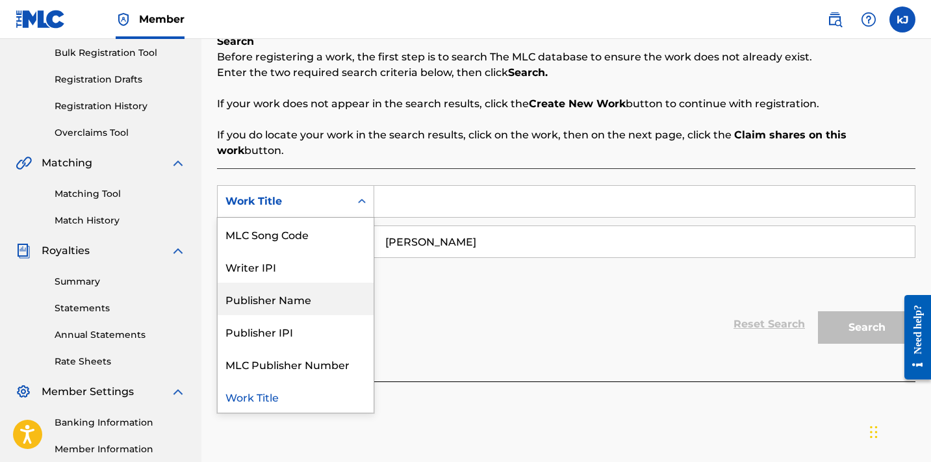
click at [307, 283] on div "Publisher Name" at bounding box center [296, 299] width 156 height 32
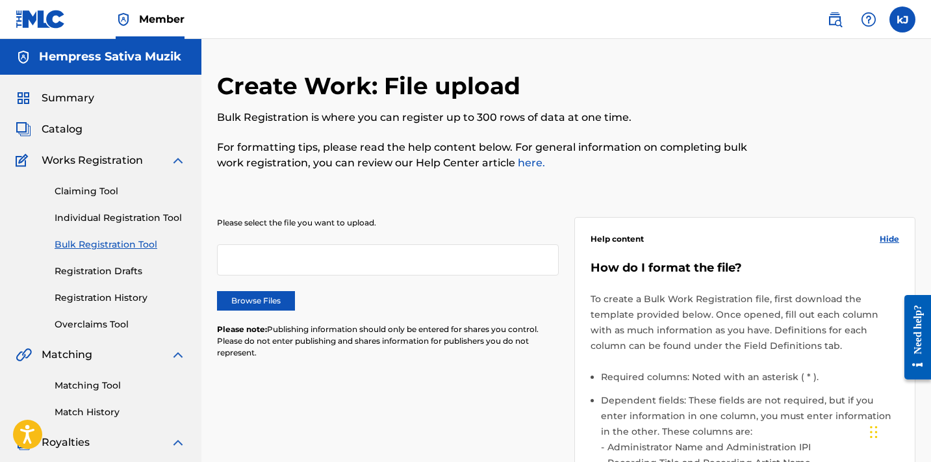
click at [83, 189] on link "Claiming Tool" at bounding box center [120, 191] width 131 height 14
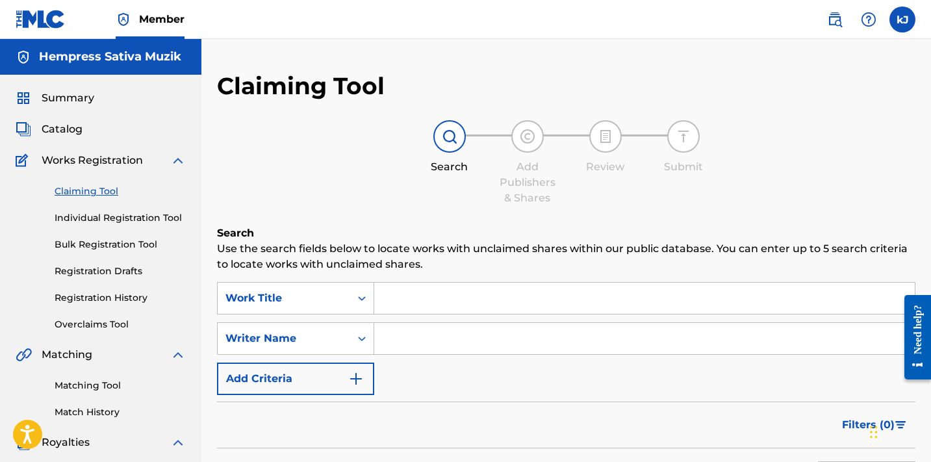
click at [409, 325] on input "Search Form" at bounding box center [644, 338] width 540 height 31
paste input "[PERSON_NAME]"
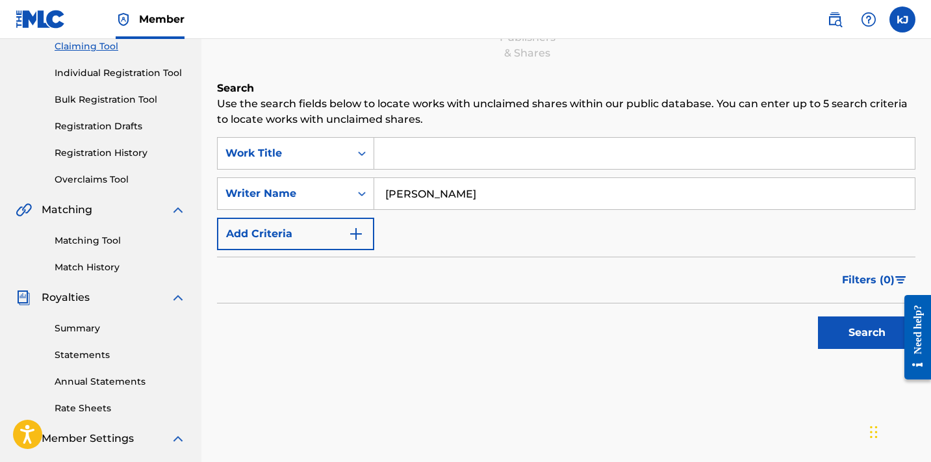
scroll to position [192, 0]
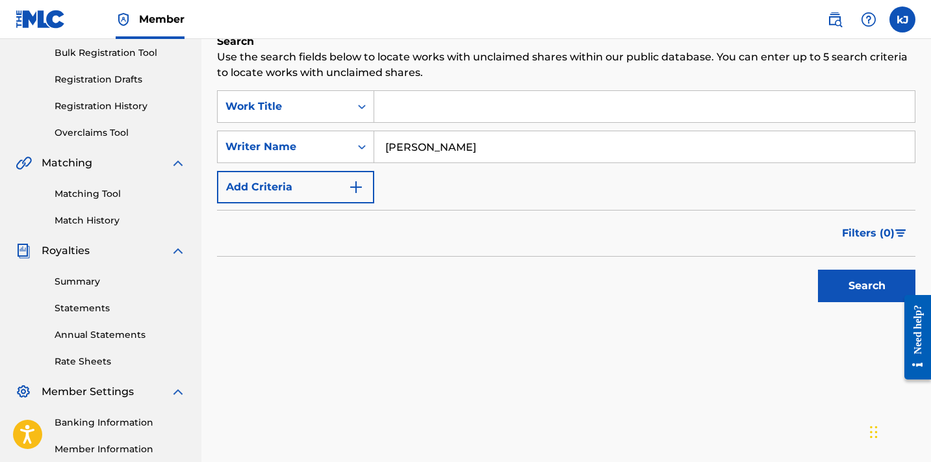
type input "[PERSON_NAME]"
click at [863, 290] on button "Search" at bounding box center [866, 286] width 97 height 32
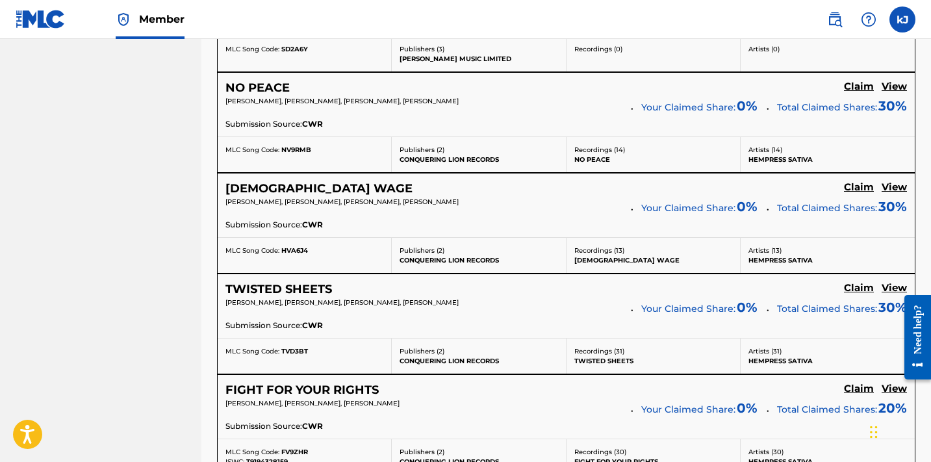
scroll to position [751, 0]
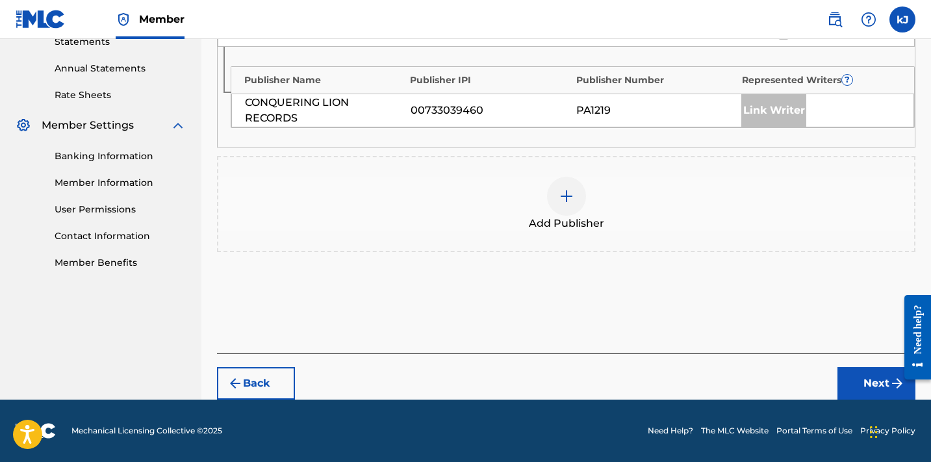
scroll to position [457, 0]
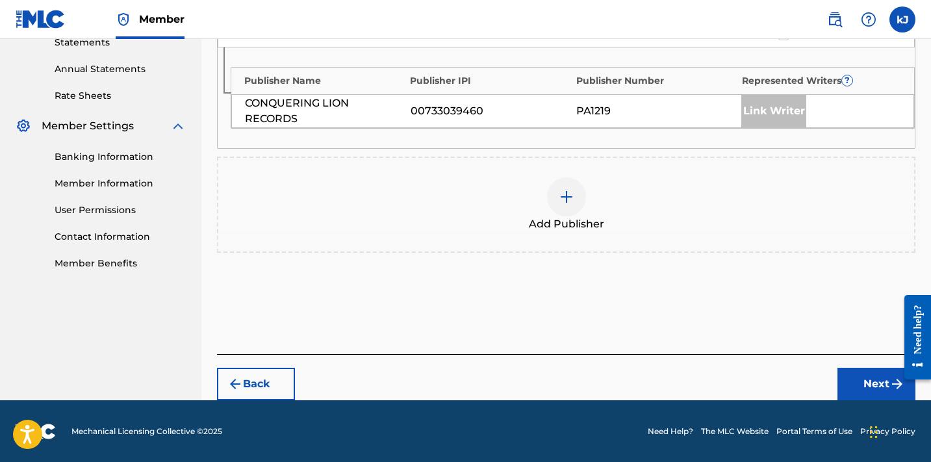
click at [571, 201] on img at bounding box center [567, 197] width 16 height 16
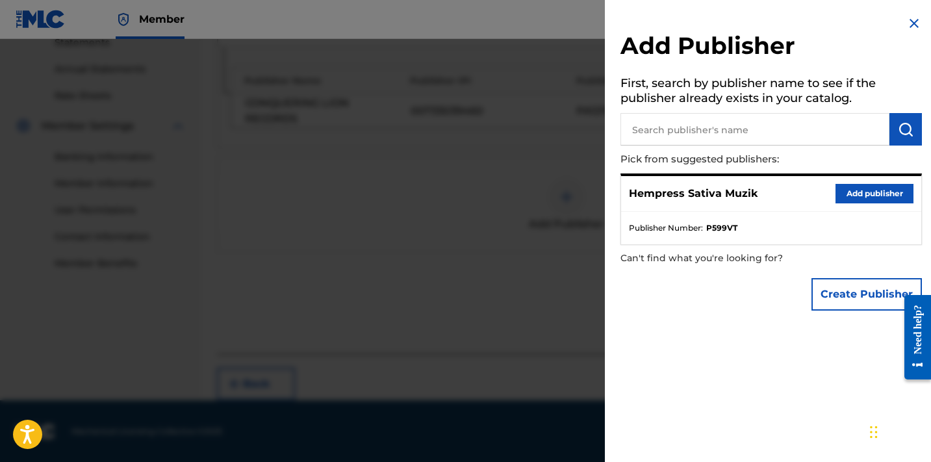
click at [872, 187] on button "Add publisher" at bounding box center [874, 193] width 78 height 19
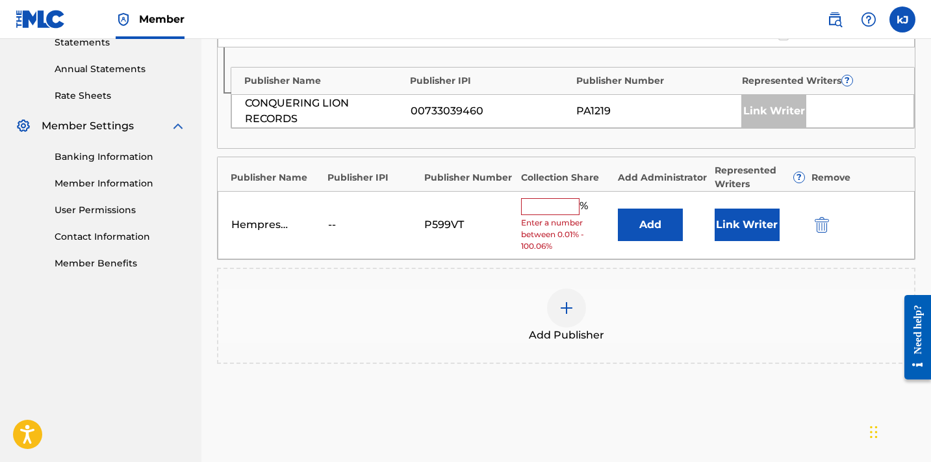
click at [527, 202] on input "text" at bounding box center [550, 206] width 58 height 17
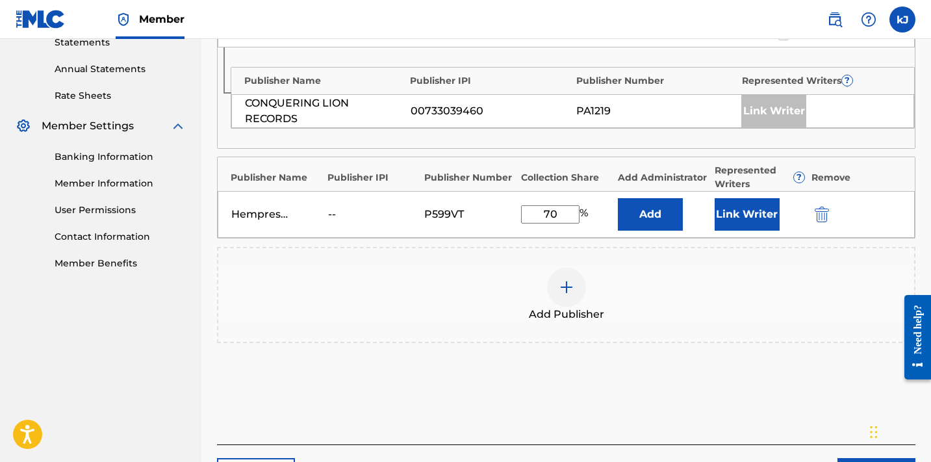
type input "70"
click at [727, 211] on button "Link Writer" at bounding box center [747, 214] width 65 height 32
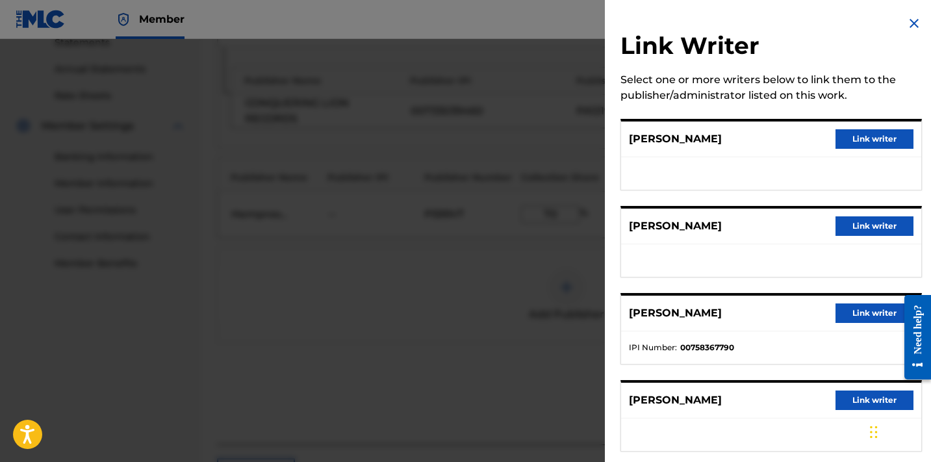
click at [861, 137] on button "Link writer" at bounding box center [874, 138] width 78 height 19
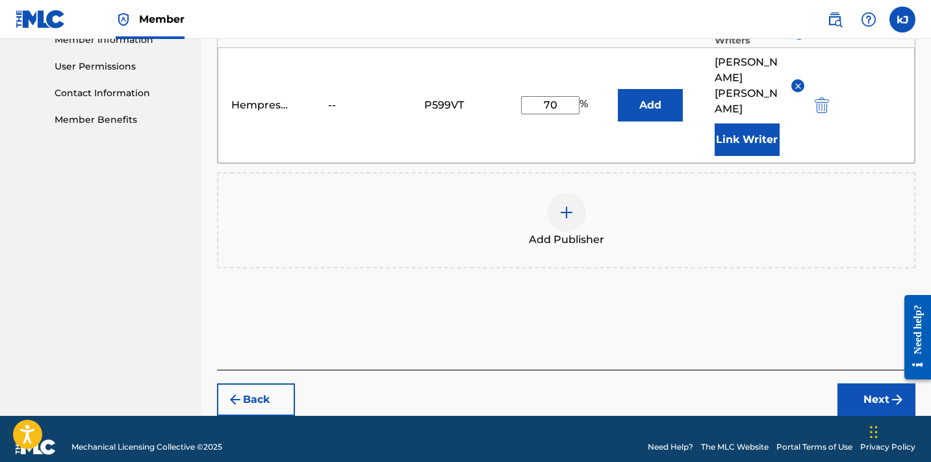
click at [875, 391] on button "Next" at bounding box center [876, 399] width 78 height 32
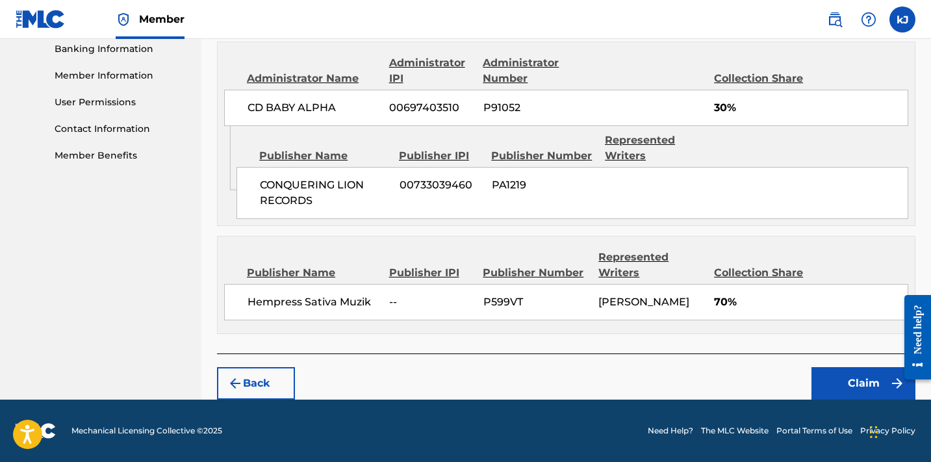
click at [877, 382] on button "Claim" at bounding box center [863, 383] width 104 height 32
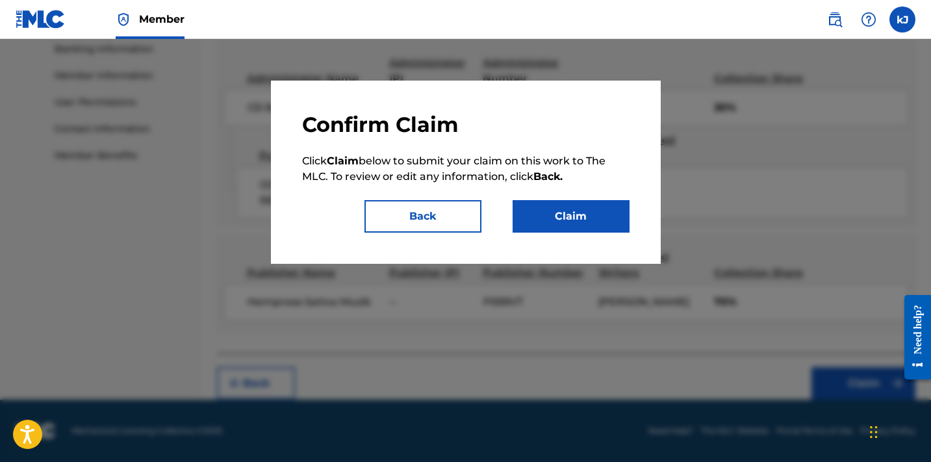
click at [555, 219] on button "Claim" at bounding box center [571, 216] width 117 height 32
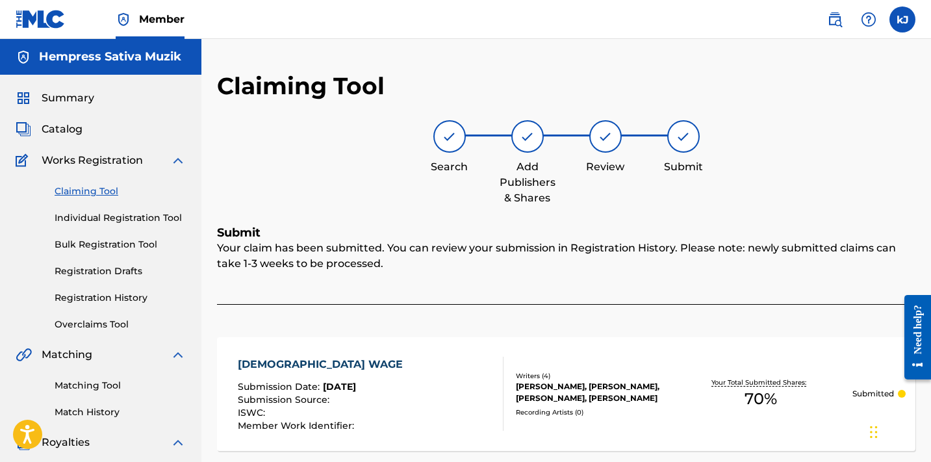
scroll to position [0, 0]
click at [101, 190] on link "Claiming Tool" at bounding box center [120, 191] width 131 height 14
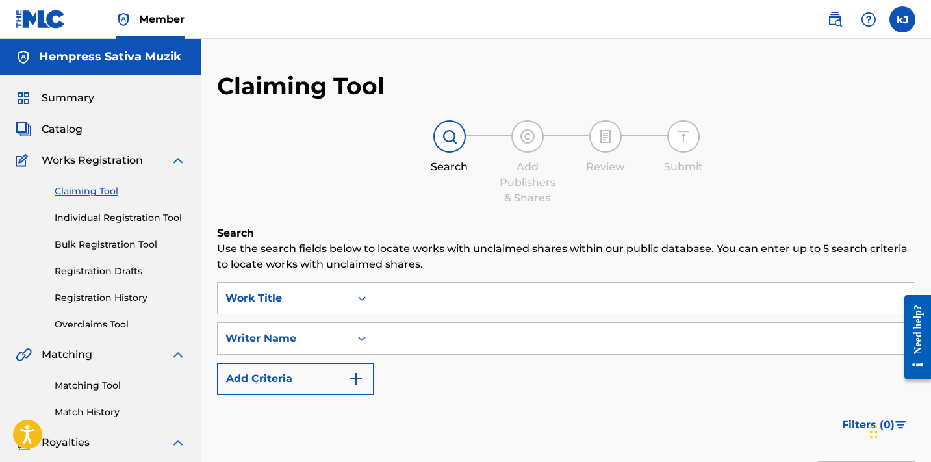
click at [411, 342] on input "Search Form" at bounding box center [644, 338] width 540 height 31
paste input "[PERSON_NAME]"
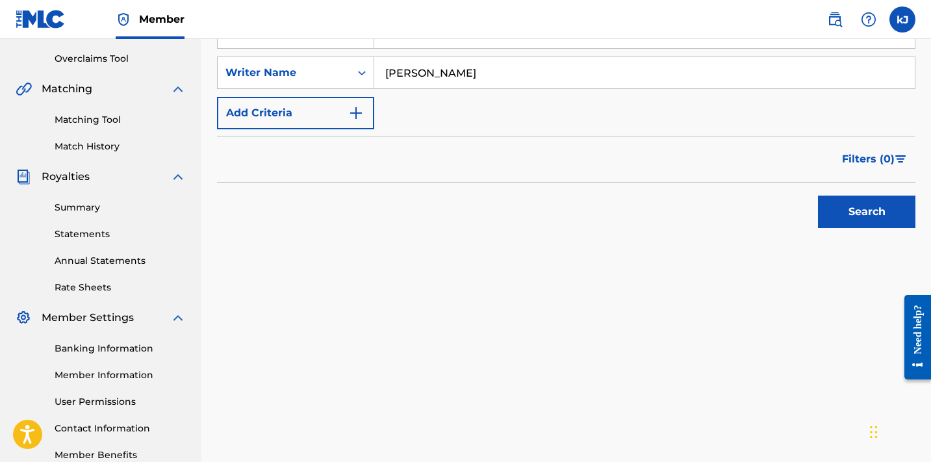
scroll to position [299, 0]
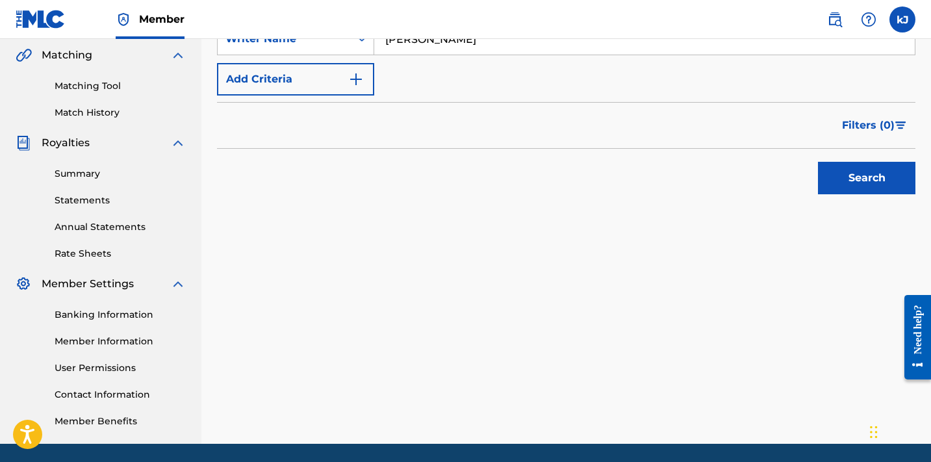
type input "[PERSON_NAME]"
click at [880, 176] on button "Search" at bounding box center [866, 178] width 97 height 32
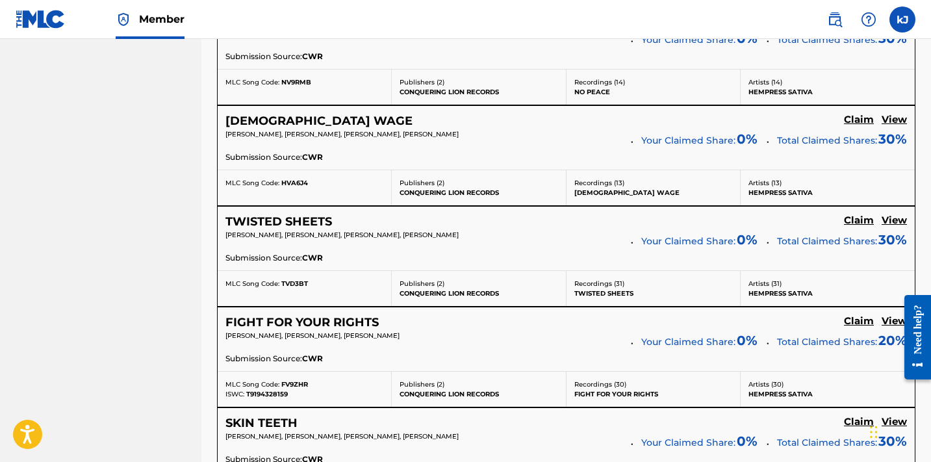
scroll to position [826, 0]
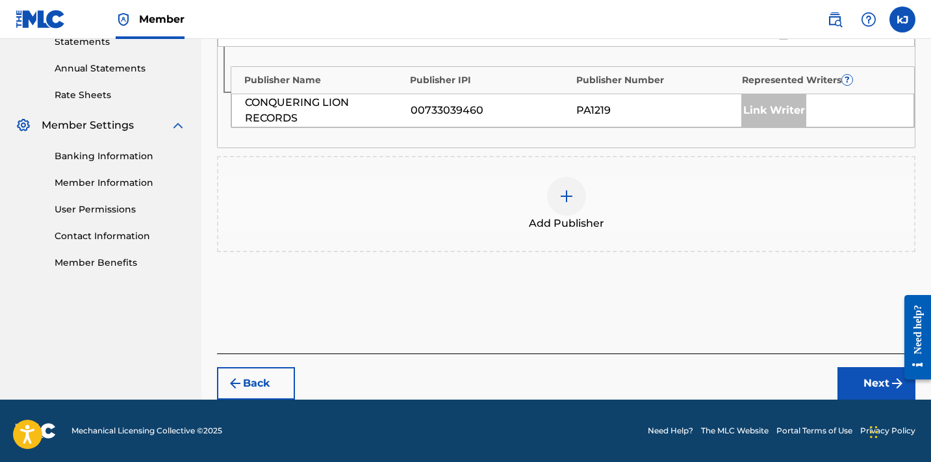
scroll to position [457, 0]
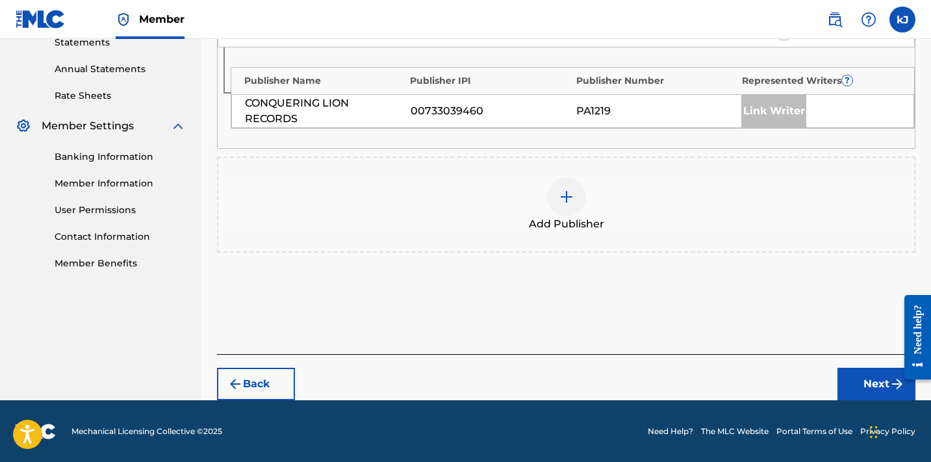
click at [566, 203] on img at bounding box center [567, 197] width 16 height 16
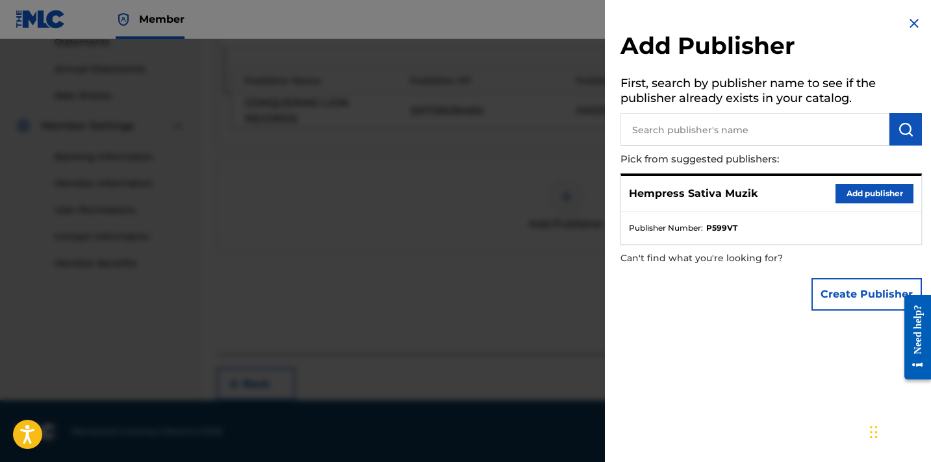
click at [889, 194] on button "Add publisher" at bounding box center [874, 193] width 78 height 19
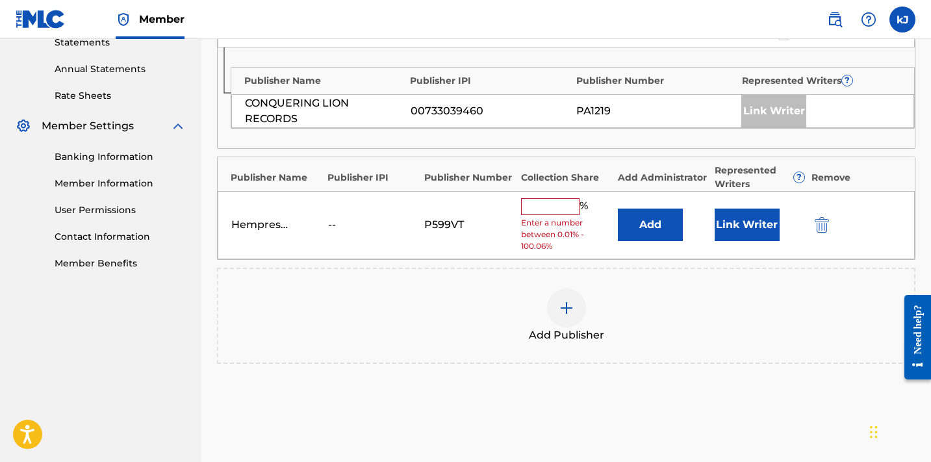
click at [539, 201] on input "text" at bounding box center [550, 206] width 58 height 17
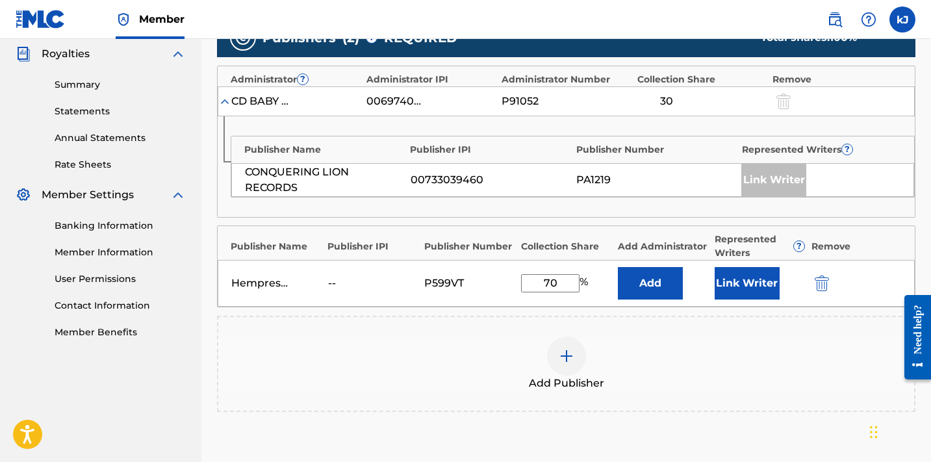
scroll to position [389, 0]
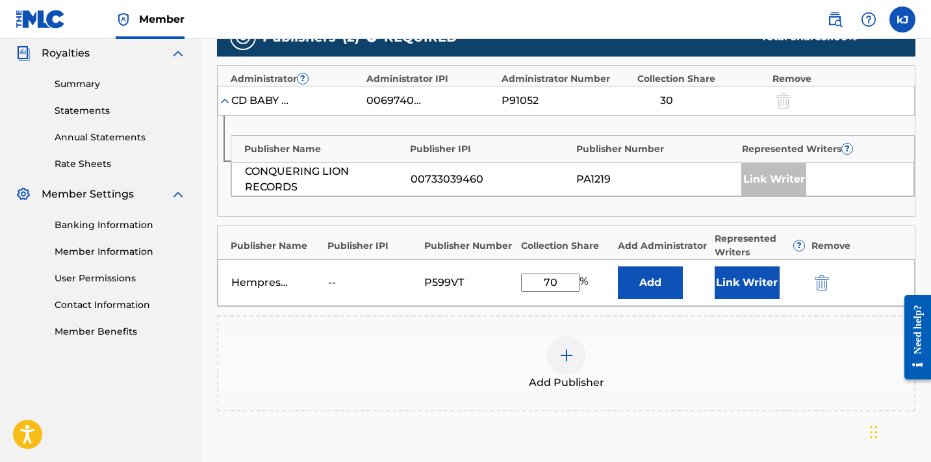
type input "70"
click at [749, 275] on button "Link Writer" at bounding box center [747, 282] width 65 height 32
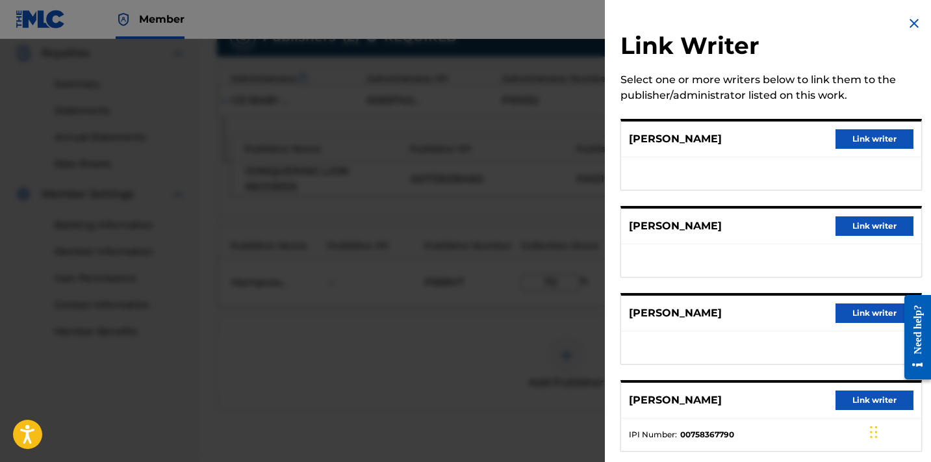
click at [873, 139] on button "Link writer" at bounding box center [874, 138] width 78 height 19
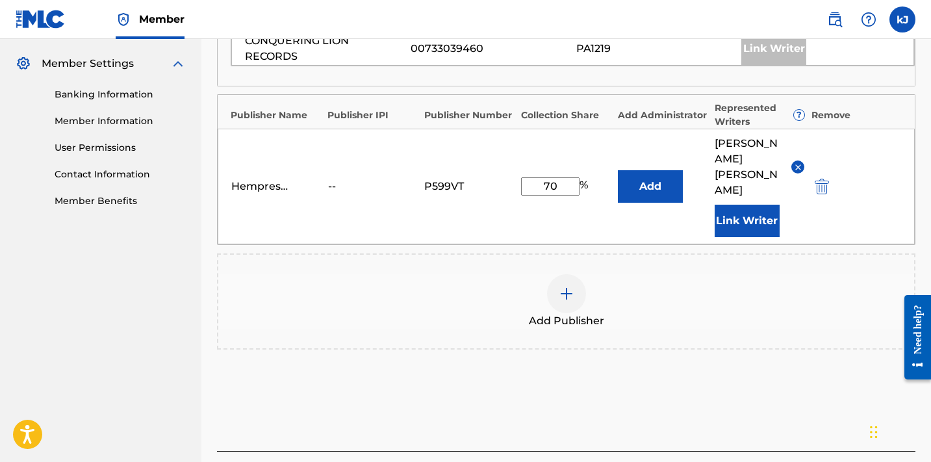
scroll to position [605, 1]
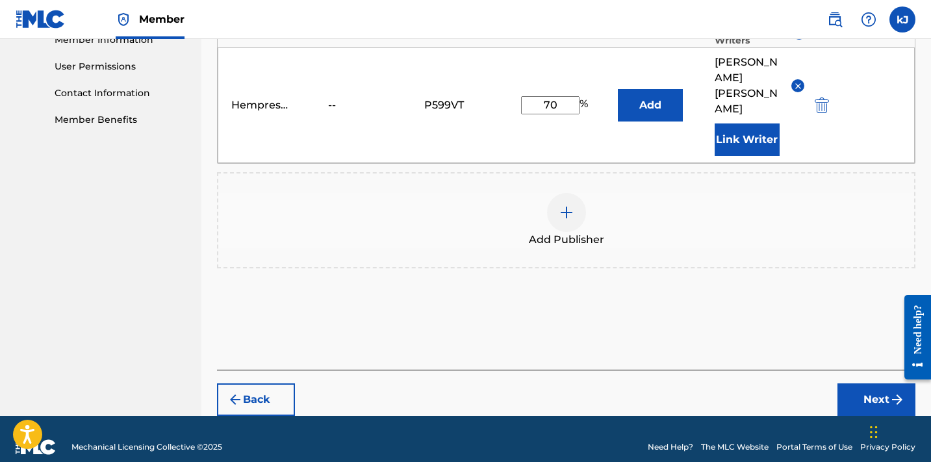
click at [857, 383] on button "Next" at bounding box center [876, 399] width 78 height 32
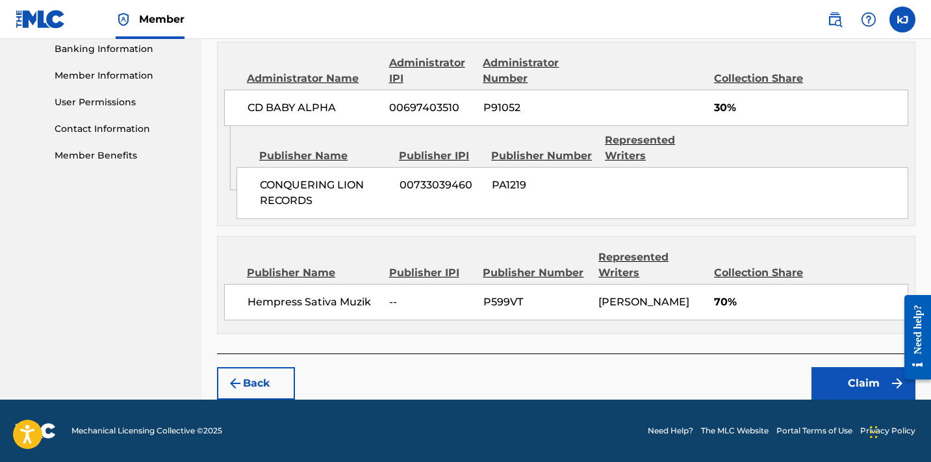
click at [851, 383] on button "Claim" at bounding box center [863, 383] width 104 height 32
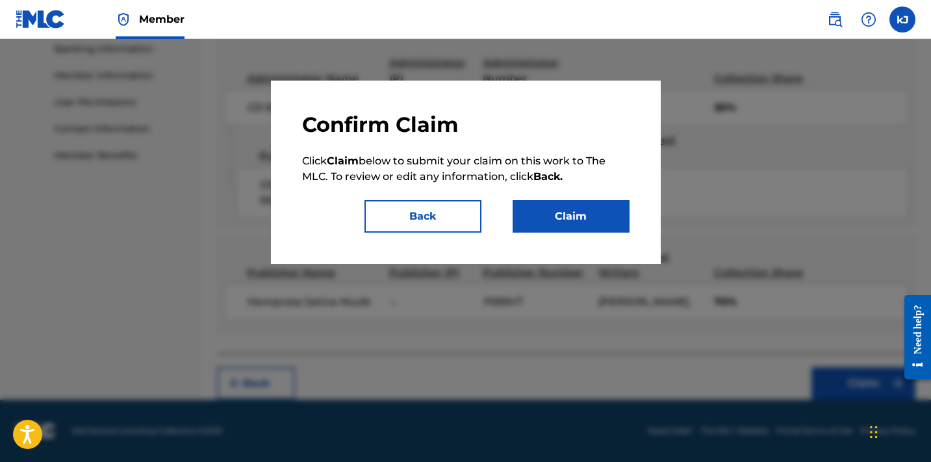
click at [549, 223] on button "Claim" at bounding box center [571, 216] width 117 height 32
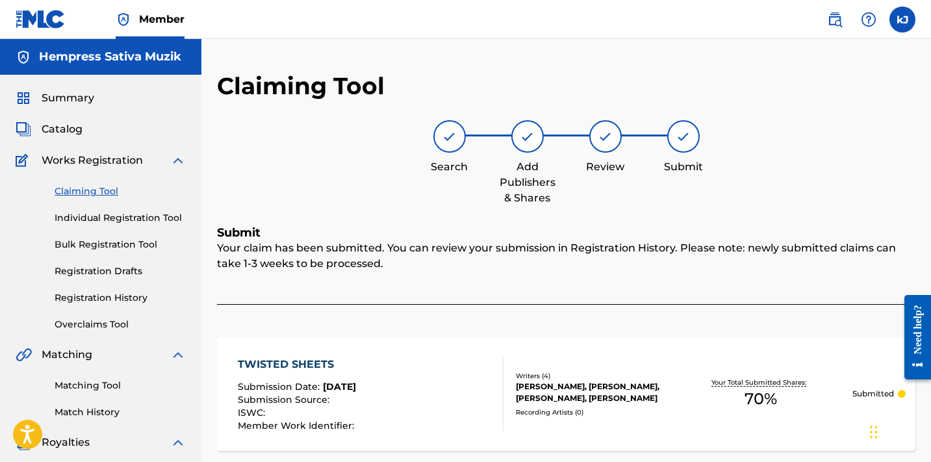
scroll to position [0, 0]
click at [64, 191] on link "Claiming Tool" at bounding box center [120, 191] width 131 height 14
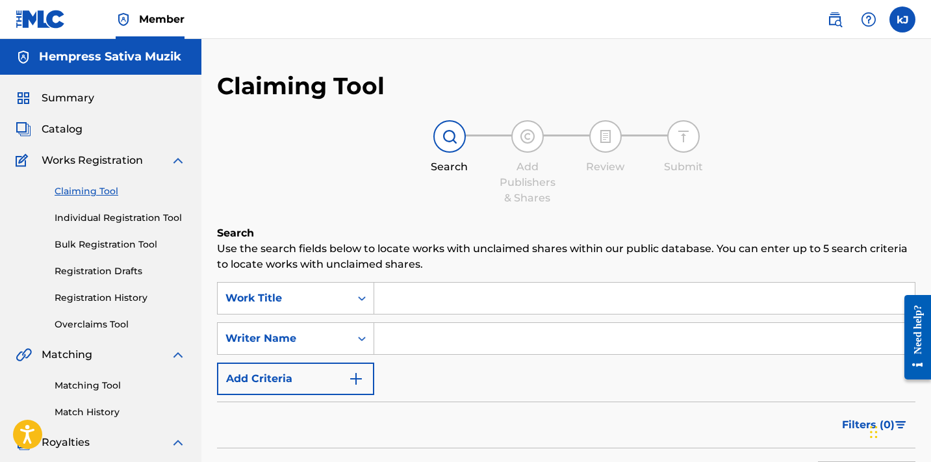
click at [398, 343] on input "Search Form" at bounding box center [644, 338] width 540 height 31
paste input "[PERSON_NAME]"
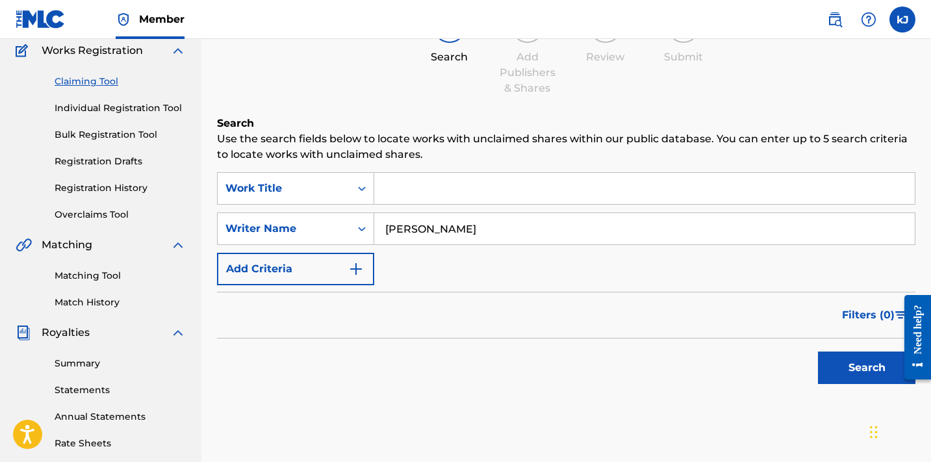
scroll to position [144, 0]
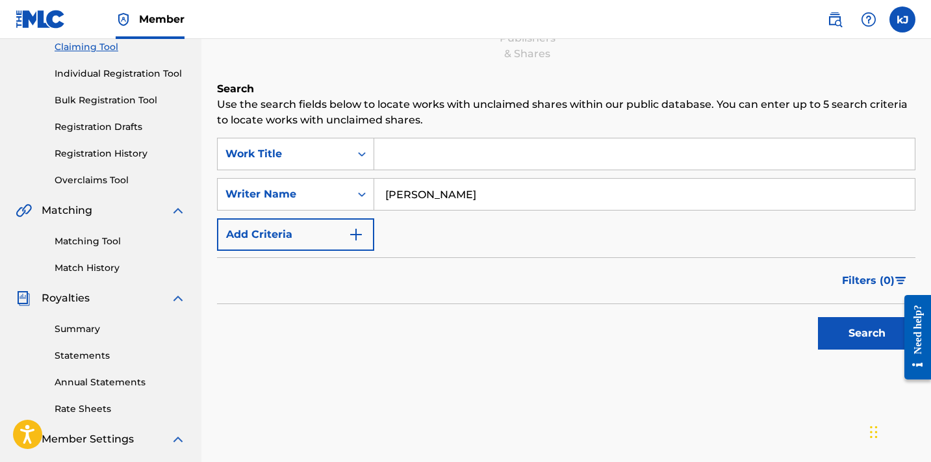
type input "[PERSON_NAME]"
click at [874, 330] on button "Search" at bounding box center [866, 333] width 97 height 32
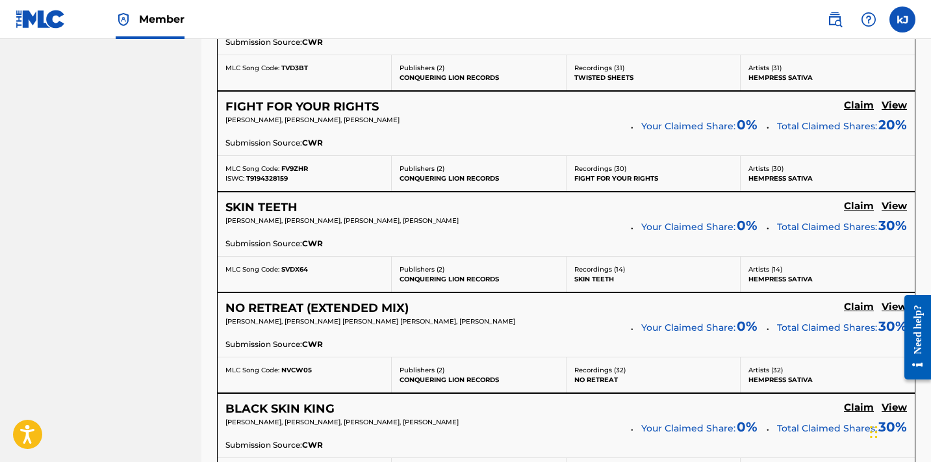
scroll to position [1036, 0]
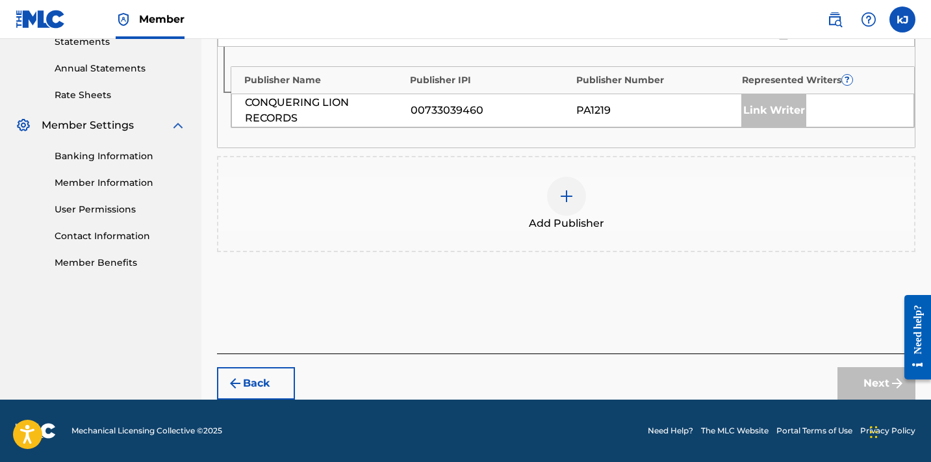
scroll to position [457, 0]
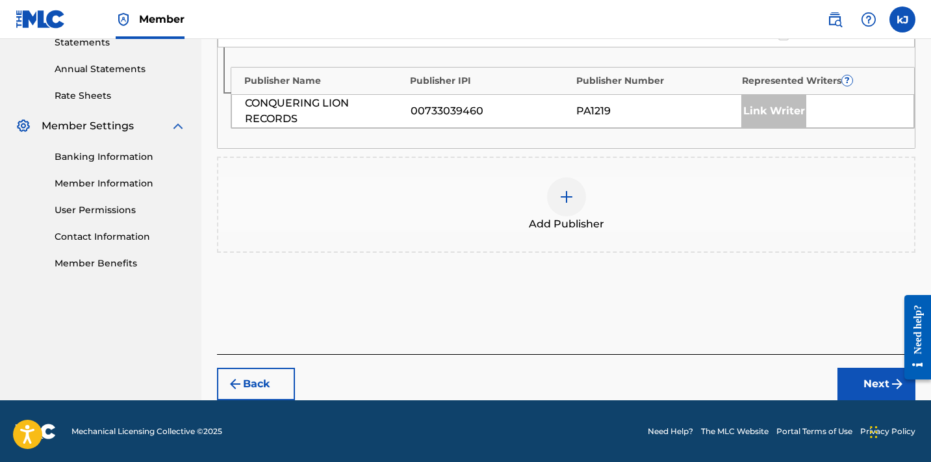
click at [566, 191] on img at bounding box center [567, 197] width 16 height 16
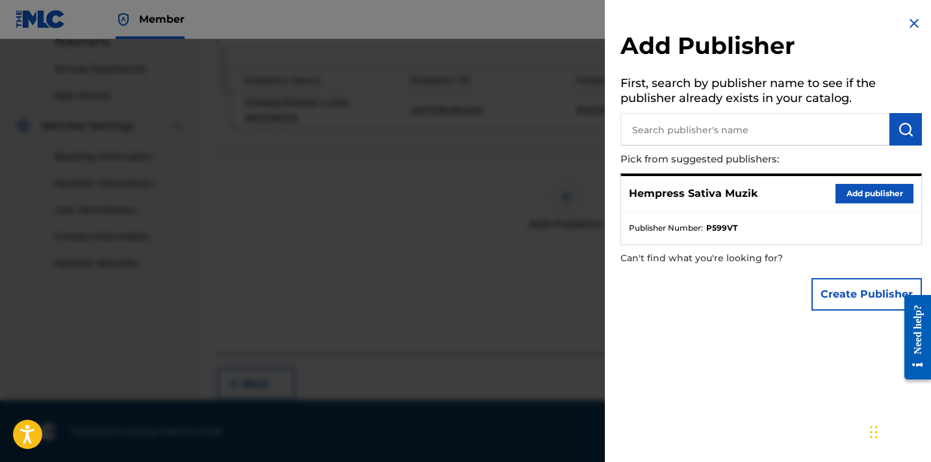
click at [878, 193] on button "Add publisher" at bounding box center [874, 193] width 78 height 19
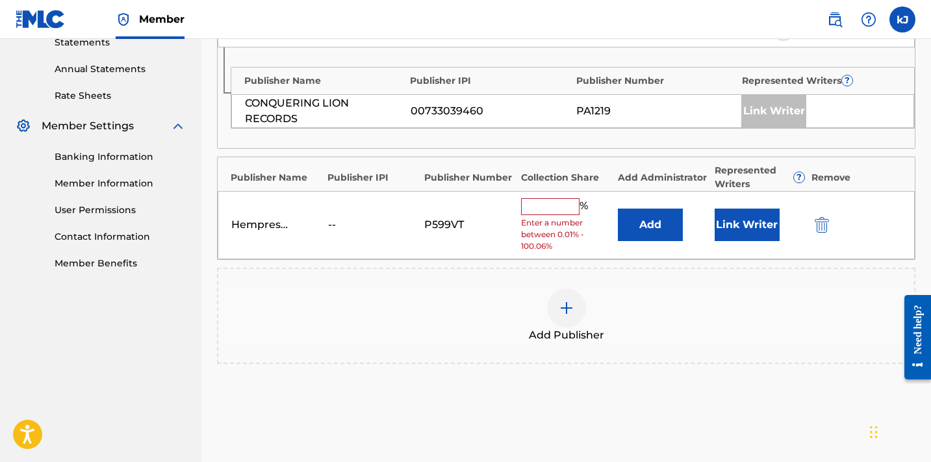
click at [529, 202] on input "text" at bounding box center [550, 206] width 58 height 17
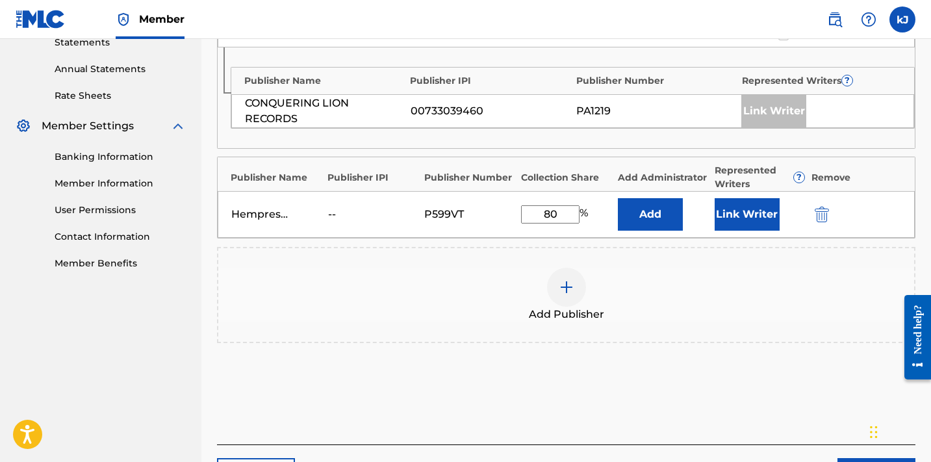
type input "80"
click at [754, 211] on button "Link Writer" at bounding box center [747, 214] width 65 height 32
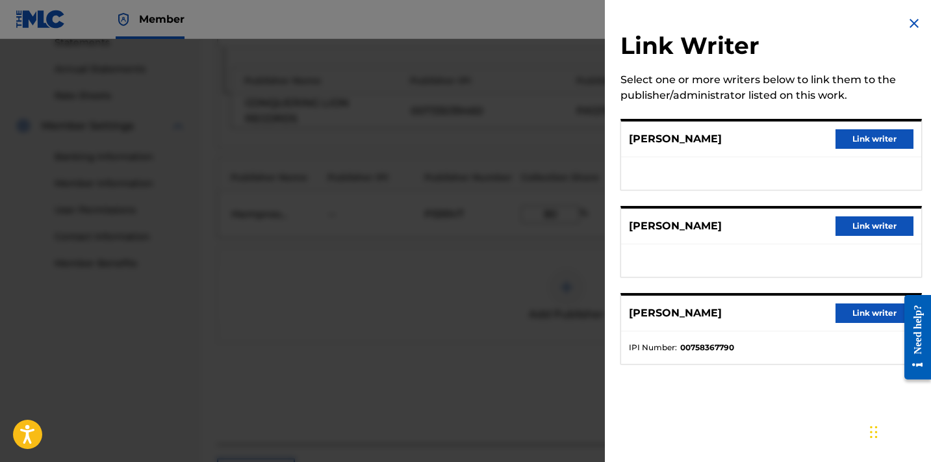
click at [870, 132] on button "Link writer" at bounding box center [874, 138] width 78 height 19
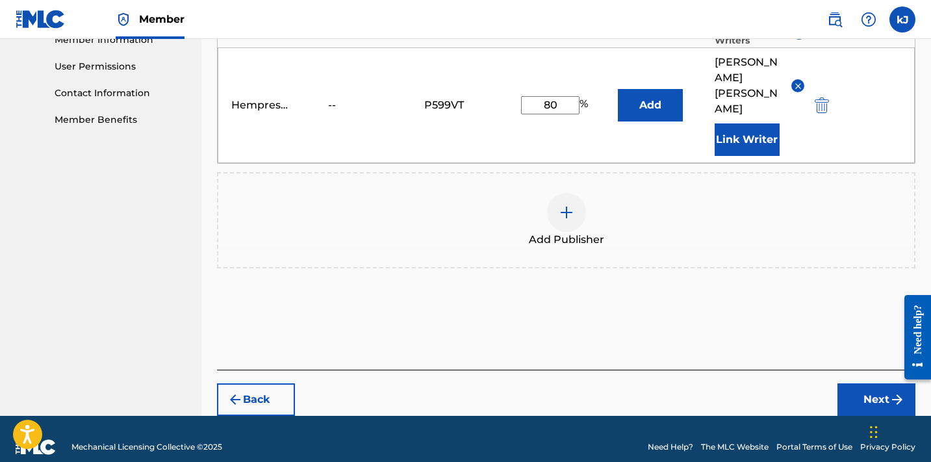
click at [869, 388] on button "Next" at bounding box center [876, 399] width 78 height 32
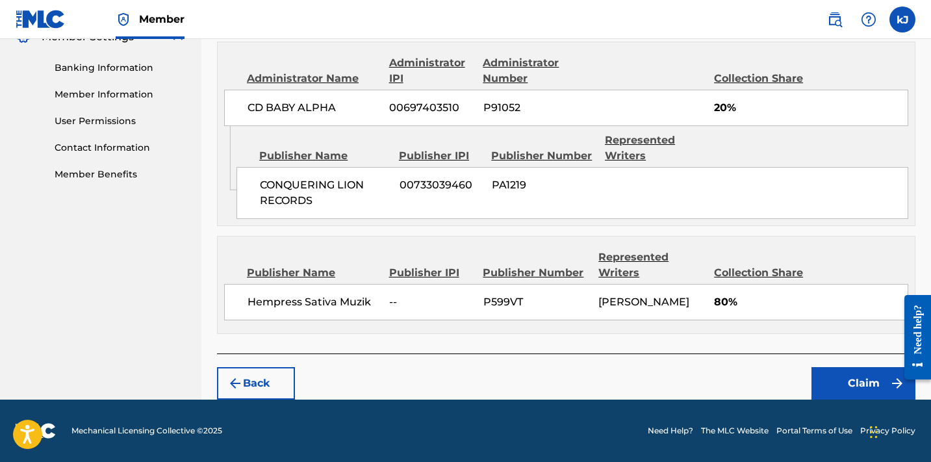
click at [855, 385] on button "Claim" at bounding box center [863, 383] width 104 height 32
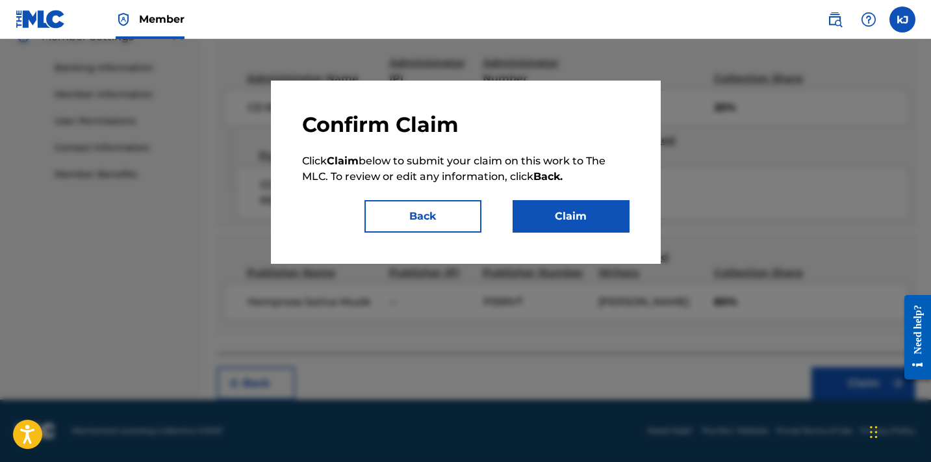
click at [540, 229] on button "Claim" at bounding box center [571, 216] width 117 height 32
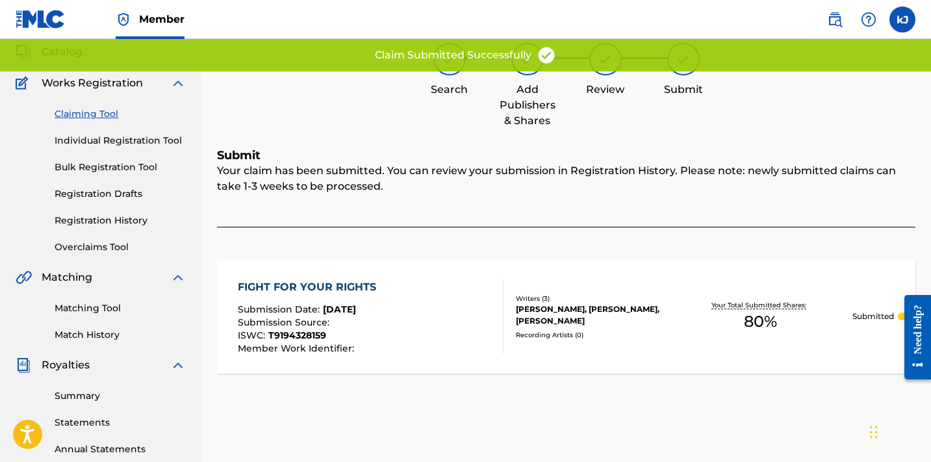
scroll to position [72, 0]
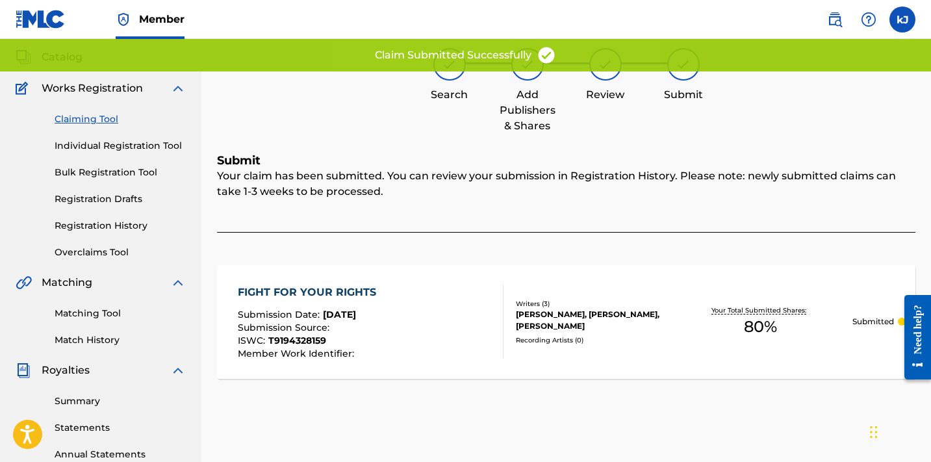
click at [77, 118] on link "Claiming Tool" at bounding box center [120, 119] width 131 height 14
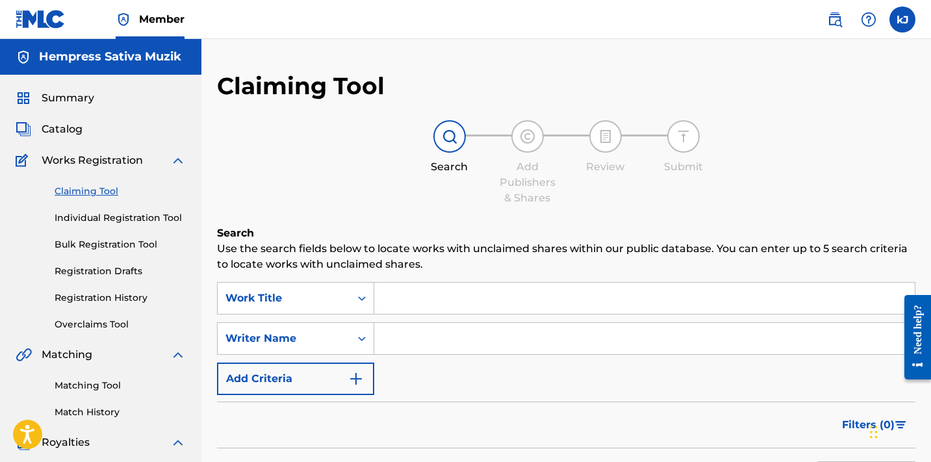
click at [435, 333] on input "Search Form" at bounding box center [644, 338] width 540 height 31
paste input "[PERSON_NAME]"
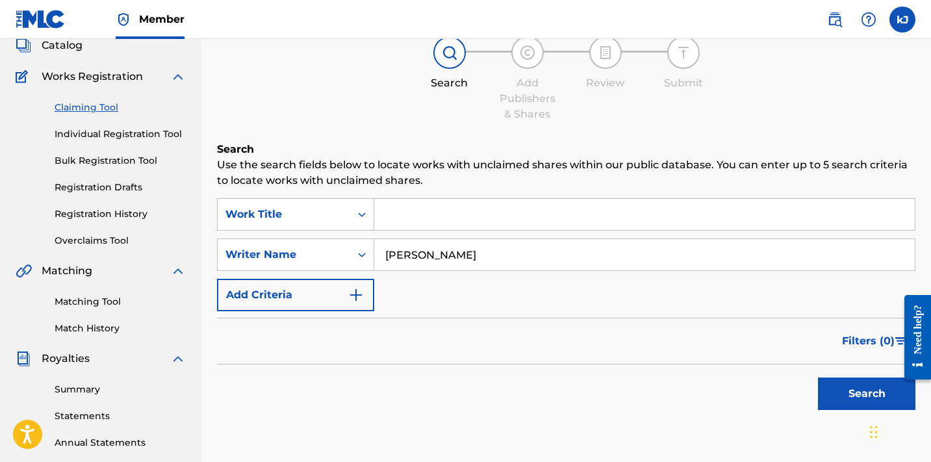
scroll to position [107, 0]
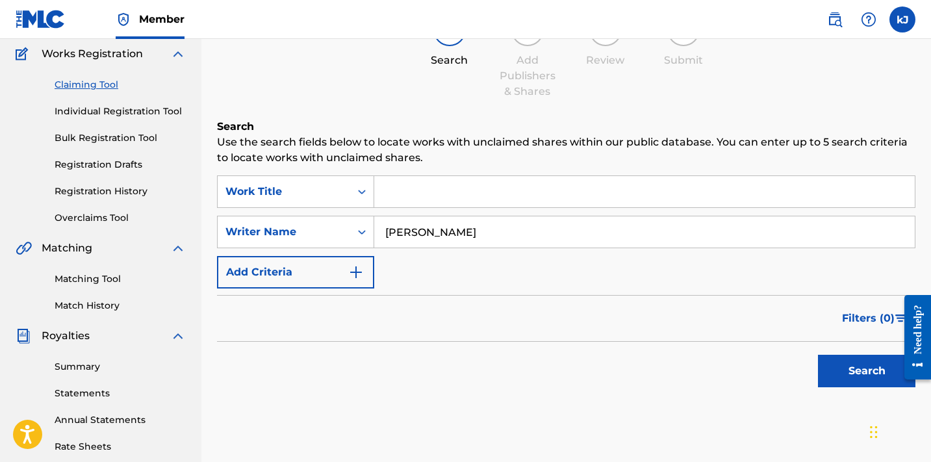
type input "[PERSON_NAME]"
click at [856, 370] on button "Search" at bounding box center [866, 371] width 97 height 32
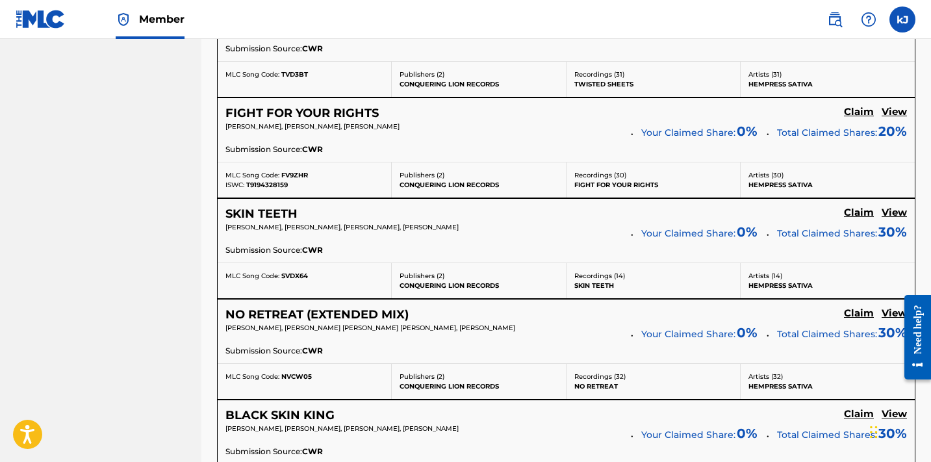
scroll to position [1028, 0]
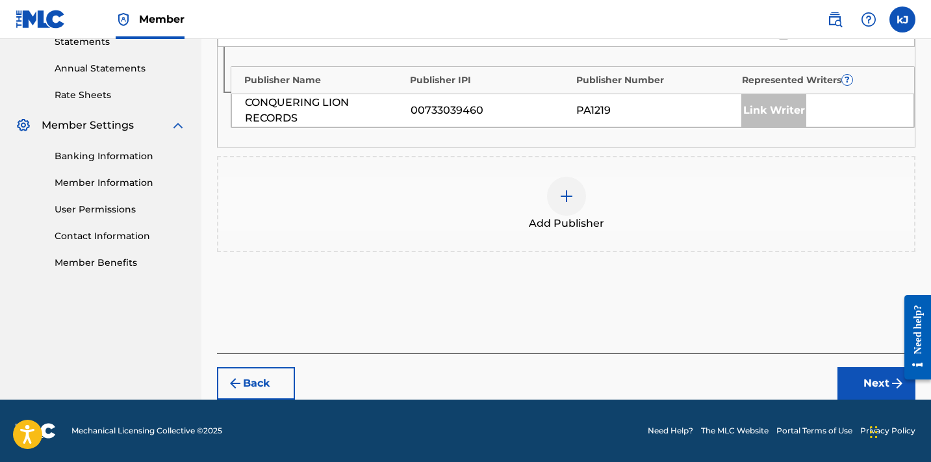
scroll to position [457, 0]
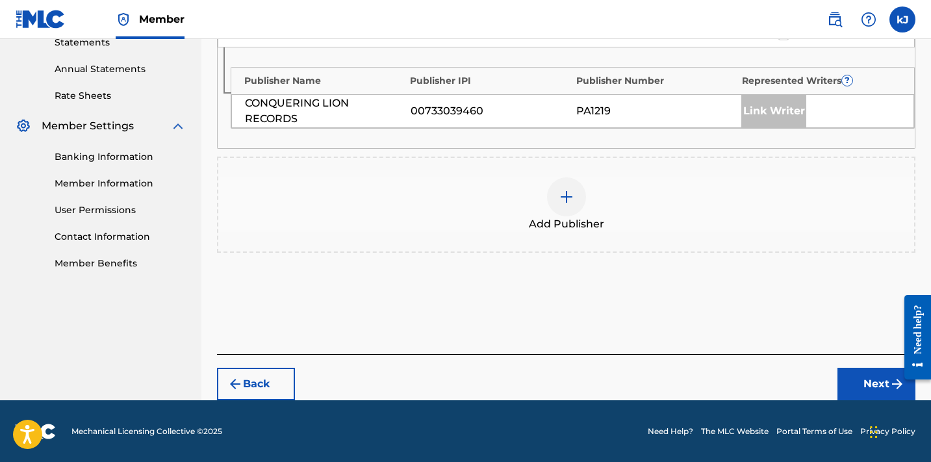
click at [556, 193] on div at bounding box center [566, 196] width 39 height 39
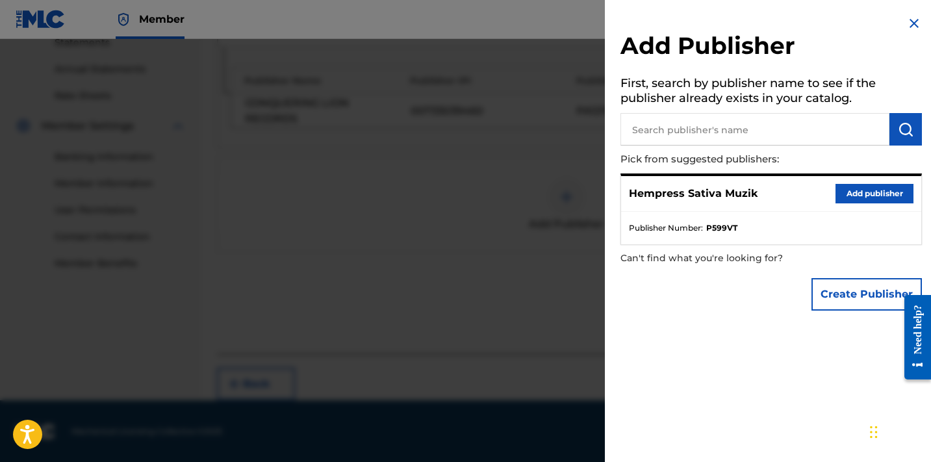
click at [873, 188] on button "Add publisher" at bounding box center [874, 193] width 78 height 19
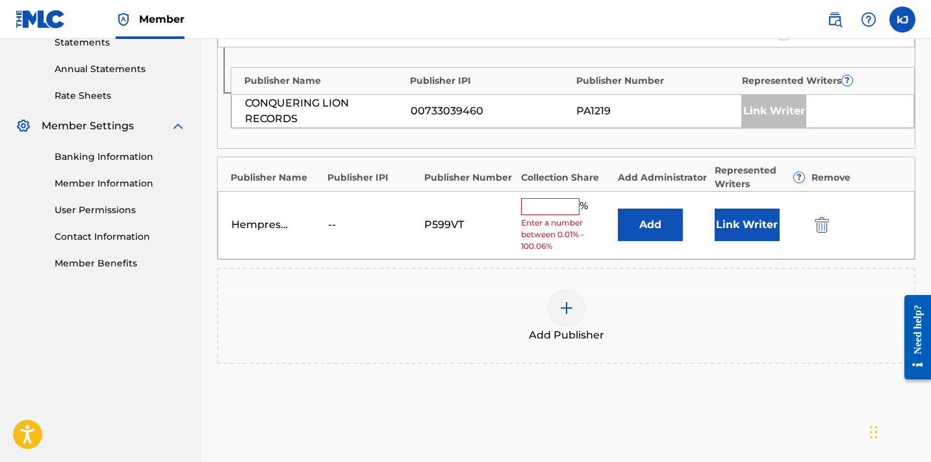
click at [538, 207] on input "text" at bounding box center [550, 206] width 58 height 17
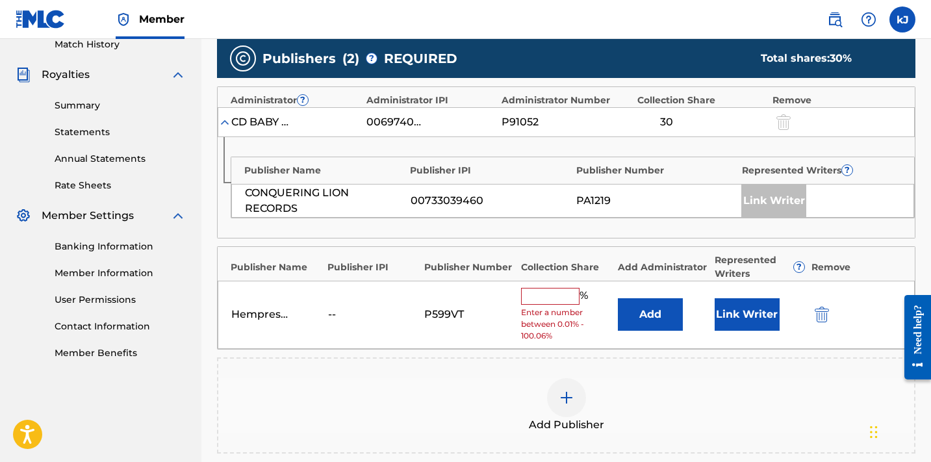
scroll to position [444, 0]
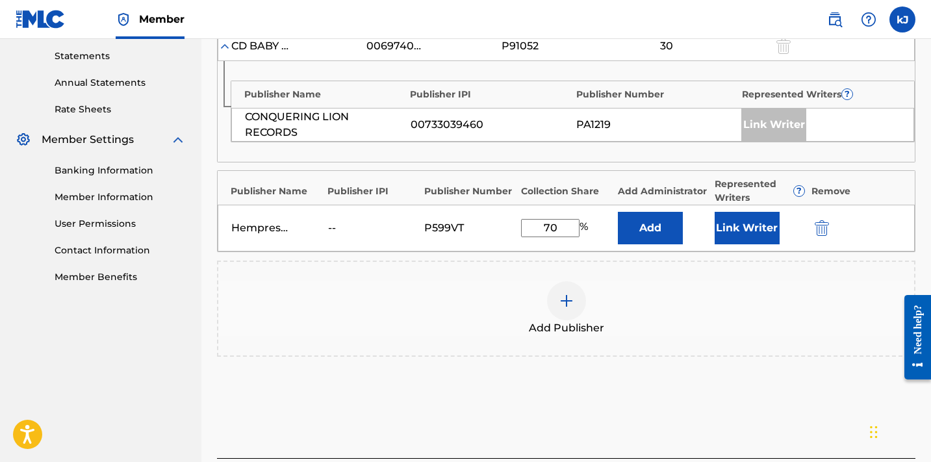
type input "70"
click at [751, 241] on button "Link Writer" at bounding box center [747, 228] width 65 height 32
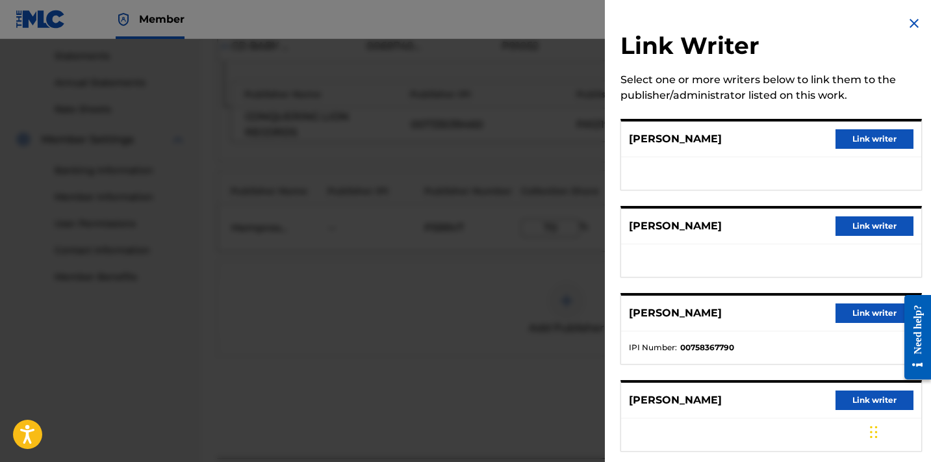
click at [863, 140] on button "Link writer" at bounding box center [874, 138] width 78 height 19
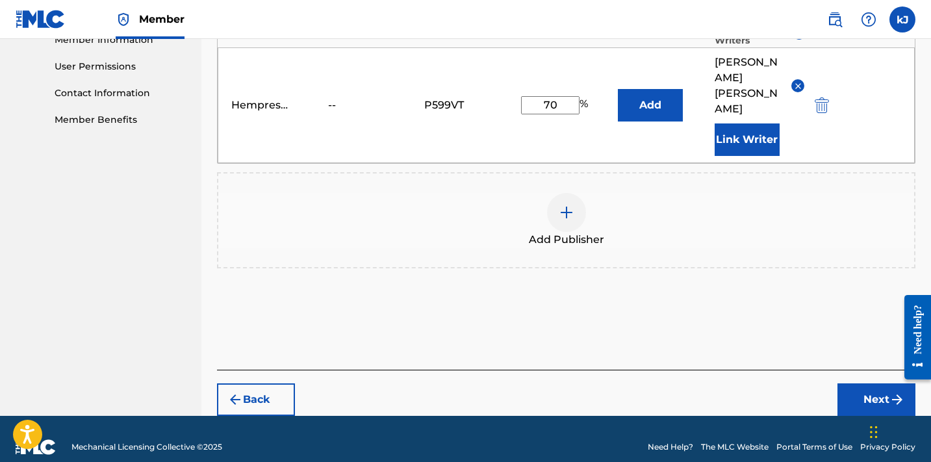
click at [872, 385] on button "Next" at bounding box center [876, 399] width 78 height 32
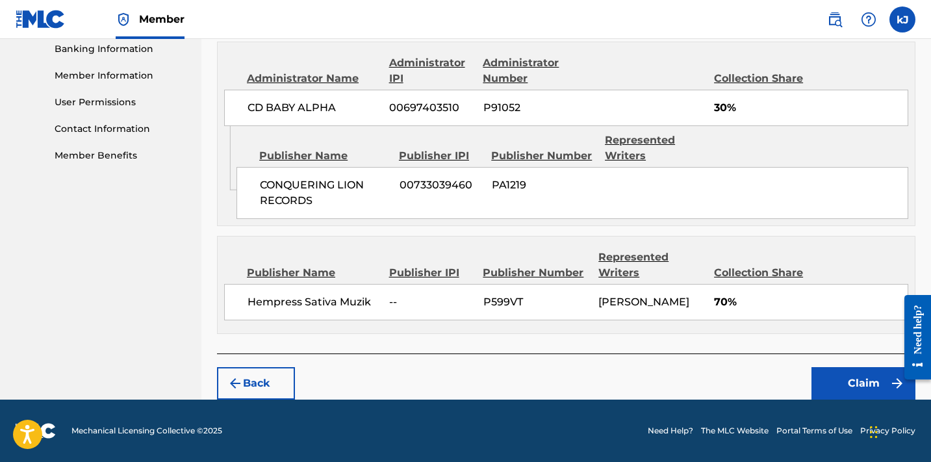
click at [867, 387] on button "Claim" at bounding box center [863, 383] width 104 height 32
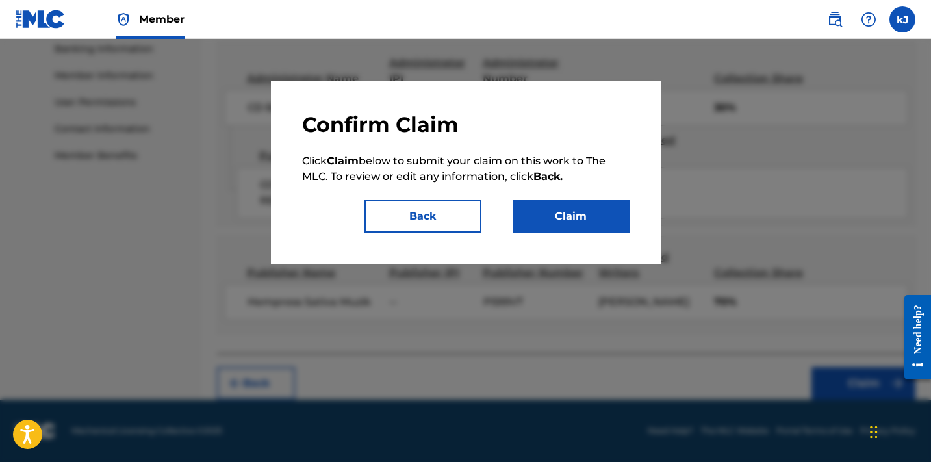
click at [565, 212] on button "Claim" at bounding box center [571, 216] width 117 height 32
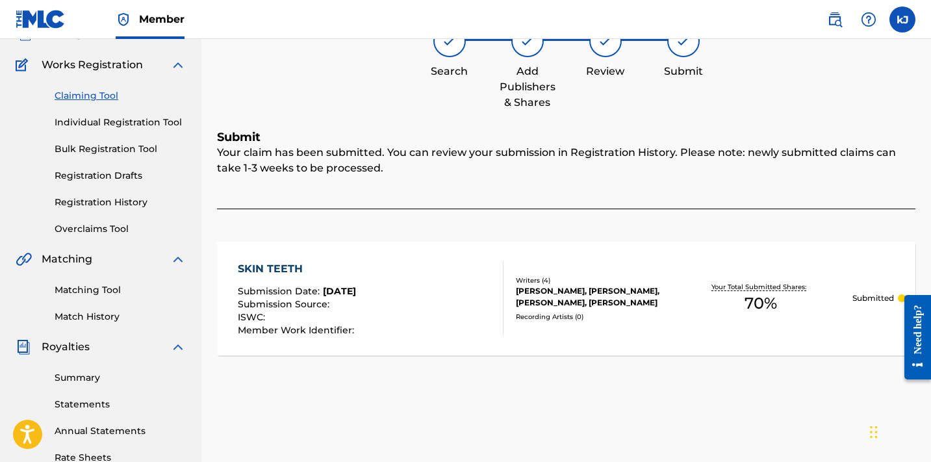
scroll to position [63, 0]
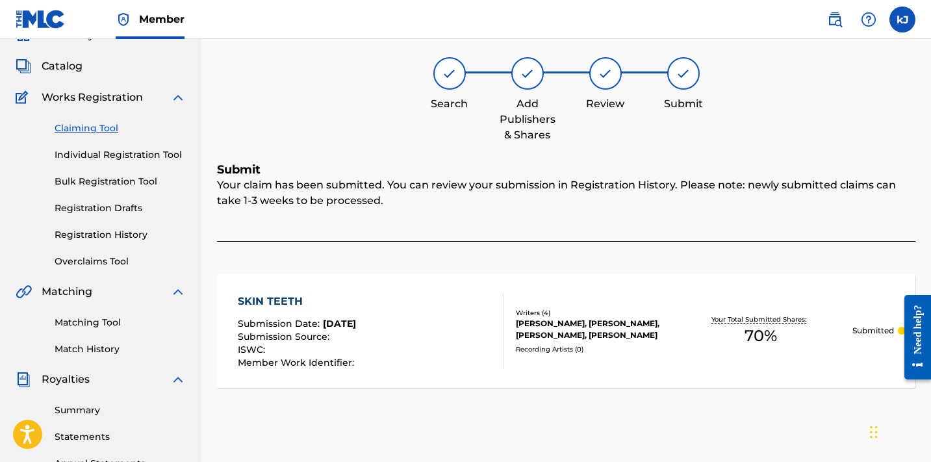
click at [75, 128] on link "Claiming Tool" at bounding box center [120, 128] width 131 height 14
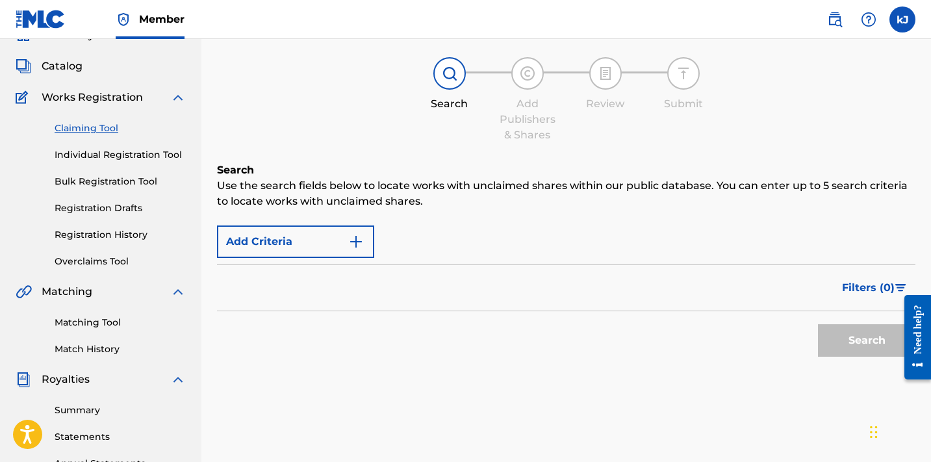
scroll to position [0, 0]
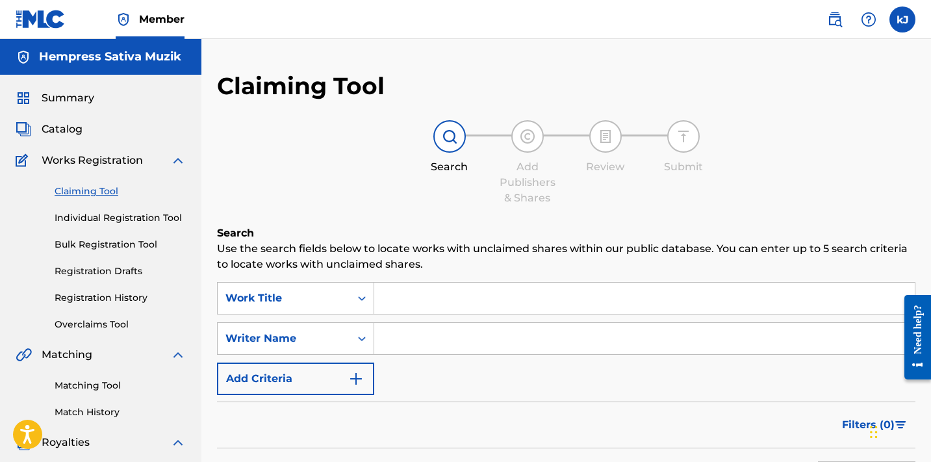
click at [393, 333] on input "Search Form" at bounding box center [644, 338] width 540 height 31
paste input "[PERSON_NAME]"
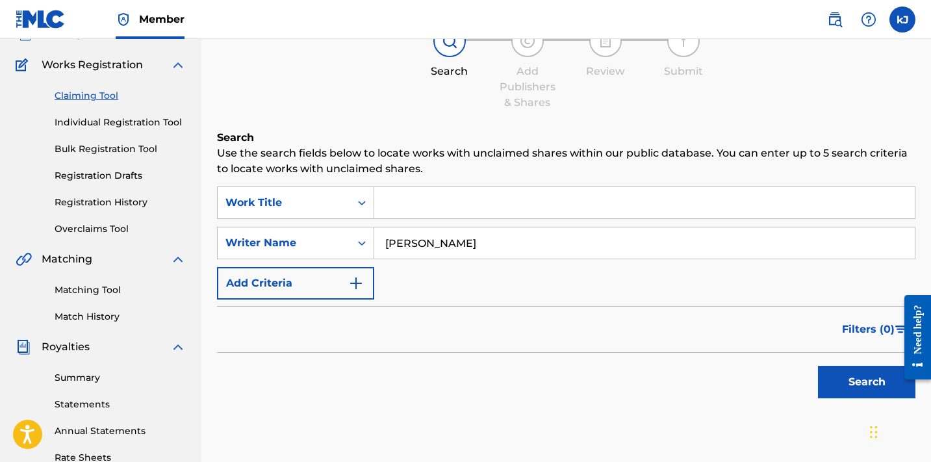
scroll to position [169, 0]
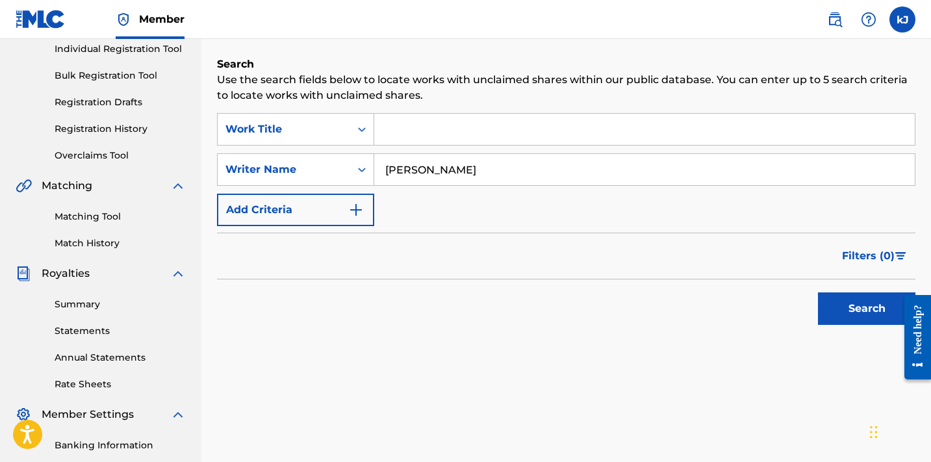
type input "[PERSON_NAME]"
click at [861, 316] on button "Search" at bounding box center [866, 308] width 97 height 32
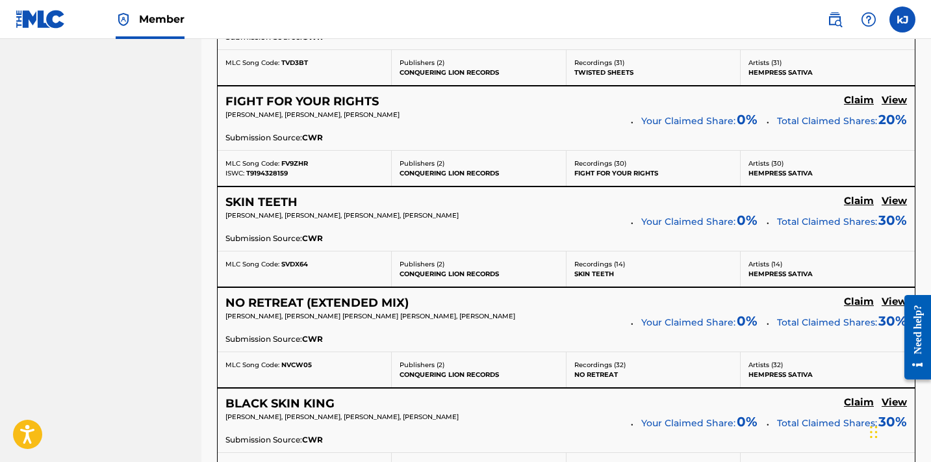
scroll to position [1041, 0]
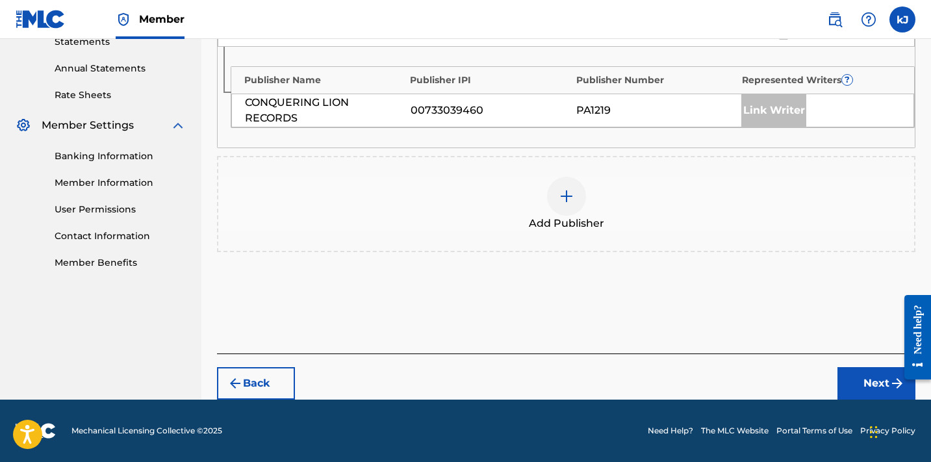
scroll to position [457, 0]
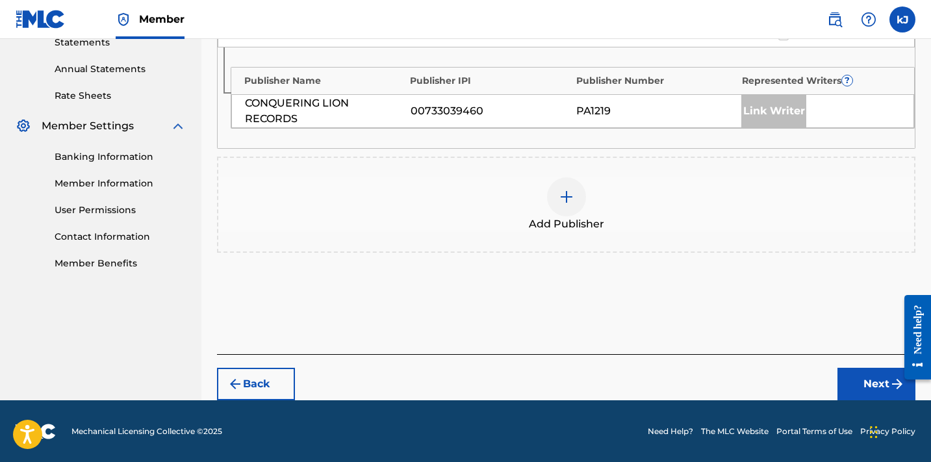
click at [574, 192] on div at bounding box center [566, 196] width 39 height 39
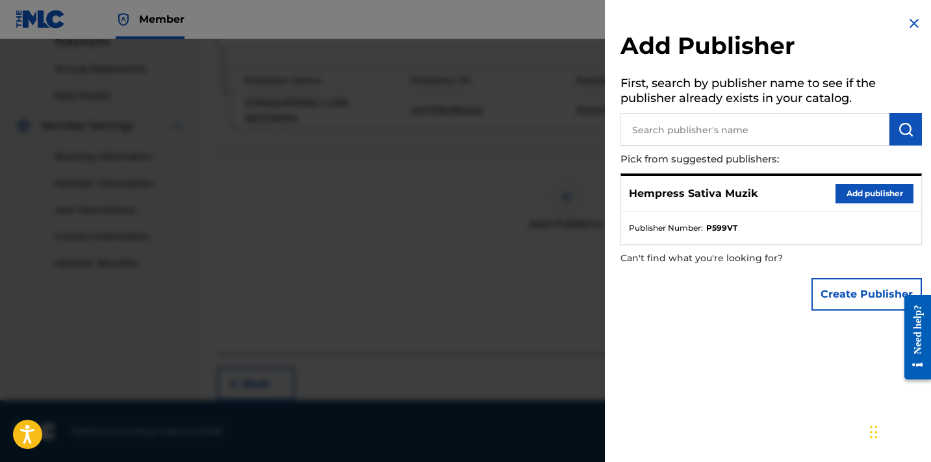
click at [870, 196] on button "Add publisher" at bounding box center [874, 193] width 78 height 19
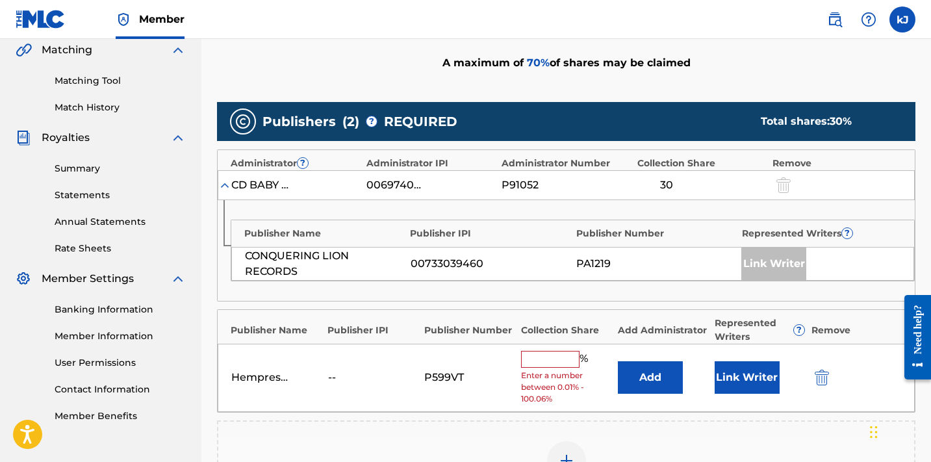
scroll to position [392, 0]
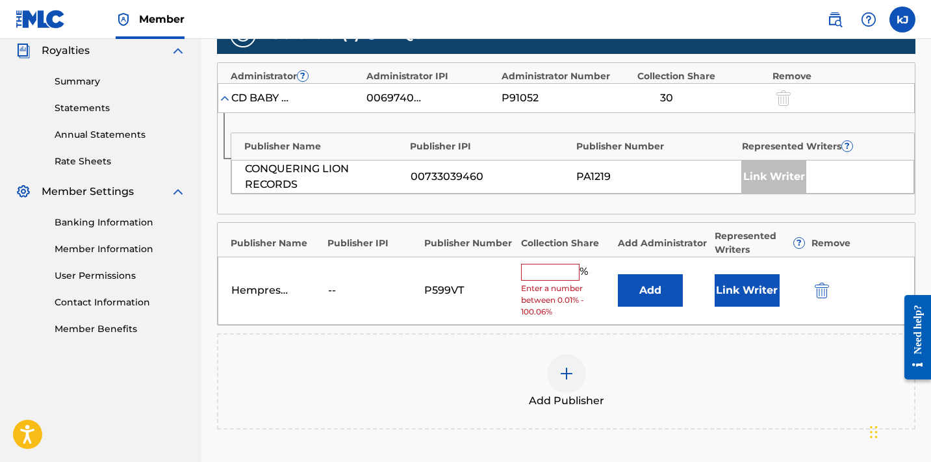
click at [545, 264] on input "text" at bounding box center [550, 272] width 58 height 17
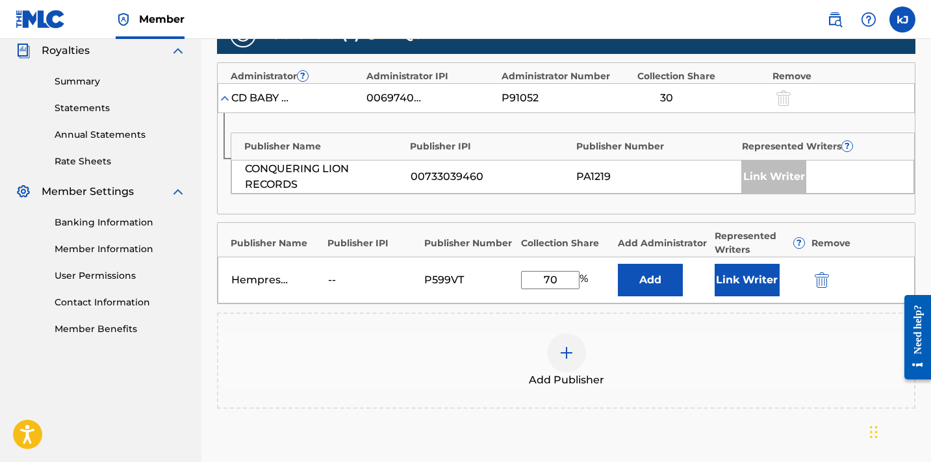
type input "70"
click at [750, 275] on button "Link Writer" at bounding box center [747, 280] width 65 height 32
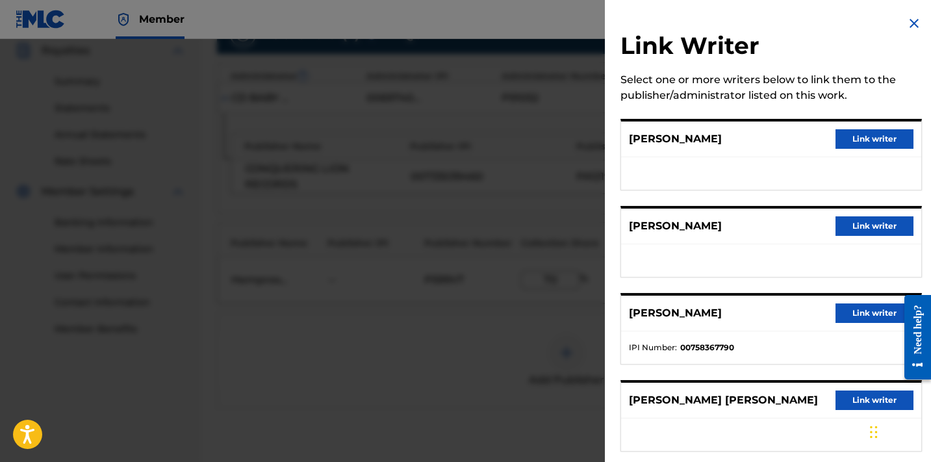
click at [866, 142] on button "Link writer" at bounding box center [874, 138] width 78 height 19
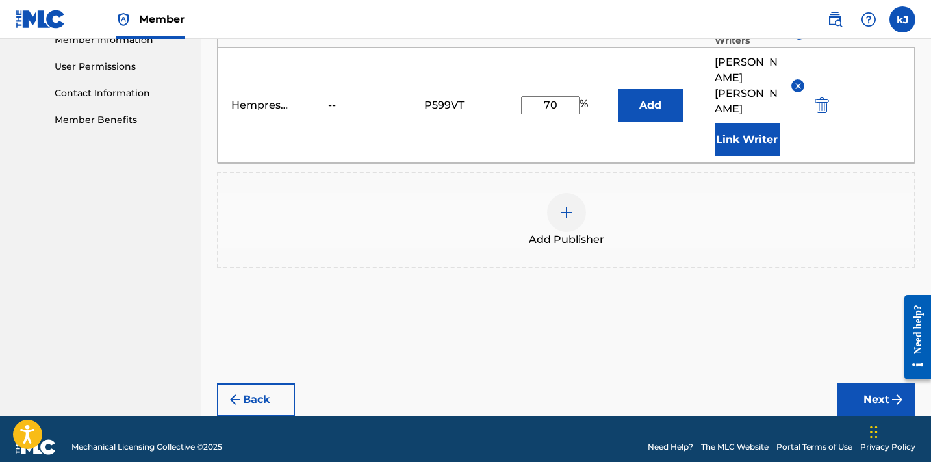
click at [858, 383] on button "Next" at bounding box center [876, 399] width 78 height 32
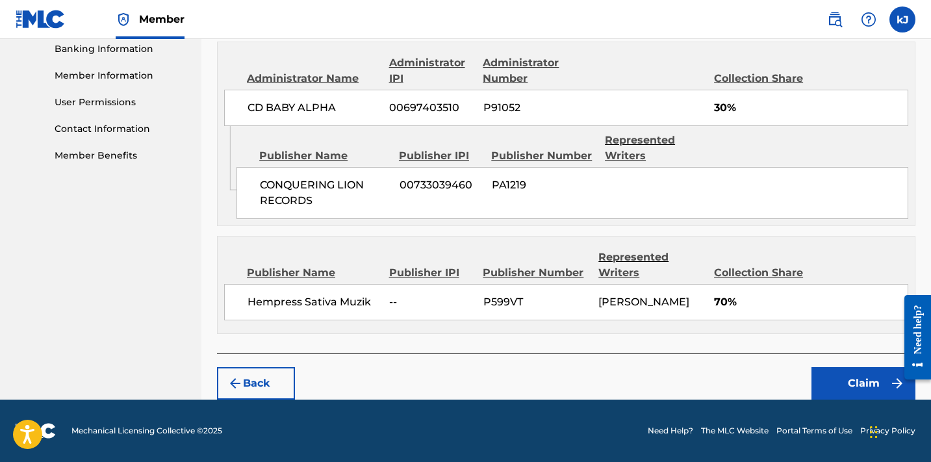
click at [852, 383] on button "Claim" at bounding box center [863, 383] width 104 height 32
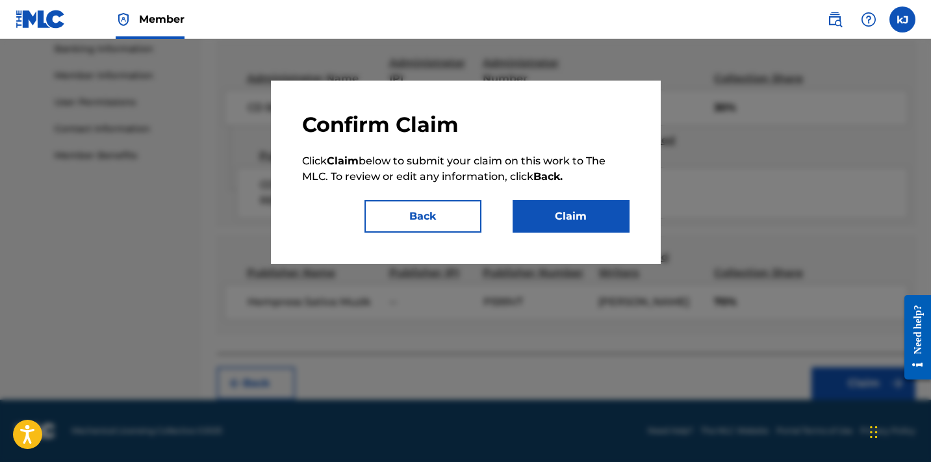
click at [565, 226] on button "Claim" at bounding box center [571, 216] width 117 height 32
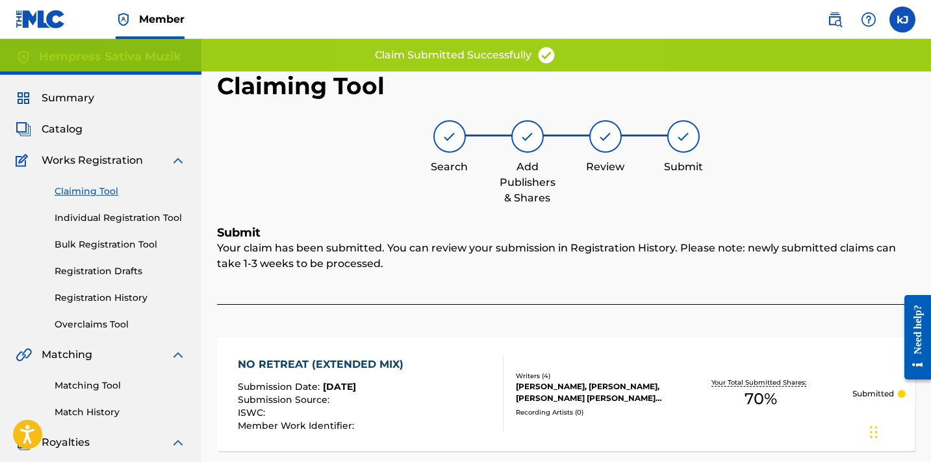
scroll to position [0, 0]
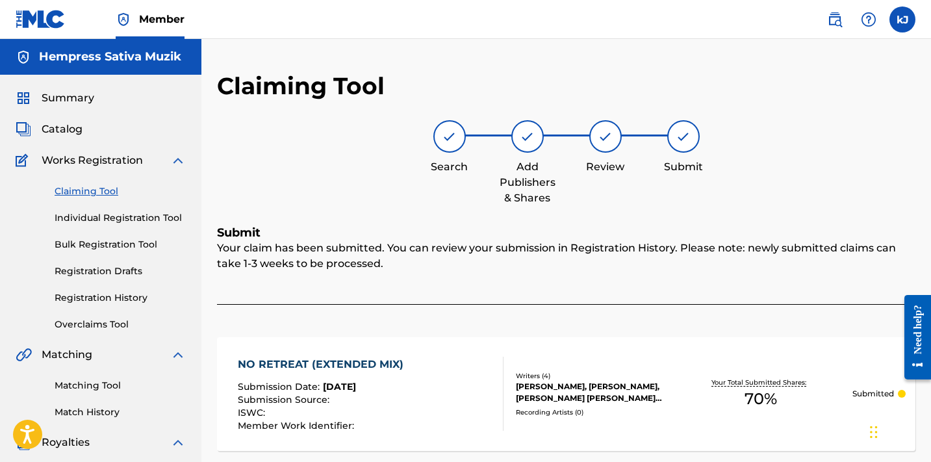
click at [82, 188] on link "Claiming Tool" at bounding box center [120, 191] width 131 height 14
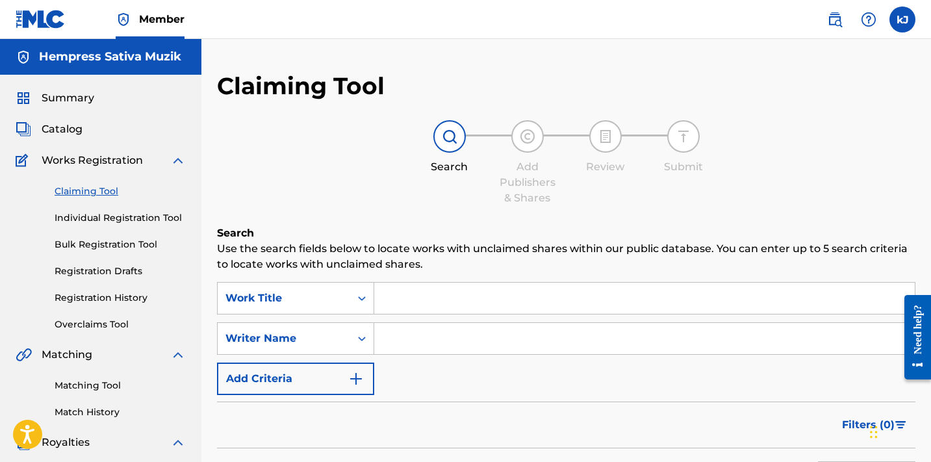
click at [410, 340] on input "Search Form" at bounding box center [644, 338] width 540 height 31
paste input "[PERSON_NAME]"
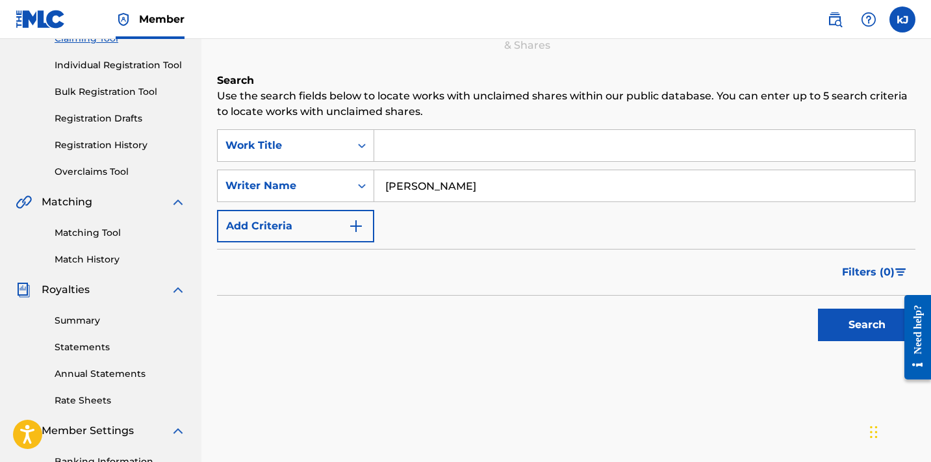
scroll to position [242, 0]
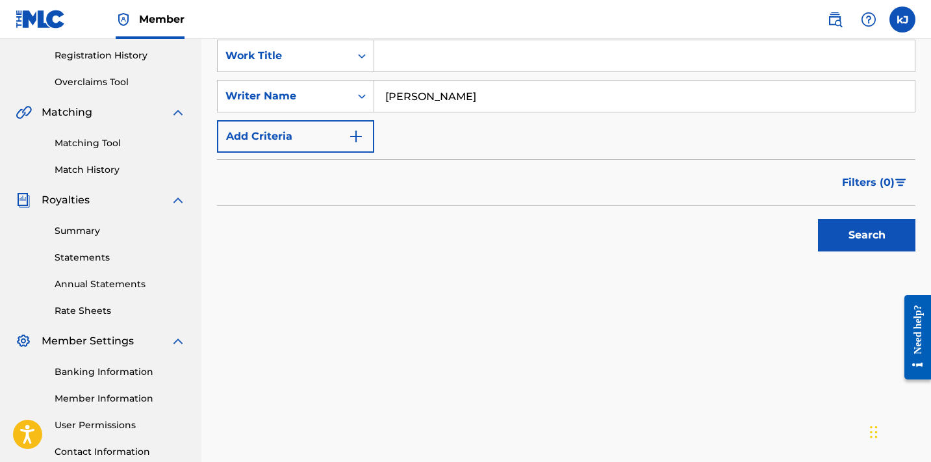
type input "[PERSON_NAME]"
click at [884, 231] on button "Search" at bounding box center [866, 235] width 97 height 32
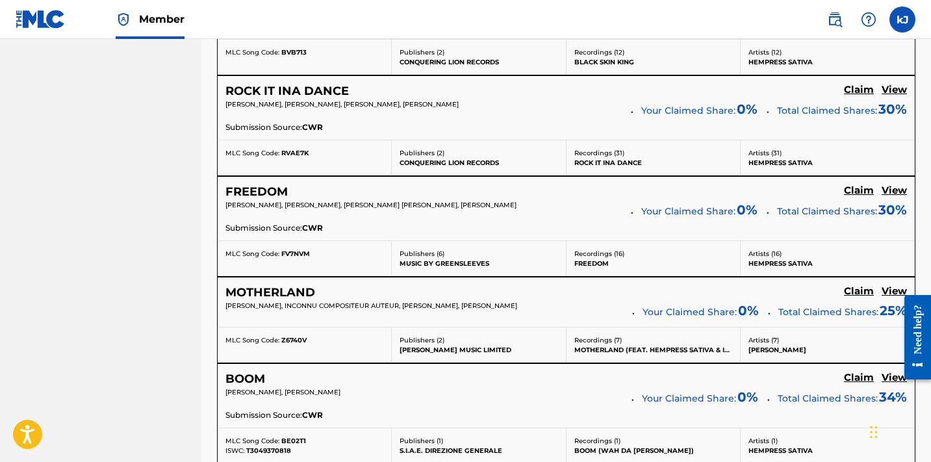
scroll to position [1454, 0]
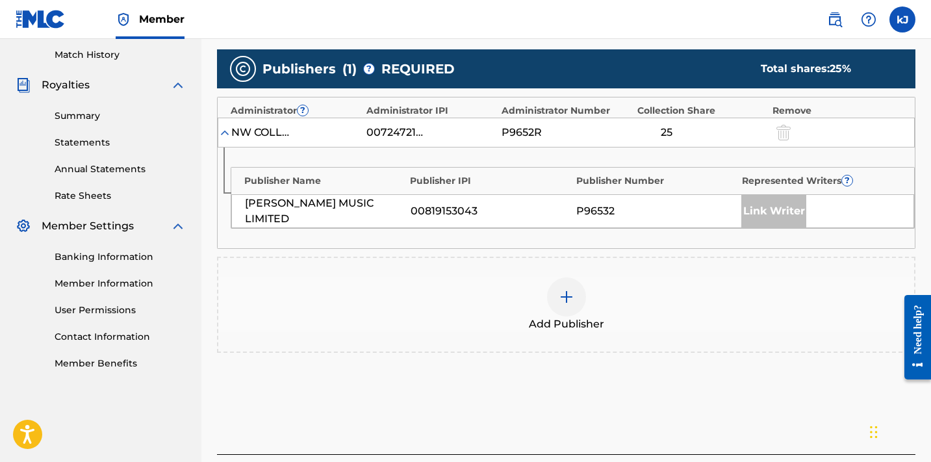
scroll to position [285, 0]
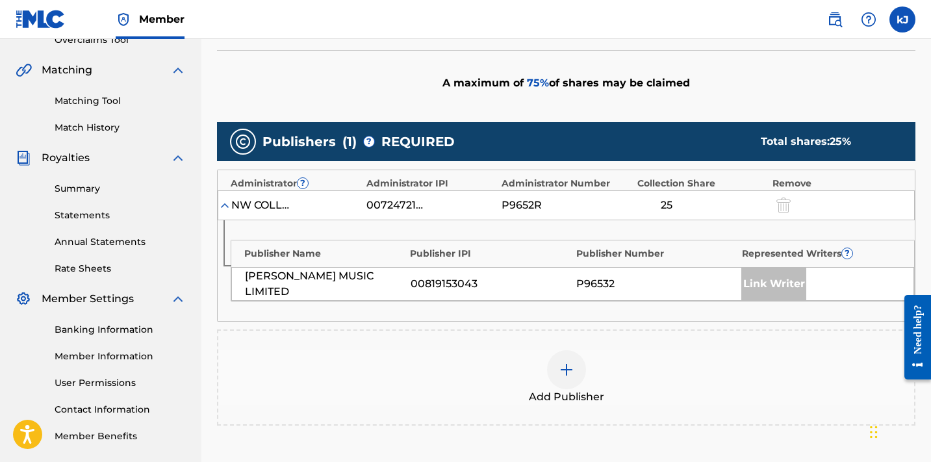
click at [568, 370] on img at bounding box center [567, 370] width 16 height 16
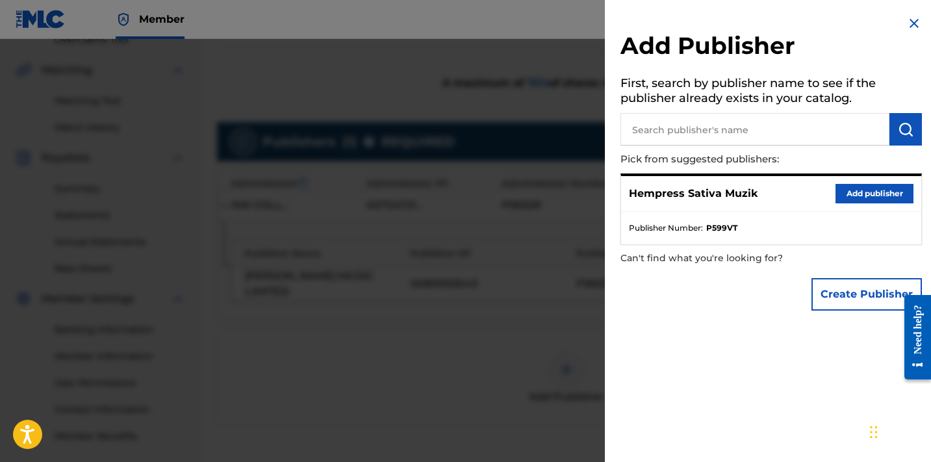
click at [859, 190] on button "Add publisher" at bounding box center [874, 193] width 78 height 19
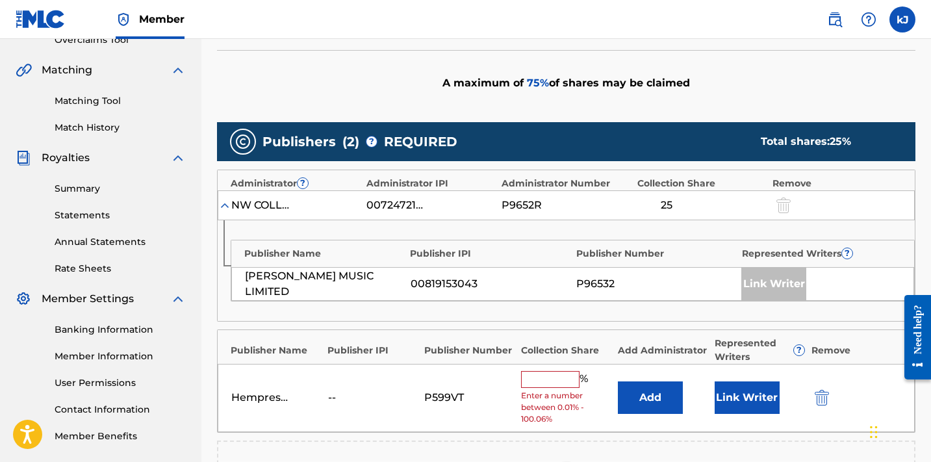
click at [550, 375] on input "text" at bounding box center [550, 379] width 58 height 17
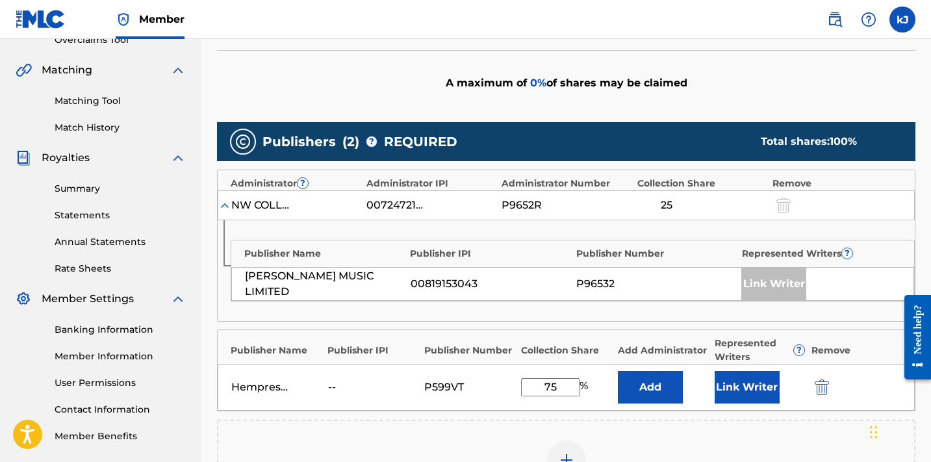
type input "75"
click at [751, 385] on button "Link Writer" at bounding box center [747, 387] width 65 height 32
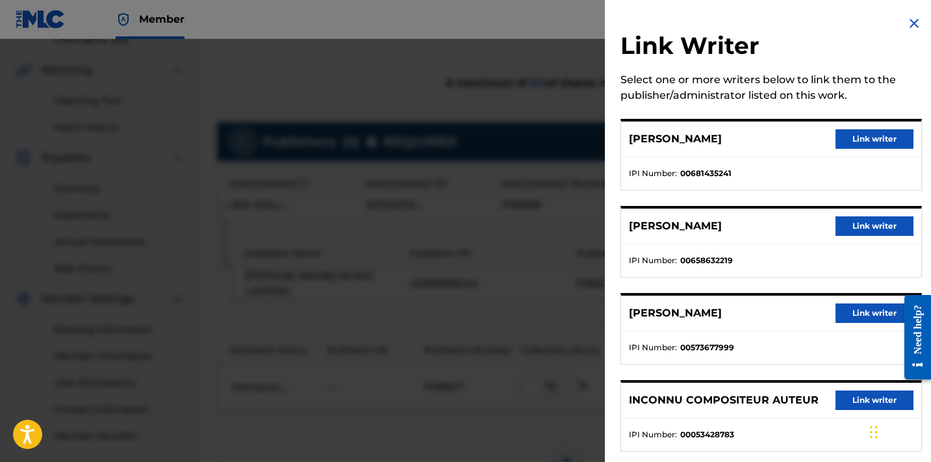
click at [869, 142] on button "Link writer" at bounding box center [874, 138] width 78 height 19
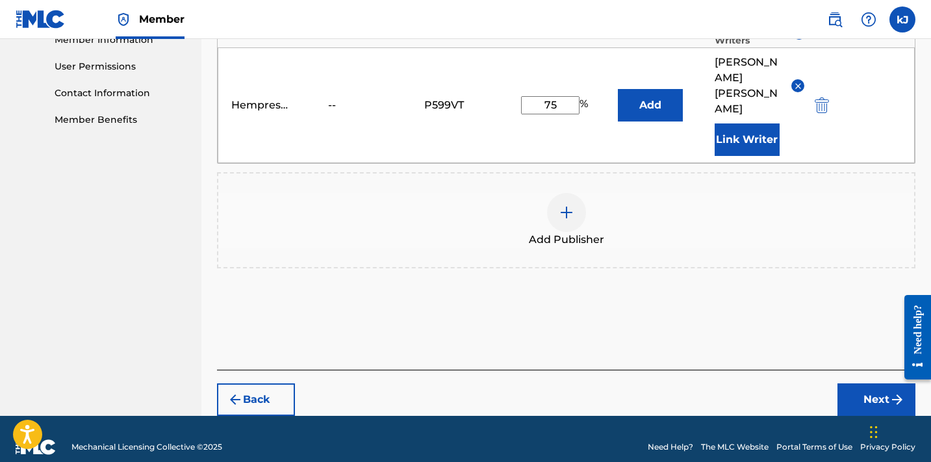
click at [869, 395] on button "Next" at bounding box center [876, 399] width 78 height 32
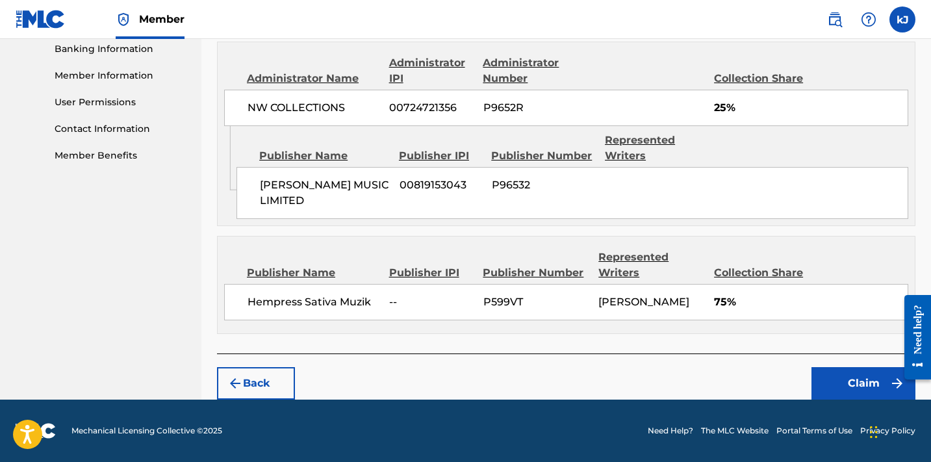
scroll to position [594, 0]
click at [867, 383] on button "Claim" at bounding box center [863, 383] width 104 height 32
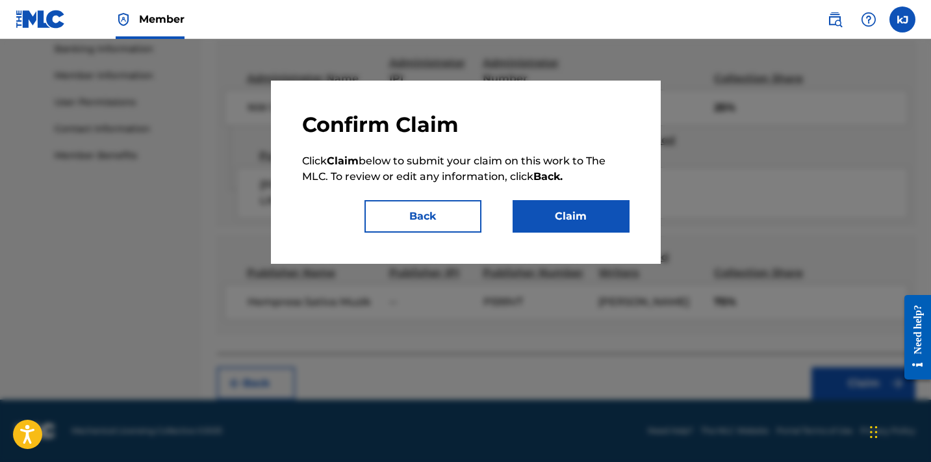
click at [583, 219] on button "Claim" at bounding box center [571, 216] width 117 height 32
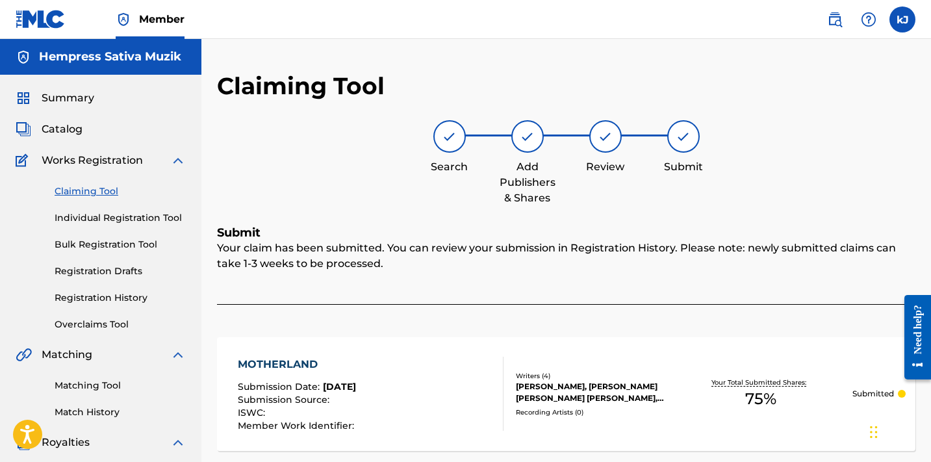
scroll to position [0, 0]
click at [99, 190] on link "Claiming Tool" at bounding box center [120, 191] width 131 height 14
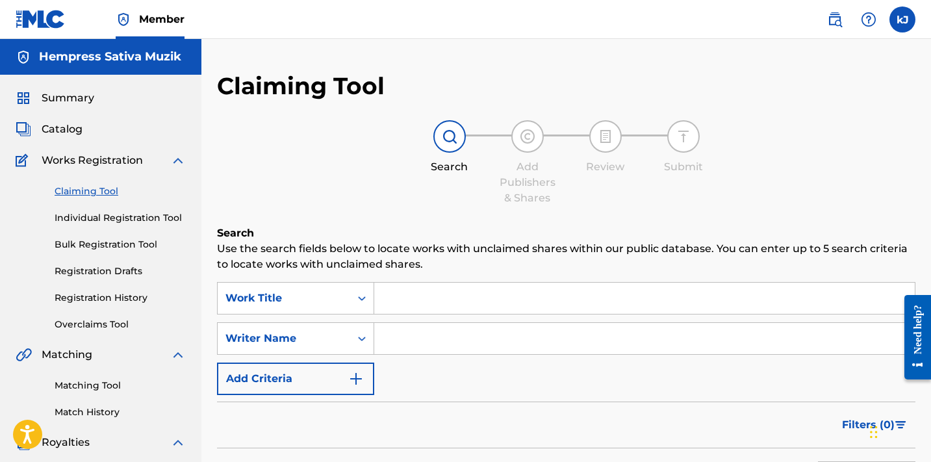
click at [444, 338] on input "Search Form" at bounding box center [644, 338] width 540 height 31
paste input "[PERSON_NAME]"
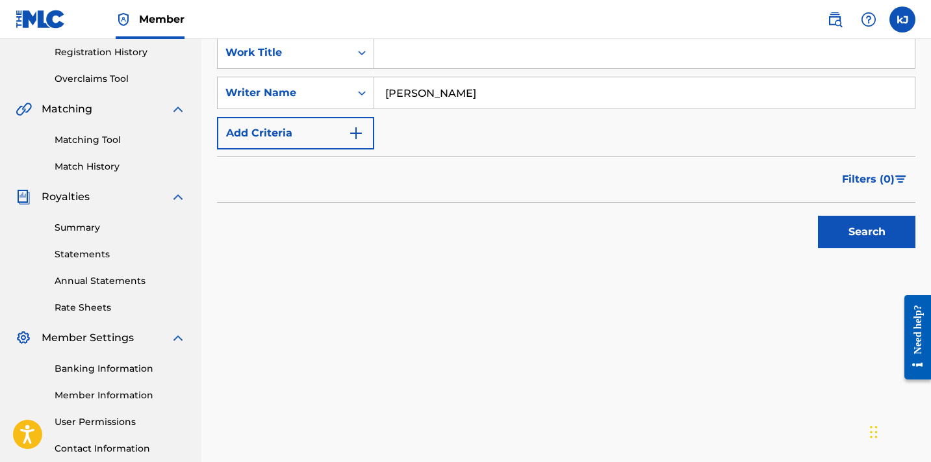
scroll to position [255, 0]
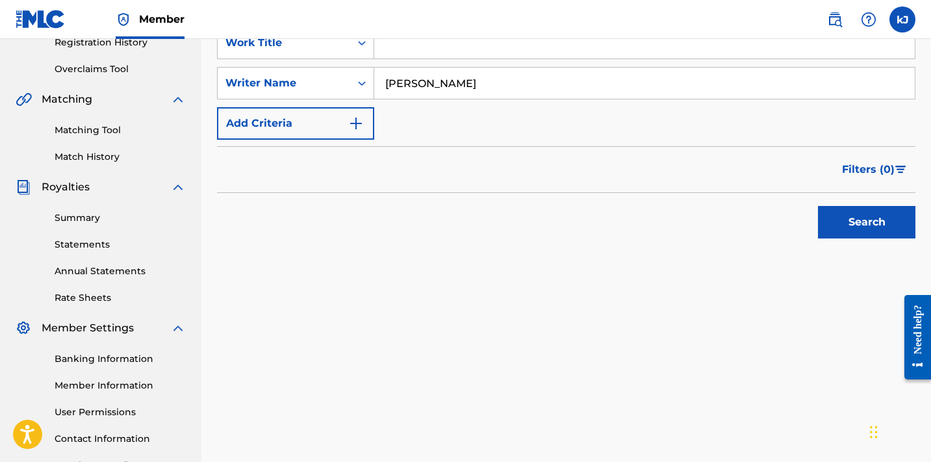
type input "[PERSON_NAME]"
click at [830, 225] on button "Search" at bounding box center [866, 222] width 97 height 32
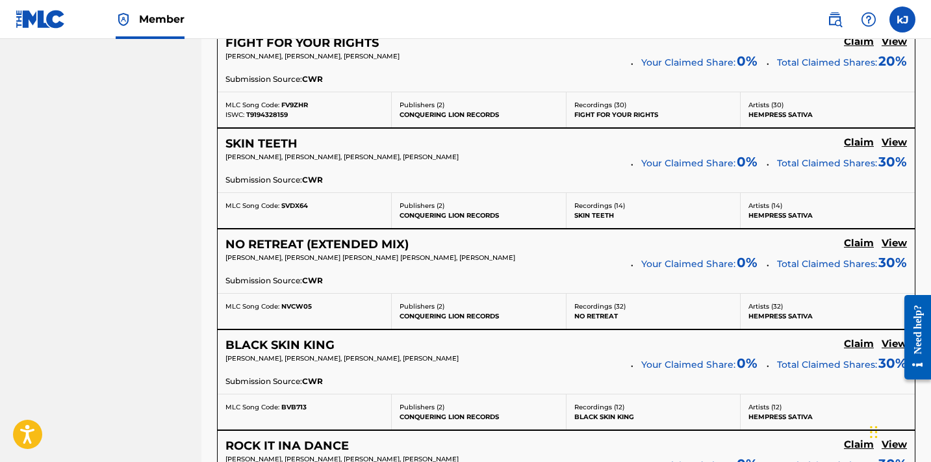
scroll to position [1097, 0]
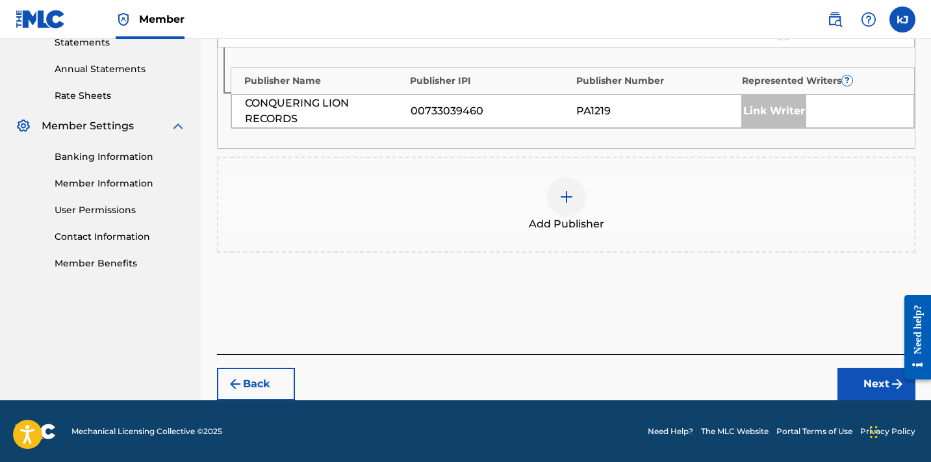
click at [568, 205] on div at bounding box center [566, 196] width 39 height 39
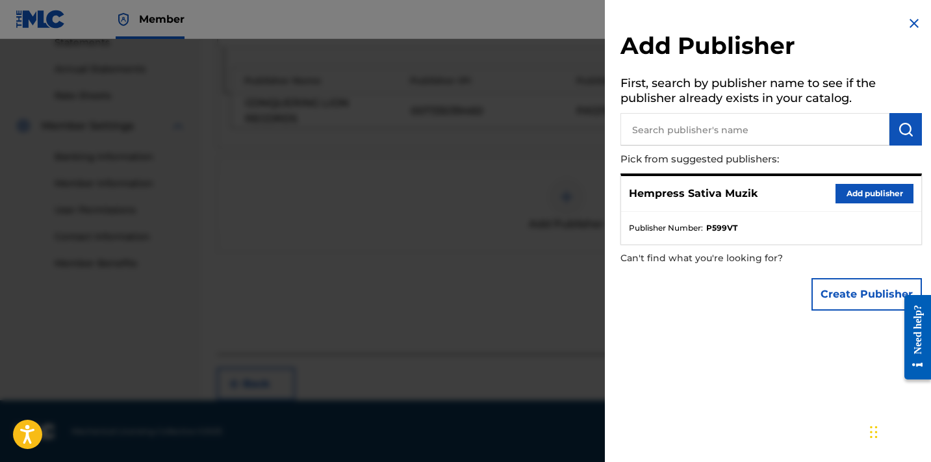
click at [873, 193] on button "Add publisher" at bounding box center [874, 193] width 78 height 19
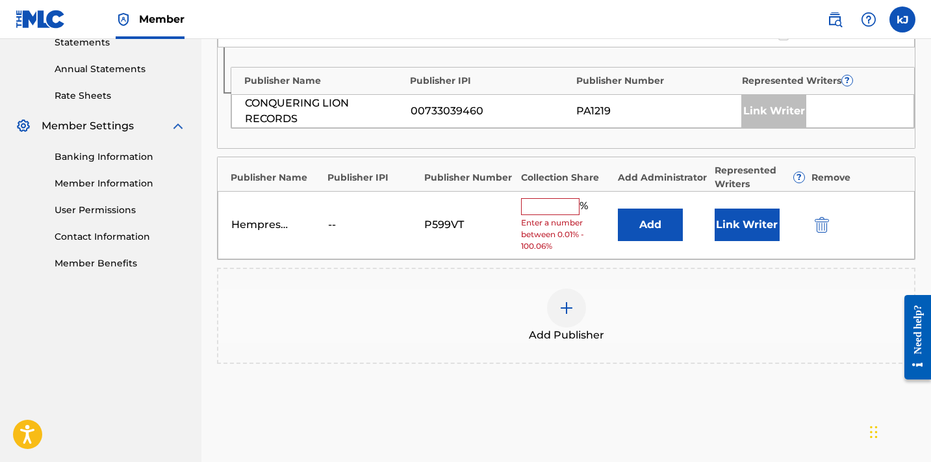
click at [546, 205] on input "text" at bounding box center [550, 206] width 58 height 17
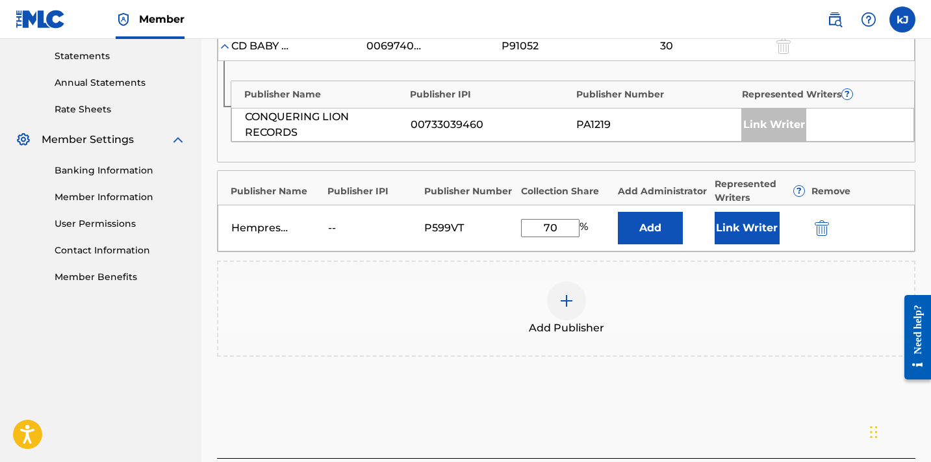
scroll to position [445, 0]
type input "70"
click at [745, 220] on button "Link Writer" at bounding box center [747, 226] width 65 height 32
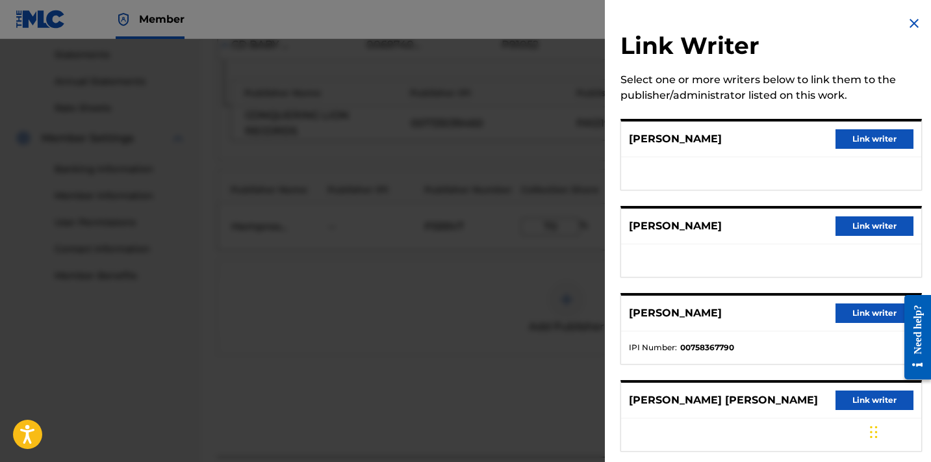
click at [869, 137] on button "Link writer" at bounding box center [874, 138] width 78 height 19
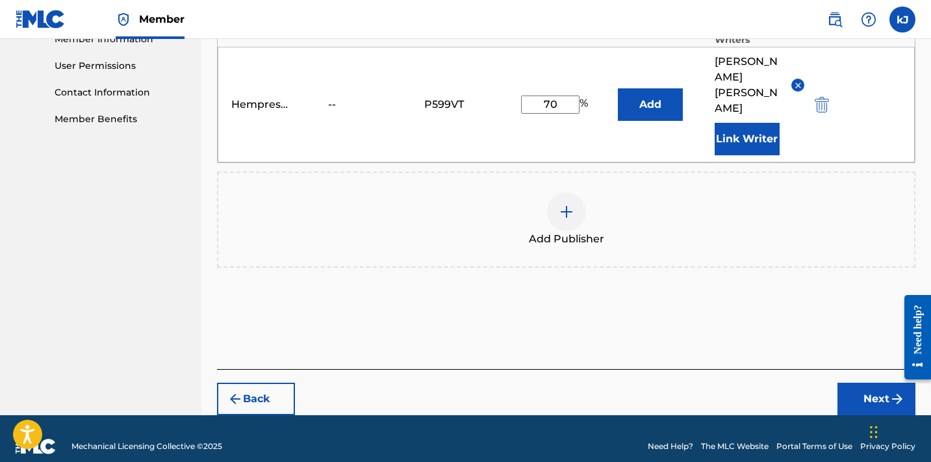
scroll to position [601, 0]
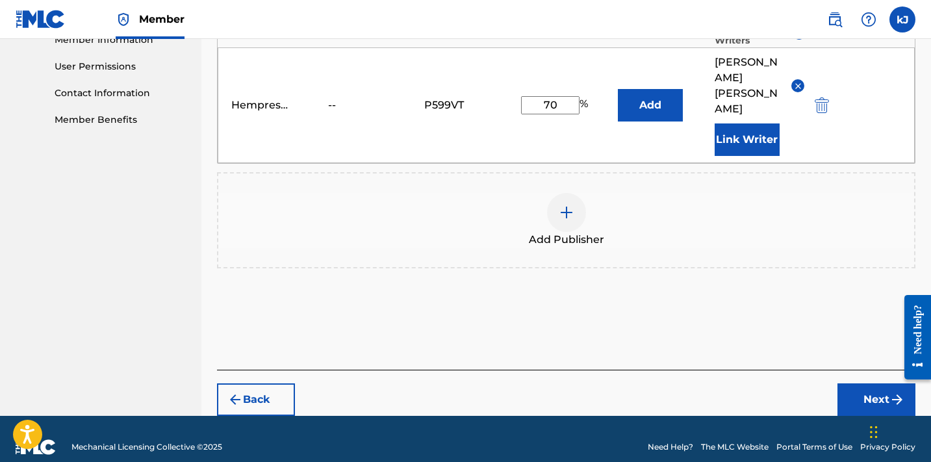
click at [863, 386] on button "Next" at bounding box center [876, 399] width 78 height 32
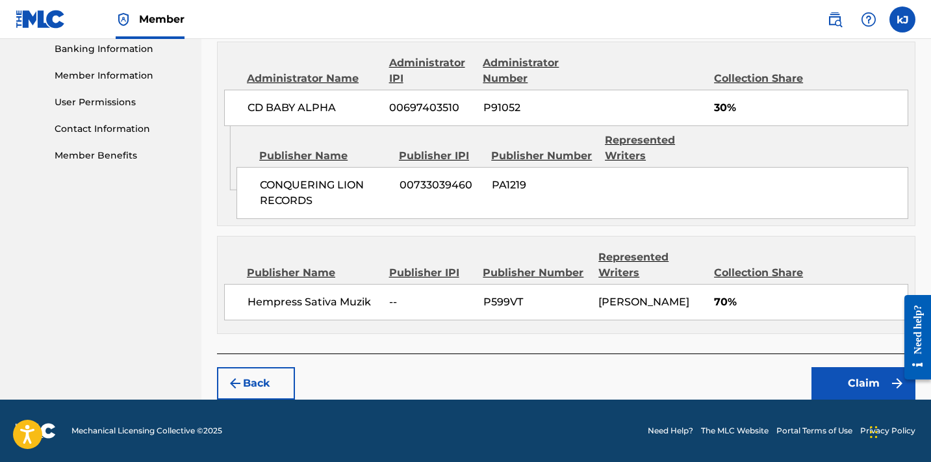
click at [863, 385] on button "Claim" at bounding box center [863, 383] width 104 height 32
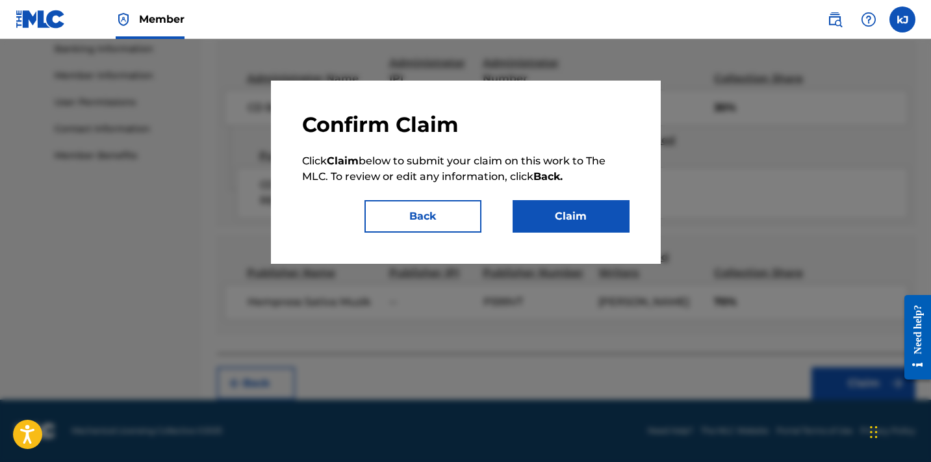
click at [590, 209] on button "Claim" at bounding box center [571, 216] width 117 height 32
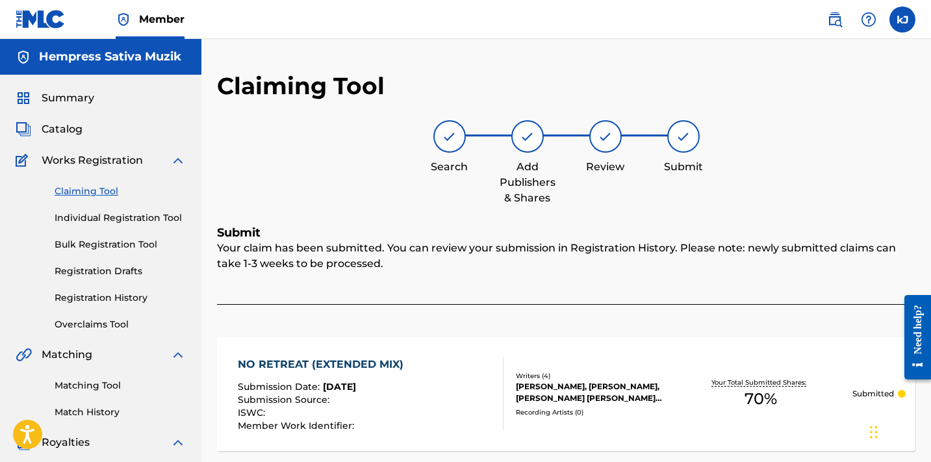
scroll to position [0, 0]
click at [65, 192] on link "Claiming Tool" at bounding box center [120, 191] width 131 height 14
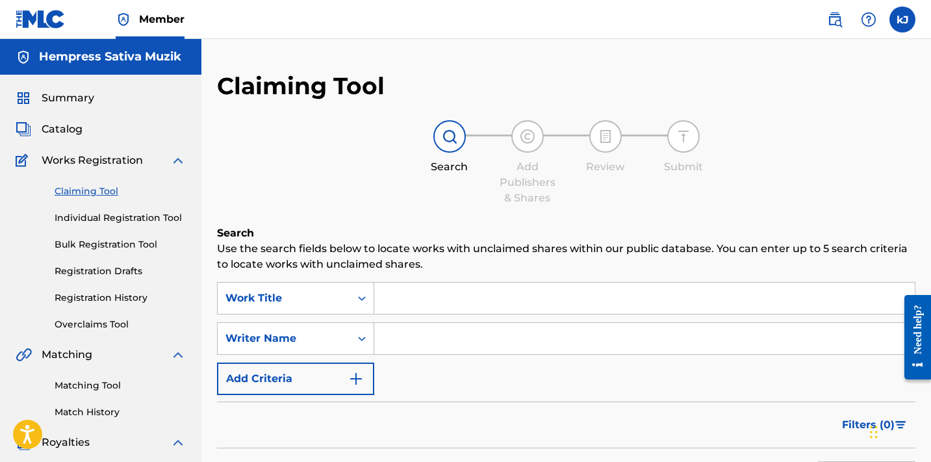
click at [454, 329] on input "Search Form" at bounding box center [644, 338] width 540 height 31
paste input "[PERSON_NAME]"
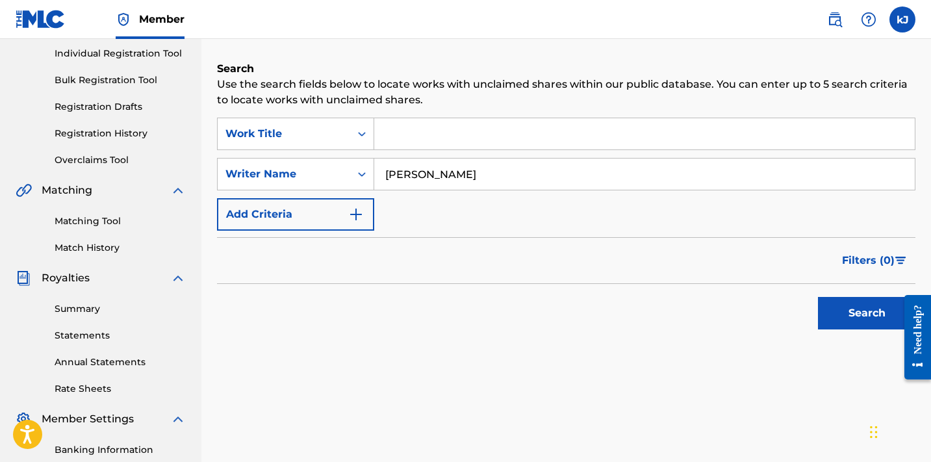
scroll to position [166, 0]
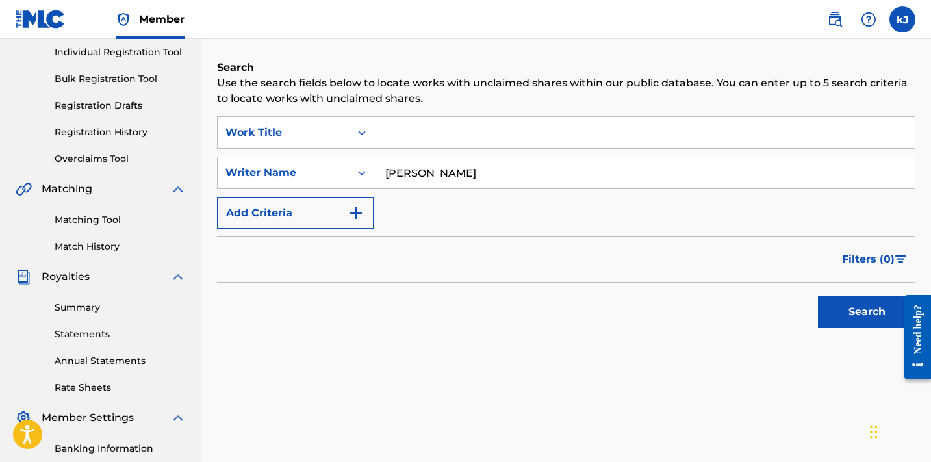
type input "[PERSON_NAME]"
click at [853, 316] on button "Search" at bounding box center [866, 312] width 97 height 32
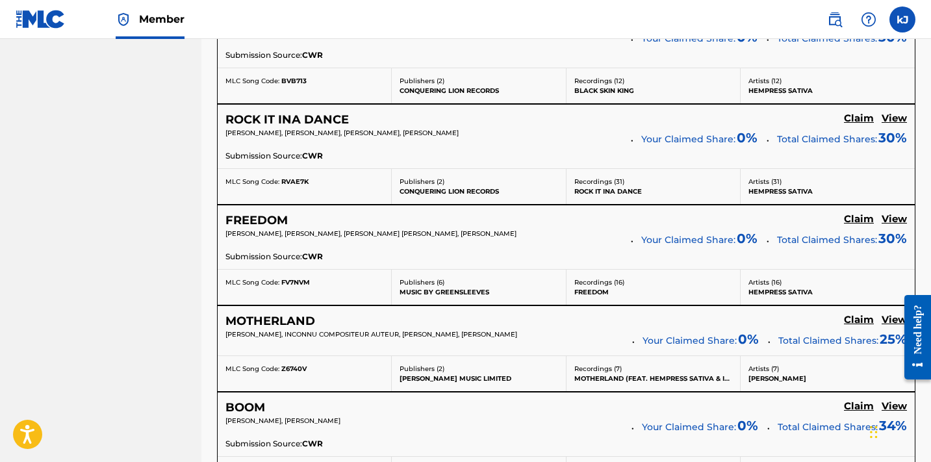
scroll to position [1421, 0]
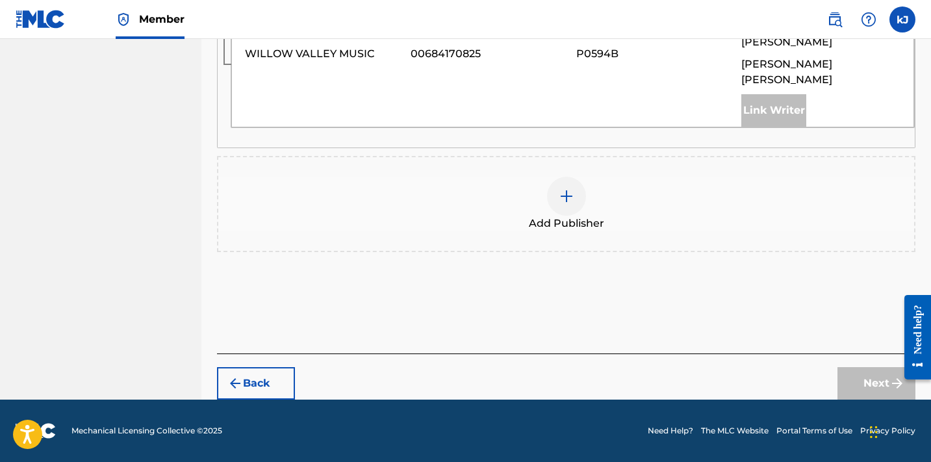
scroll to position [821, 0]
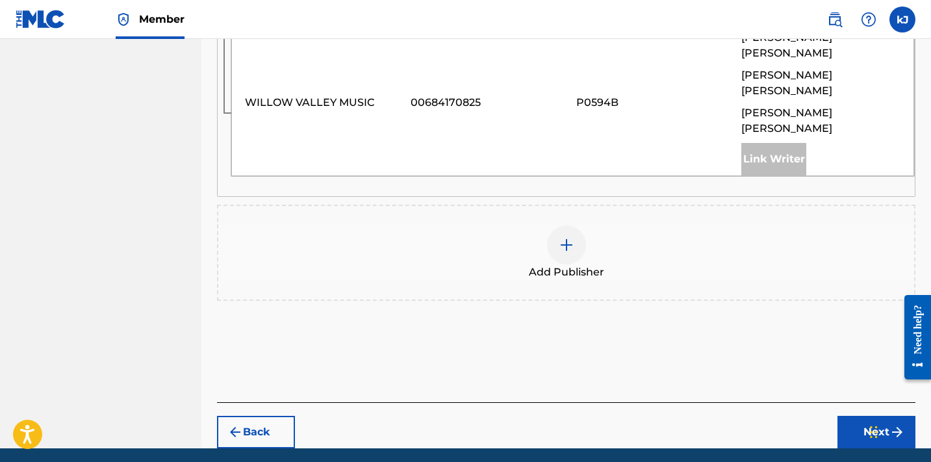
click at [570, 237] on img at bounding box center [567, 245] width 16 height 16
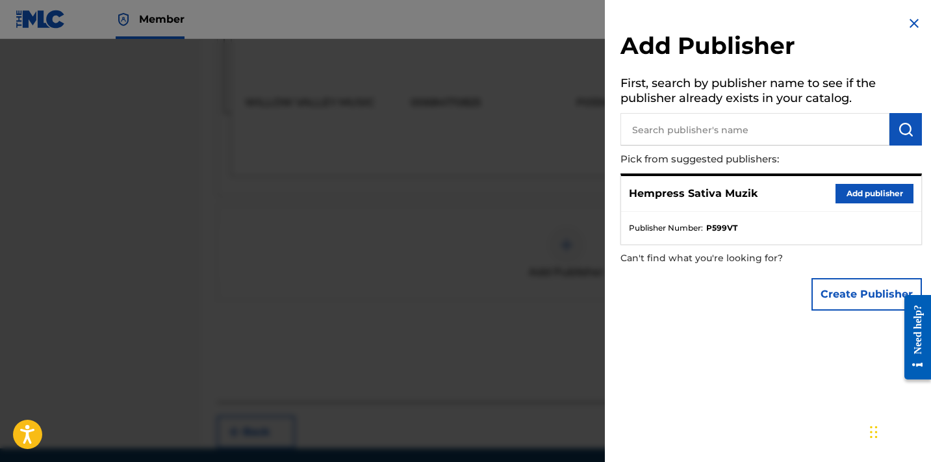
click at [870, 192] on button "Add publisher" at bounding box center [874, 193] width 78 height 19
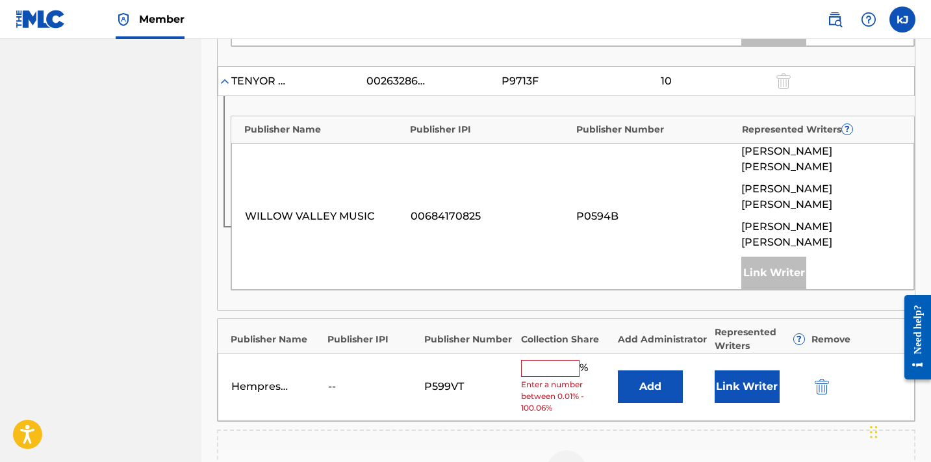
scroll to position [764, 0]
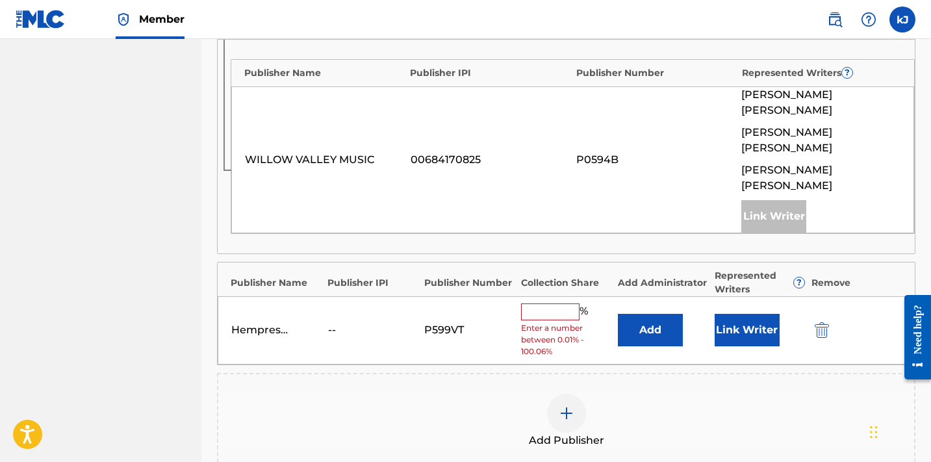
click at [549, 303] on input "text" at bounding box center [550, 311] width 58 height 17
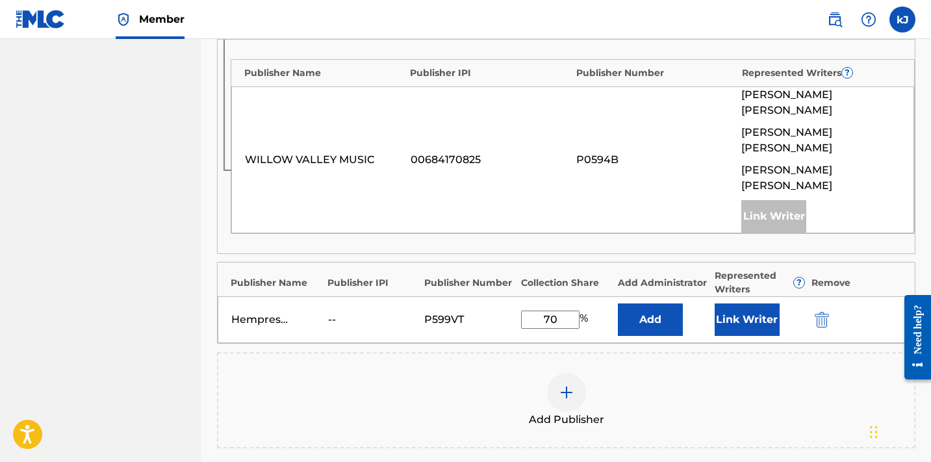
type input "70"
click at [766, 303] on button "Link Writer" at bounding box center [747, 319] width 65 height 32
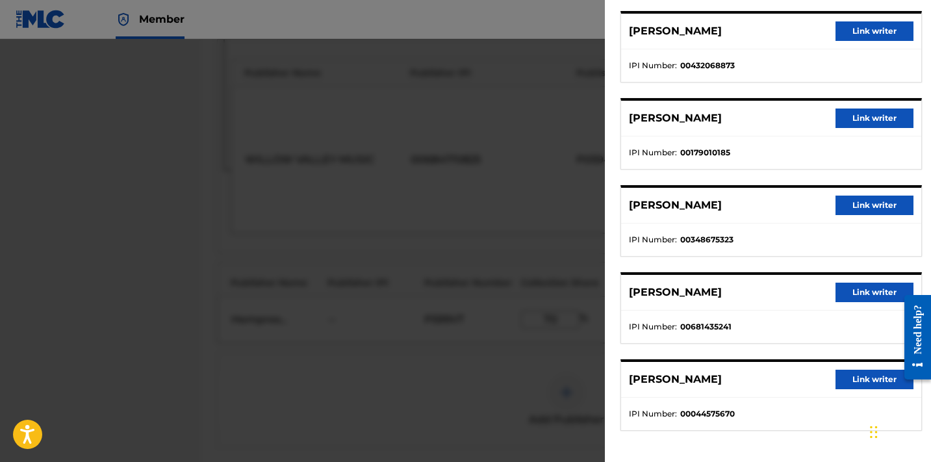
scroll to position [108, 0]
click at [418, 383] on div at bounding box center [465, 270] width 931 height 462
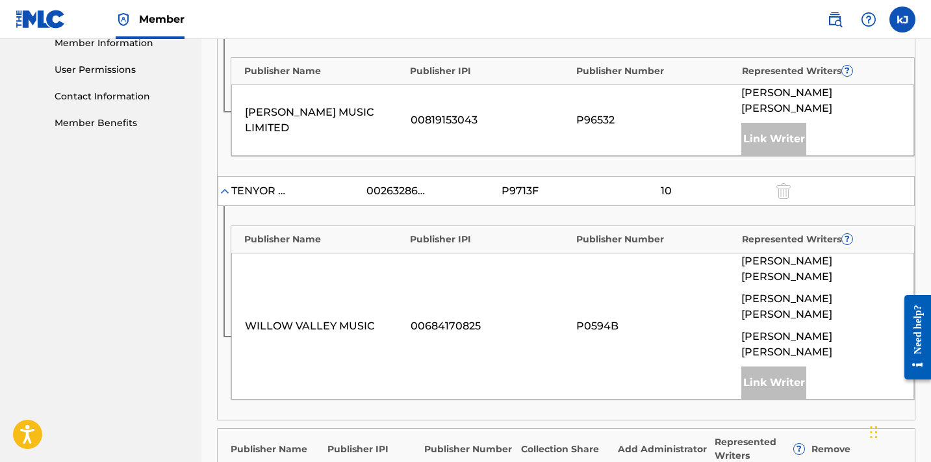
scroll to position [769, 0]
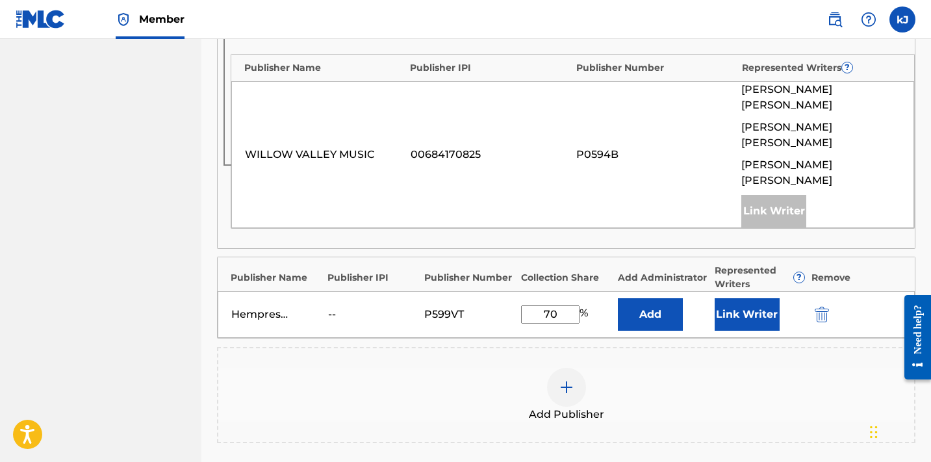
click at [743, 298] on button "Link Writer" at bounding box center [747, 314] width 65 height 32
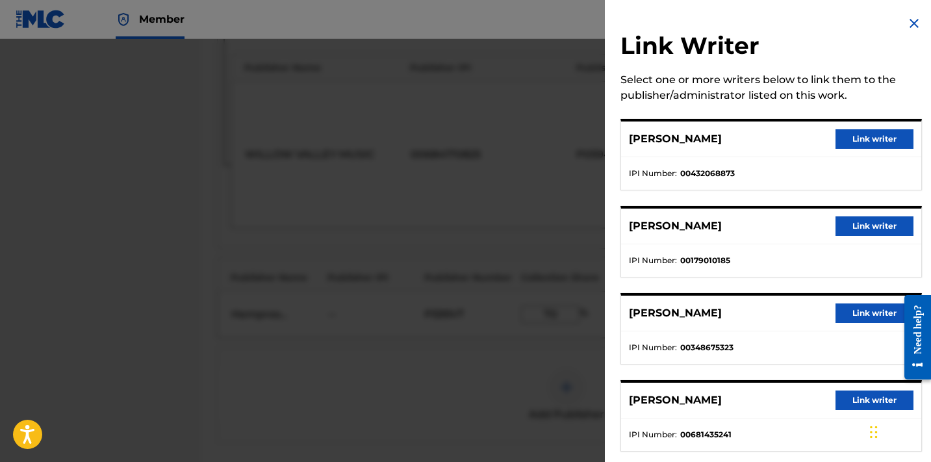
scroll to position [31, 0]
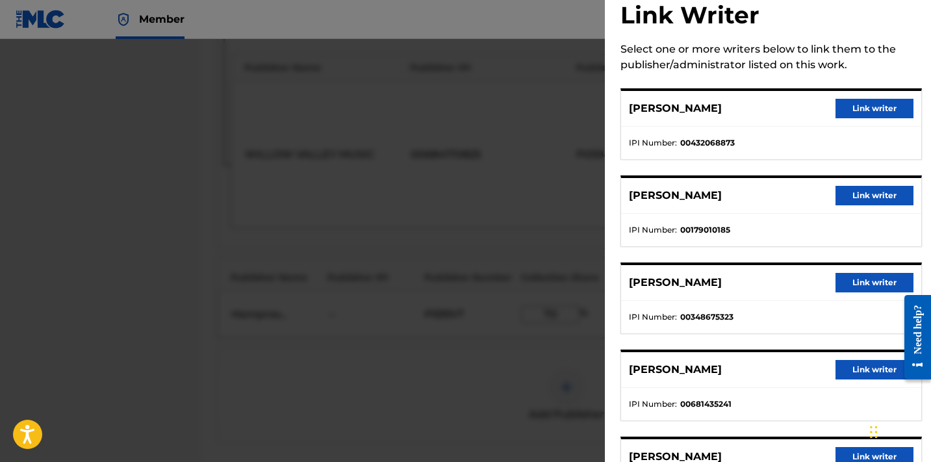
click at [852, 368] on button "Link writer" at bounding box center [874, 369] width 78 height 19
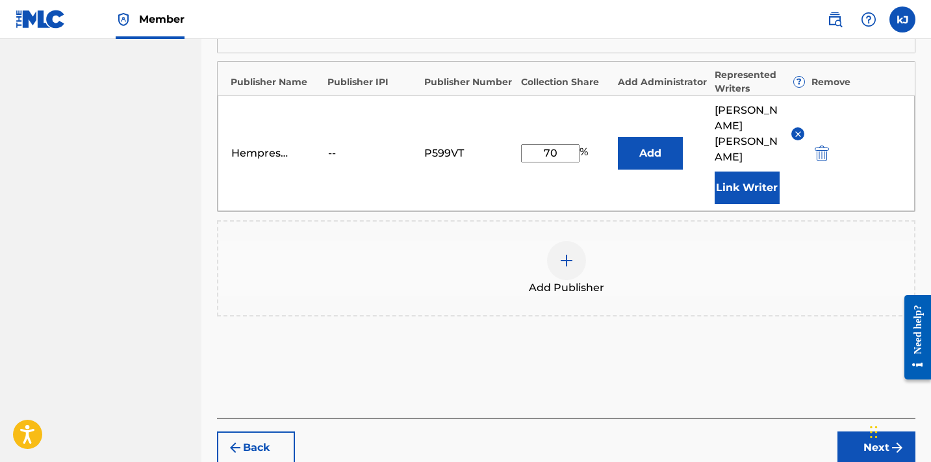
click at [870, 431] on button "Next" at bounding box center [876, 447] width 78 height 32
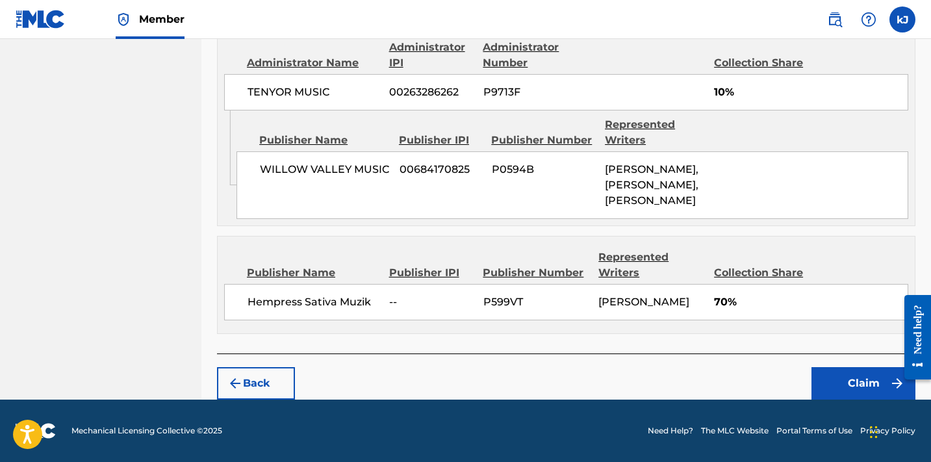
scroll to position [1076, 0]
click at [841, 379] on button "Claim" at bounding box center [863, 383] width 104 height 32
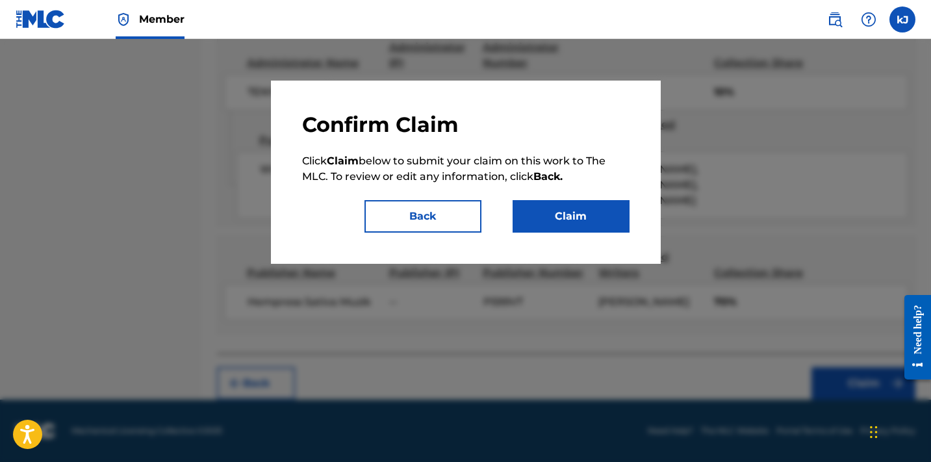
click at [579, 213] on button "Claim" at bounding box center [571, 216] width 117 height 32
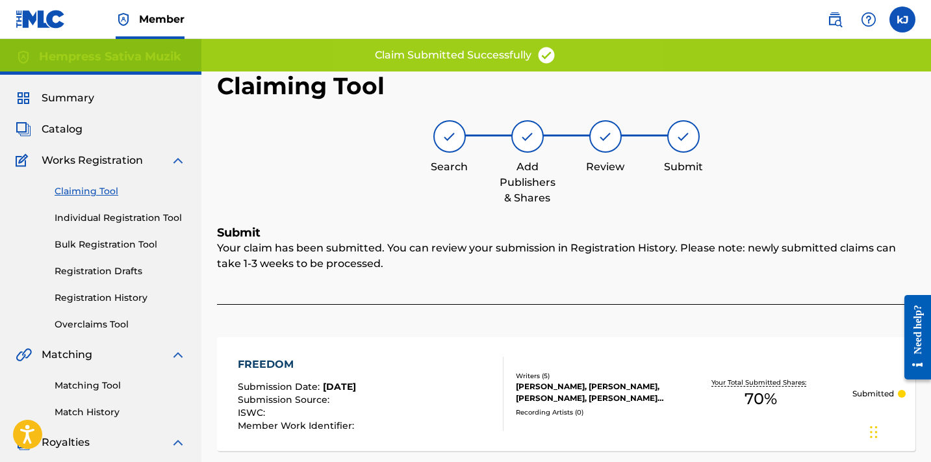
scroll to position [0, 0]
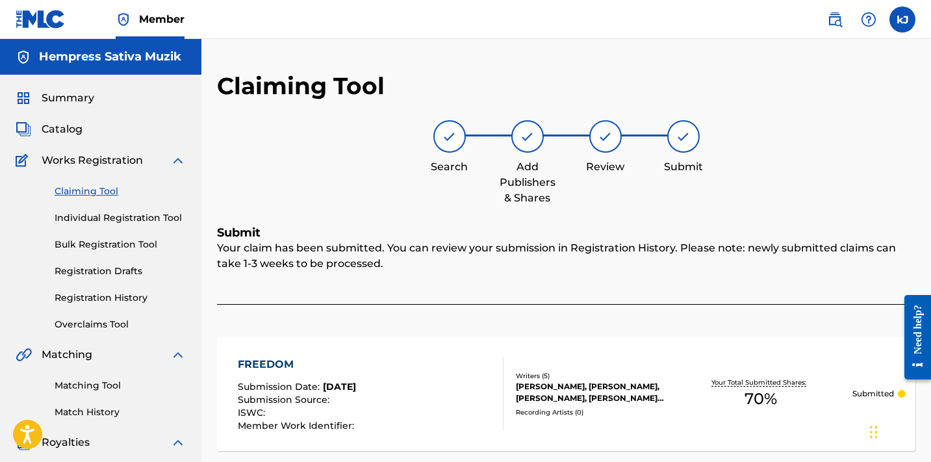
click at [71, 188] on link "Claiming Tool" at bounding box center [120, 191] width 131 height 14
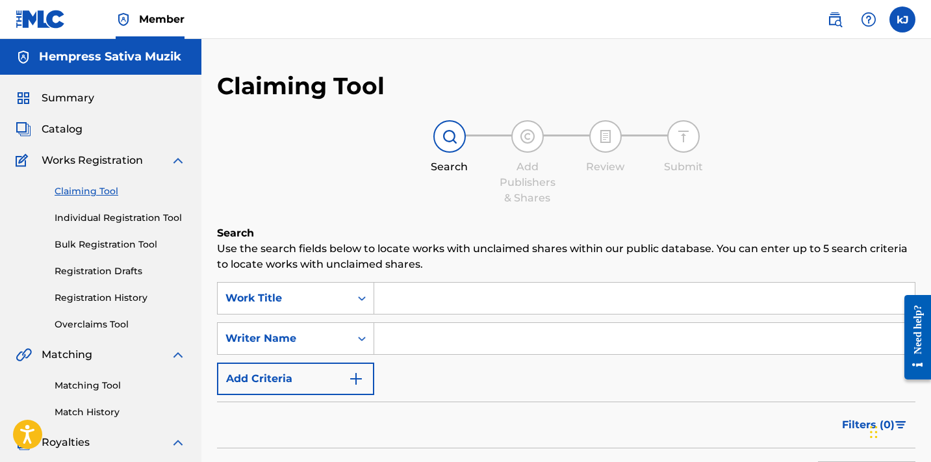
click at [693, 347] on input "Search Form" at bounding box center [644, 338] width 540 height 31
paste input "[PERSON_NAME]"
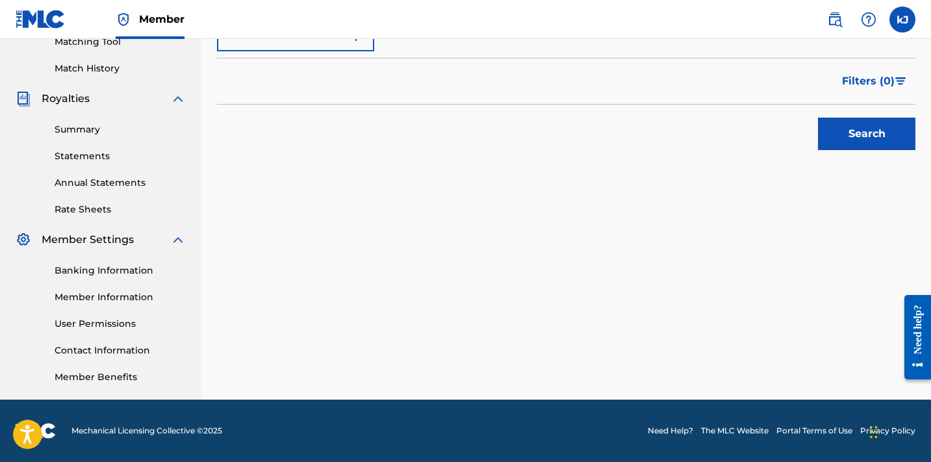
scroll to position [344, 0]
type input "[PERSON_NAME]"
click at [846, 126] on button "Search" at bounding box center [866, 134] width 97 height 32
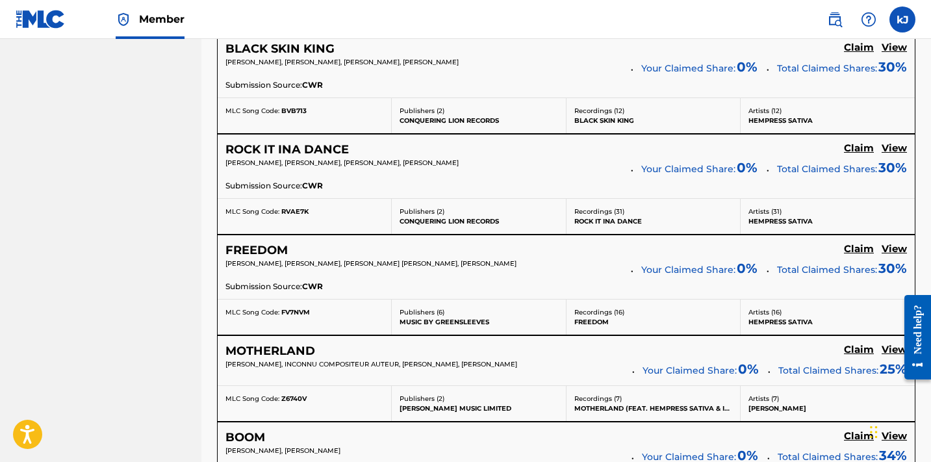
scroll to position [1424, 0]
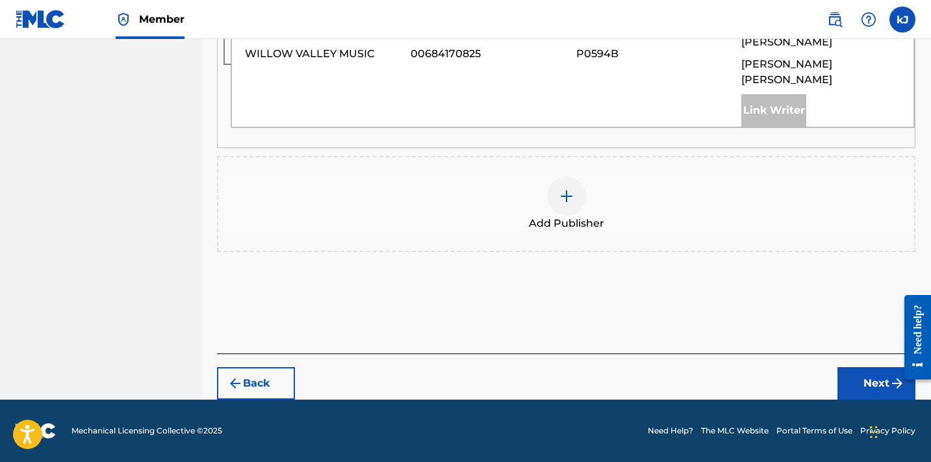
scroll to position [821, 0]
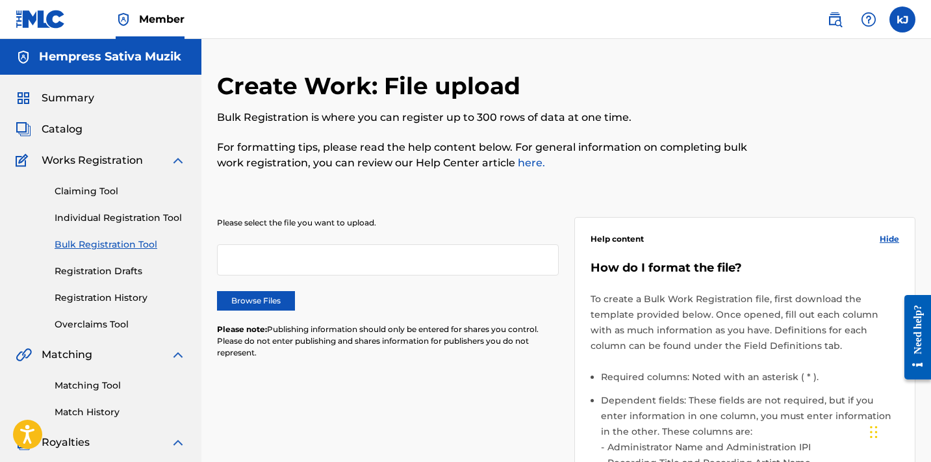
click at [109, 294] on link "Registration History" at bounding box center [120, 298] width 131 height 14
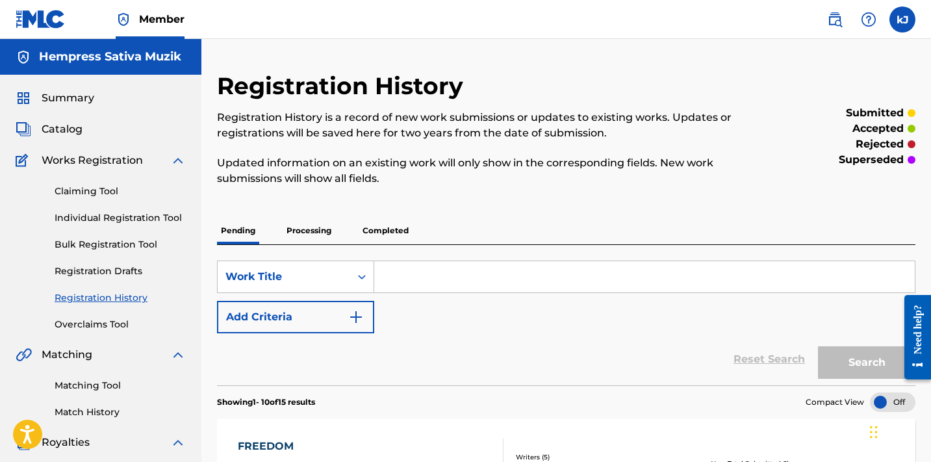
click at [96, 186] on link "Claiming Tool" at bounding box center [120, 191] width 131 height 14
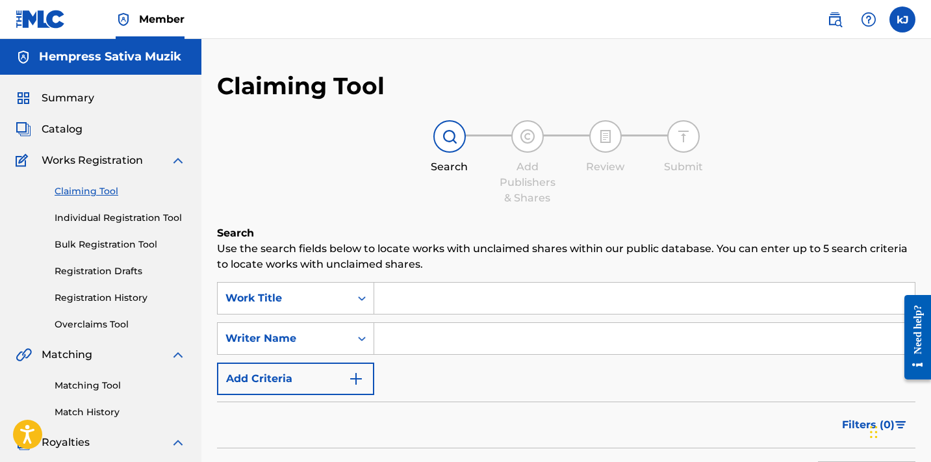
click at [416, 342] on input "Search Form" at bounding box center [644, 338] width 540 height 31
paste input "[PERSON_NAME]"
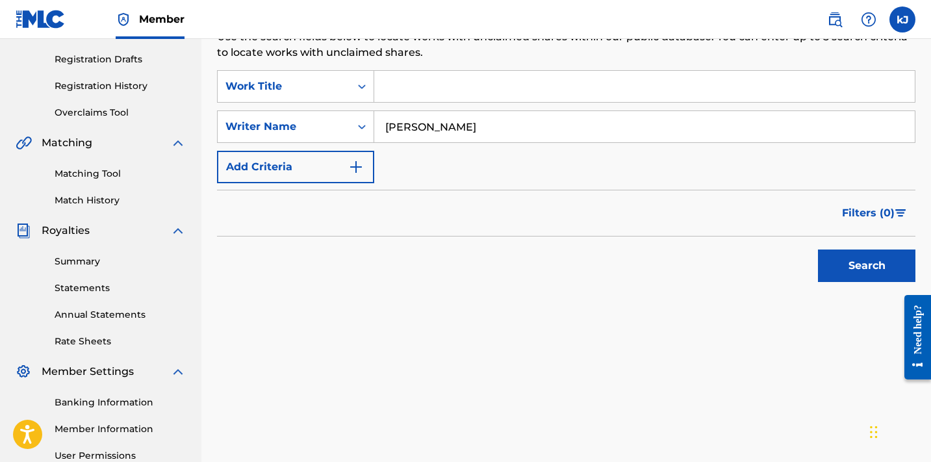
scroll to position [212, 0]
type input "[PERSON_NAME]"
click at [856, 260] on button "Search" at bounding box center [866, 265] width 97 height 32
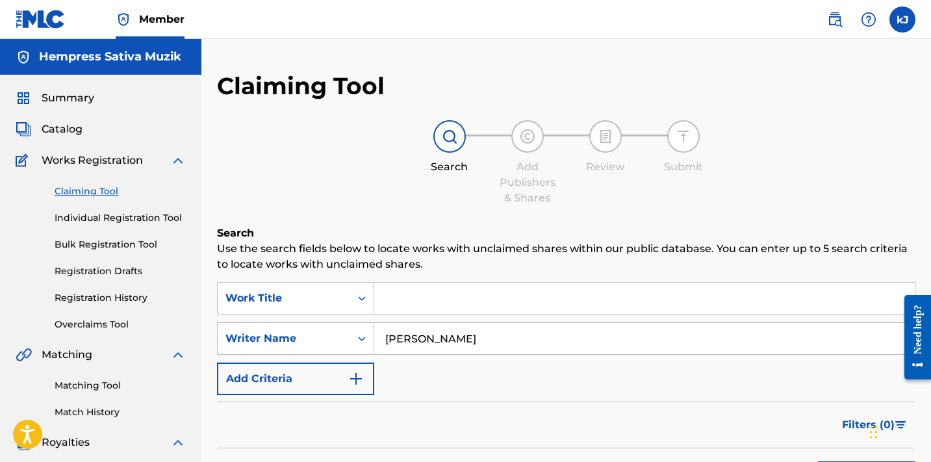
scroll to position [0, 0]
click at [57, 130] on span "Catalog" at bounding box center [62, 129] width 41 height 16
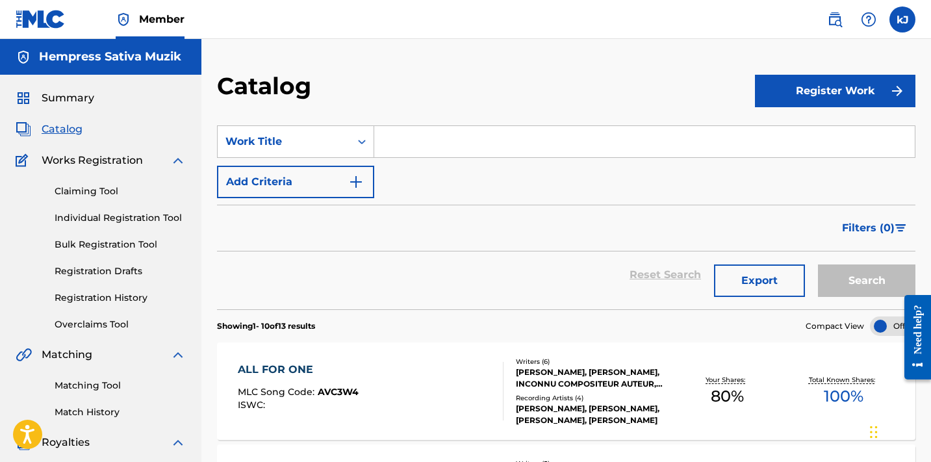
click at [859, 91] on button "Register Work" at bounding box center [835, 91] width 160 height 32
click at [821, 138] on link "Individual" at bounding box center [835, 133] width 160 height 31
